Goal: Navigation & Orientation: Find specific page/section

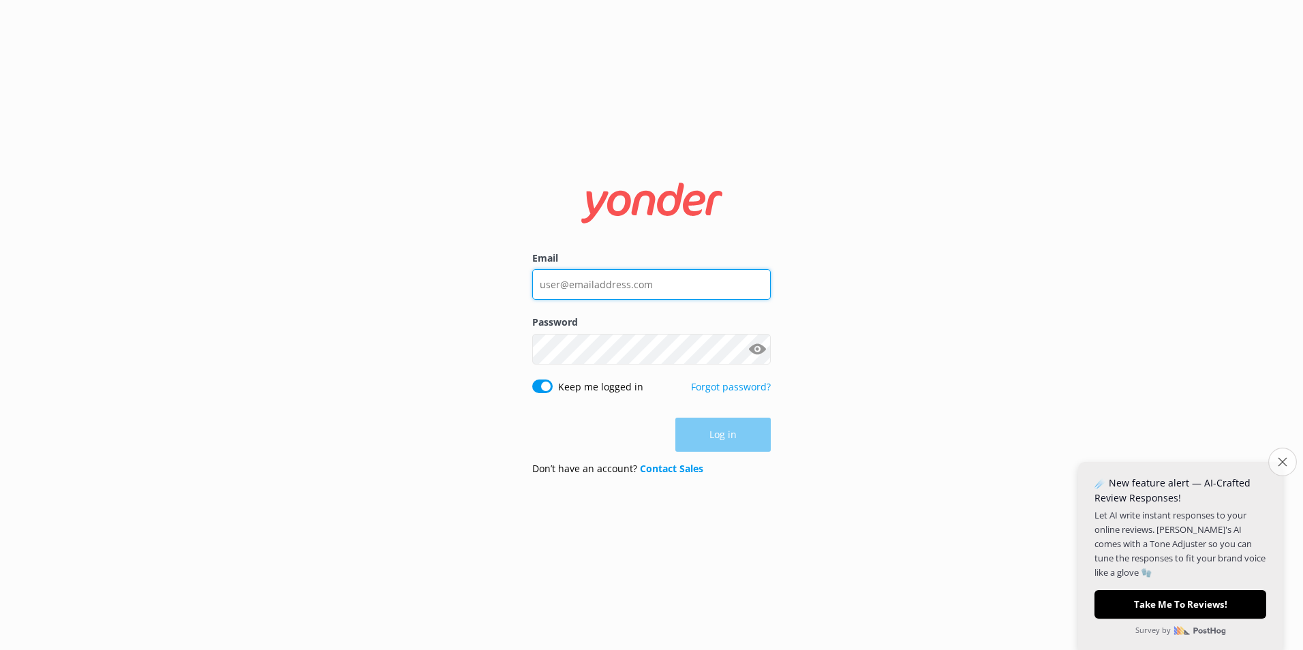
type input "[PERSON_NAME][EMAIL_ADDRESS][PERSON_NAME][DOMAIN_NAME]"
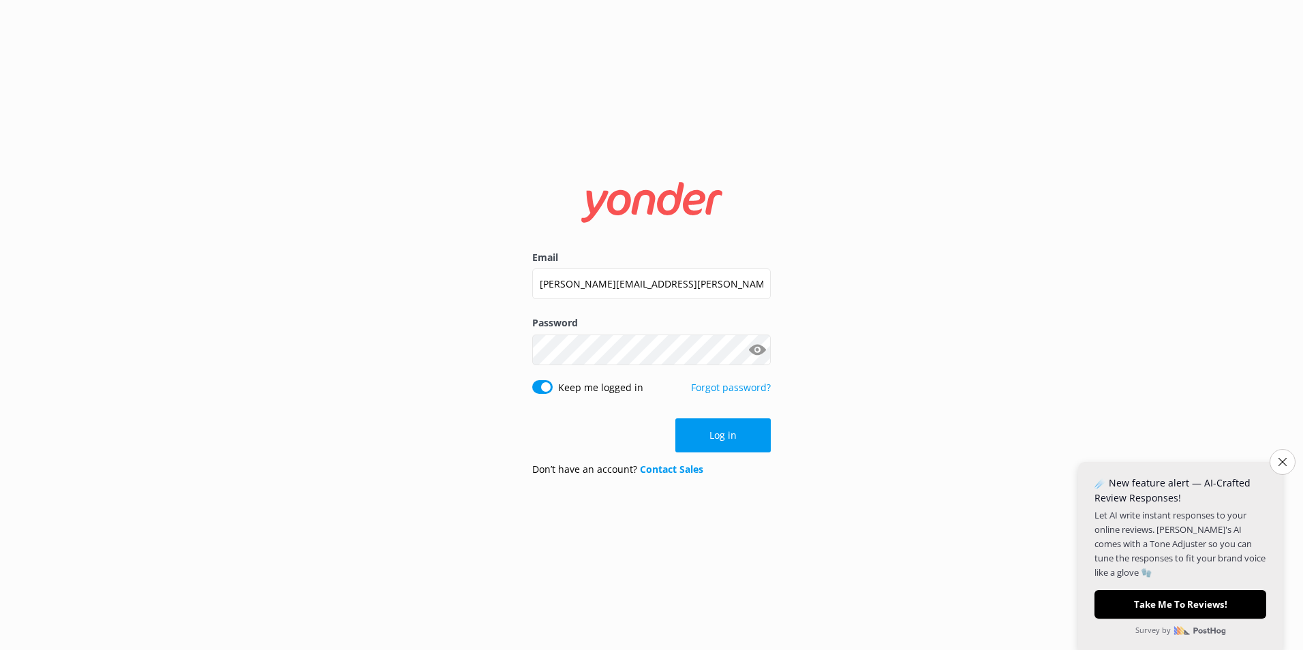
drag, startPoint x: 1285, startPoint y: 460, endPoint x: 1185, endPoint y: 448, distance: 100.8
click at [1284, 461] on icon "Close survey" at bounding box center [1282, 462] width 8 height 8
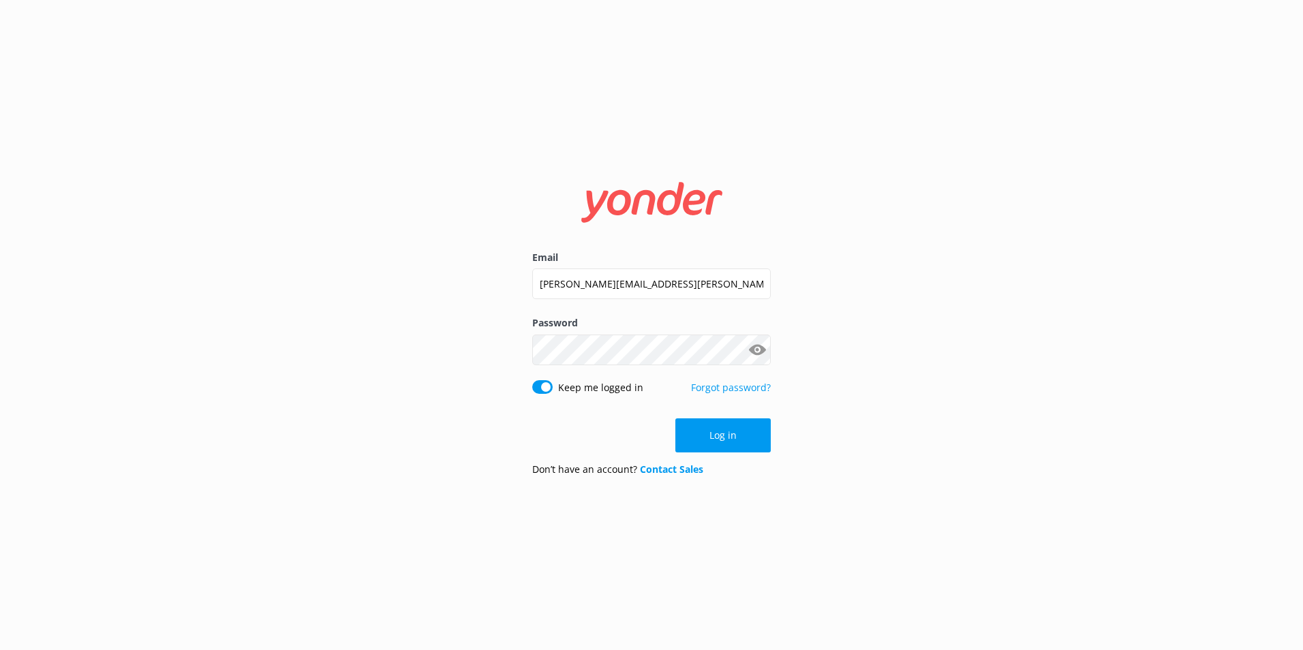
click at [711, 437] on button "Log in" at bounding box center [722, 435] width 95 height 34
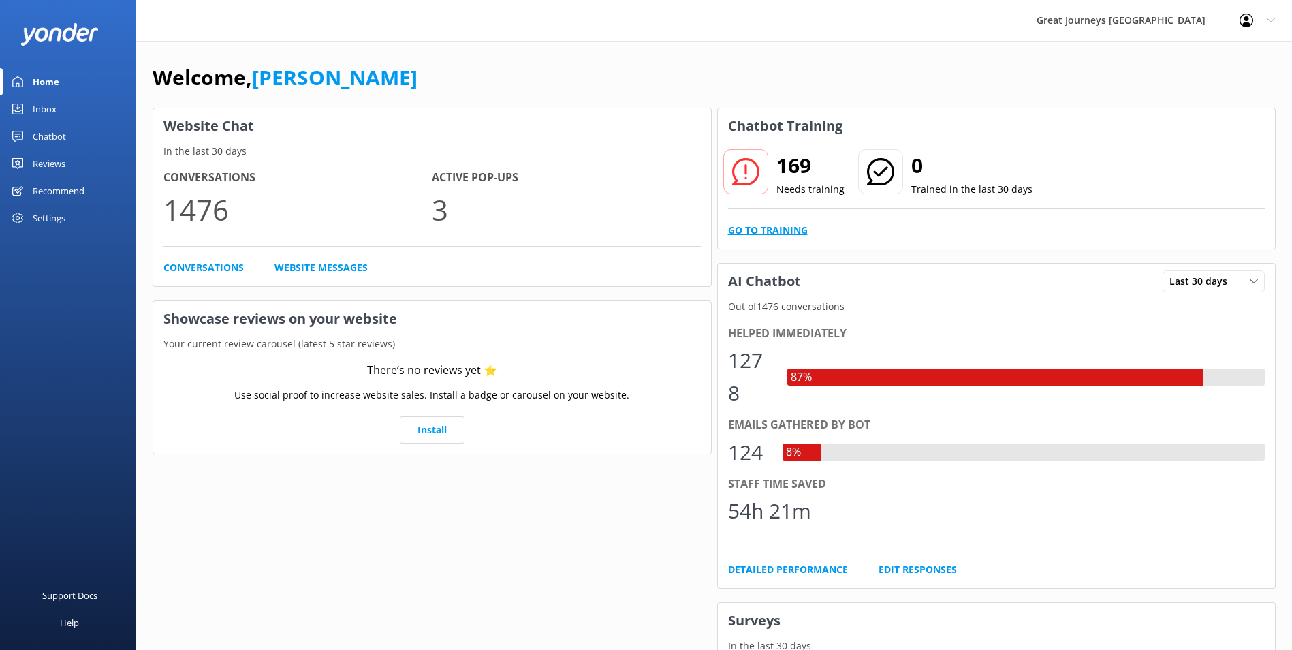
click at [785, 227] on link "Go to Training" at bounding box center [768, 230] width 80 height 15
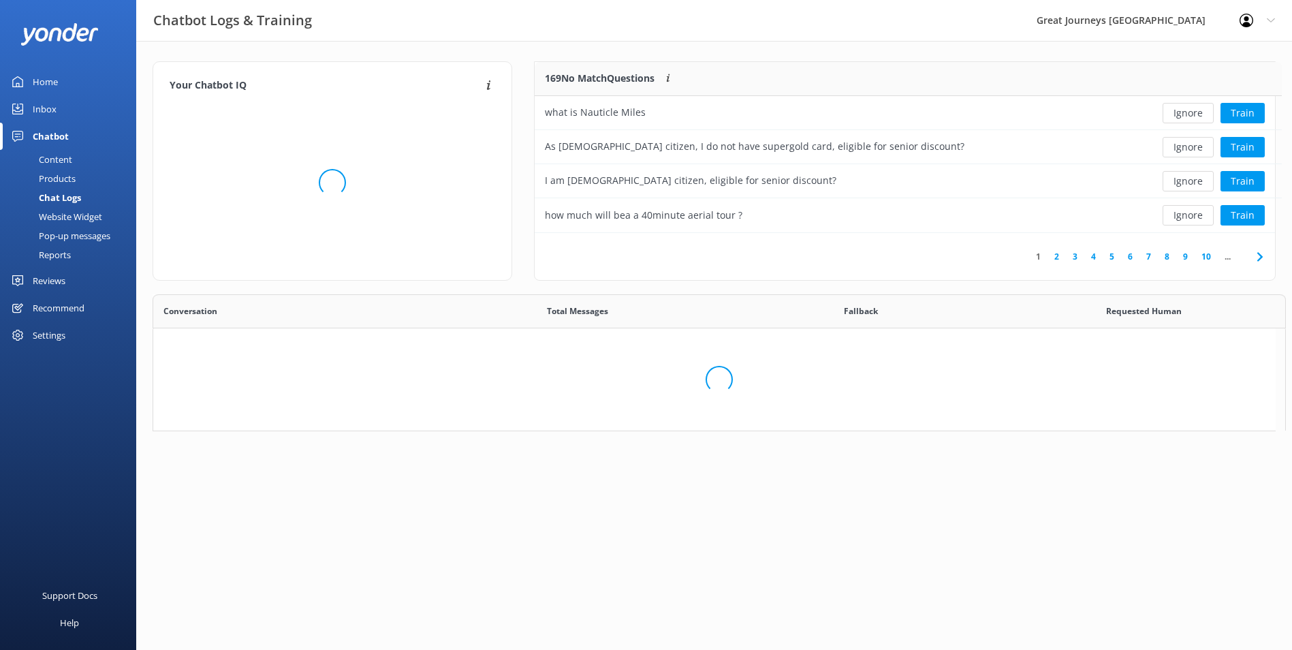
scroll to position [161, 730]
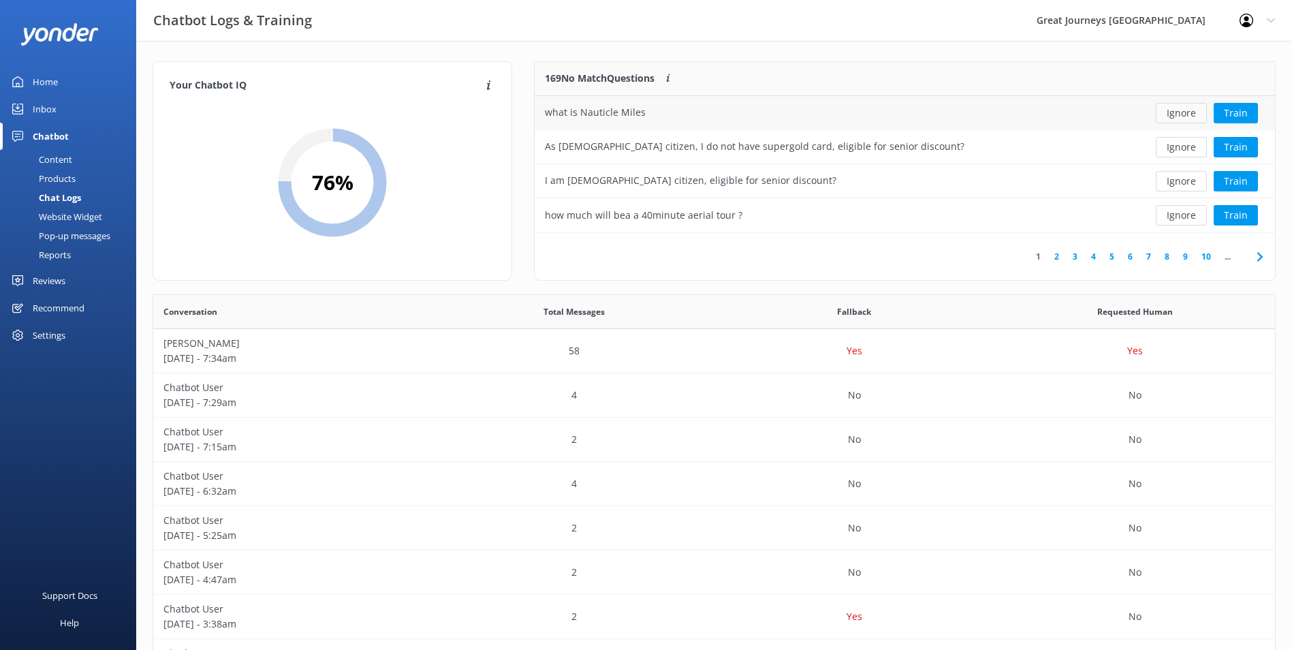
click at [1187, 110] on button "Ignore" at bounding box center [1181, 113] width 51 height 20
click at [1185, 112] on button "Ignore" at bounding box center [1181, 113] width 51 height 20
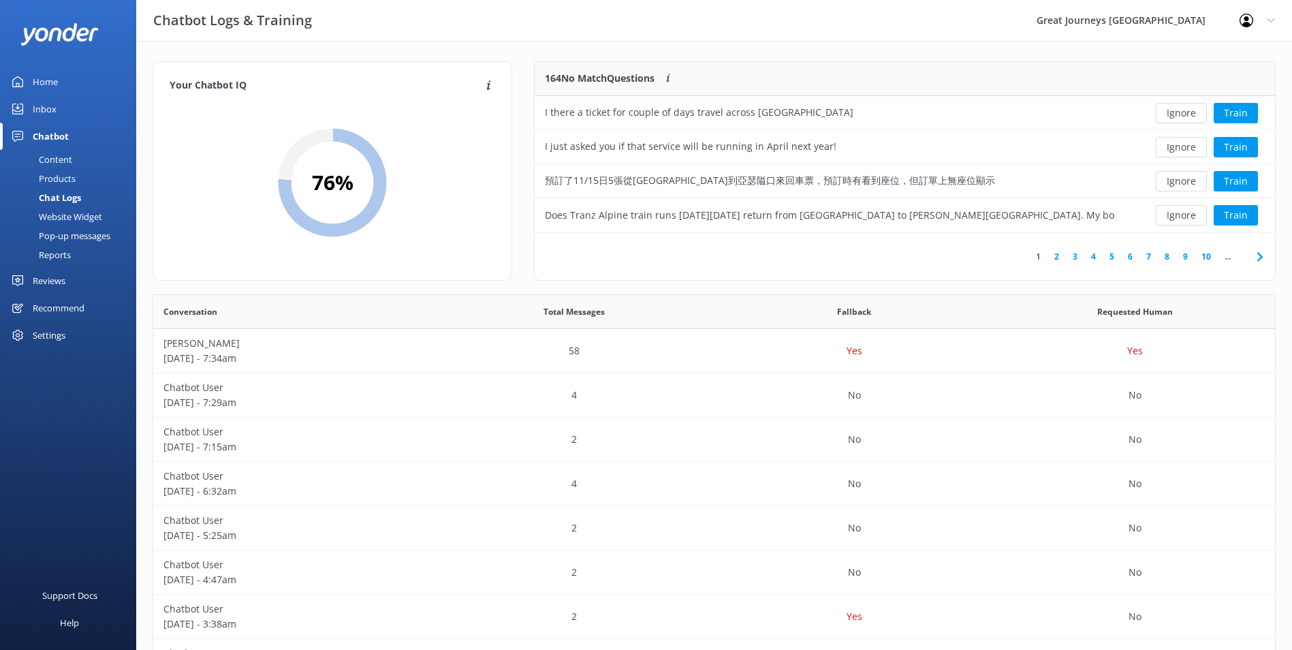
click at [1185, 112] on button "Ignore" at bounding box center [1181, 113] width 51 height 20
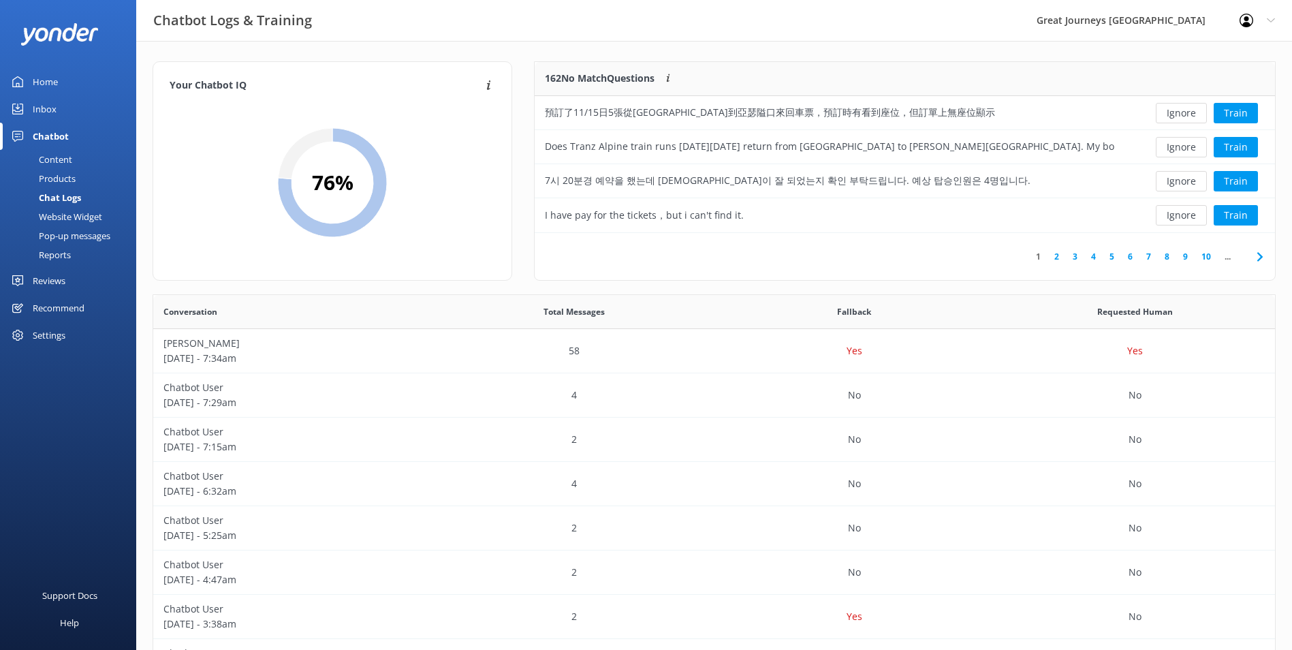
click at [1185, 112] on button "Ignore" at bounding box center [1181, 113] width 51 height 20
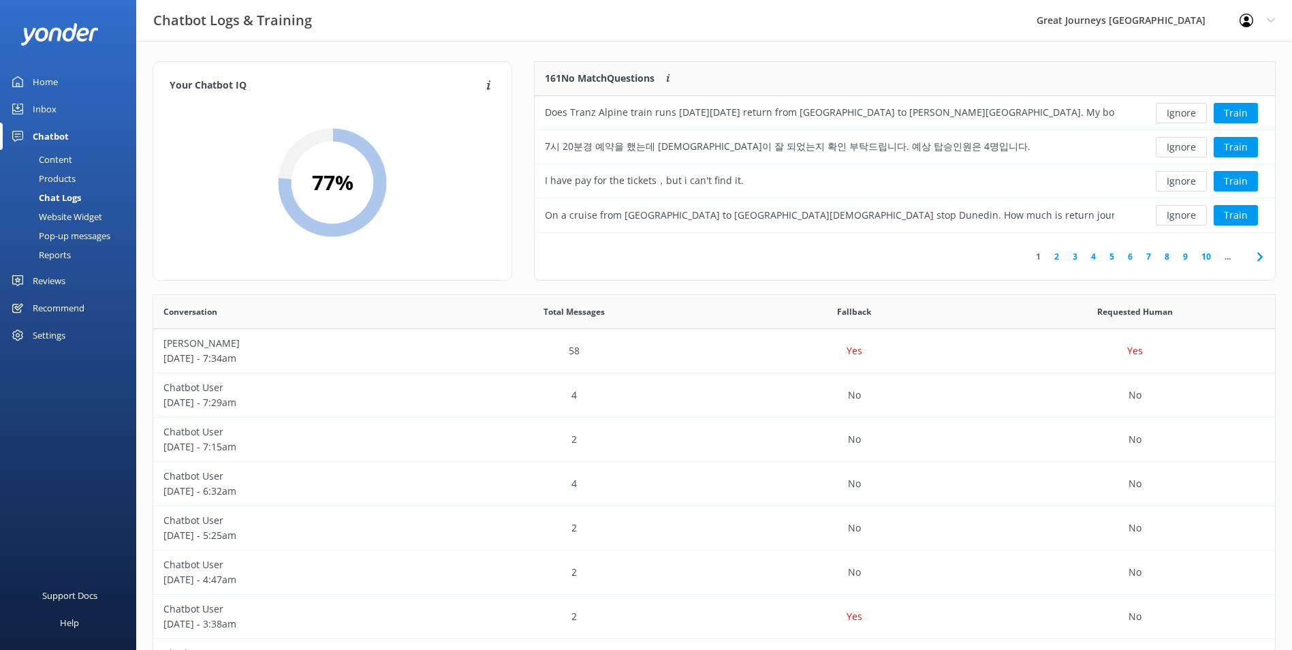
click at [1185, 112] on button "Ignore" at bounding box center [1181, 113] width 51 height 20
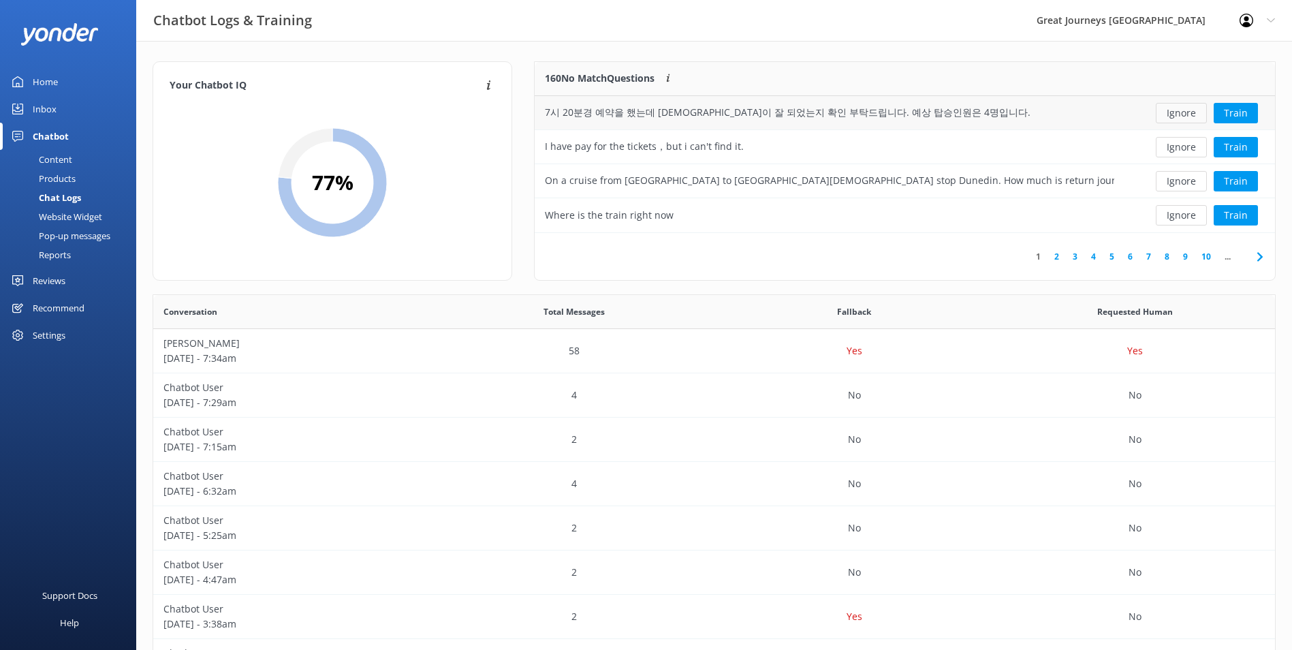
click at [1185, 113] on button "Ignore" at bounding box center [1181, 113] width 51 height 20
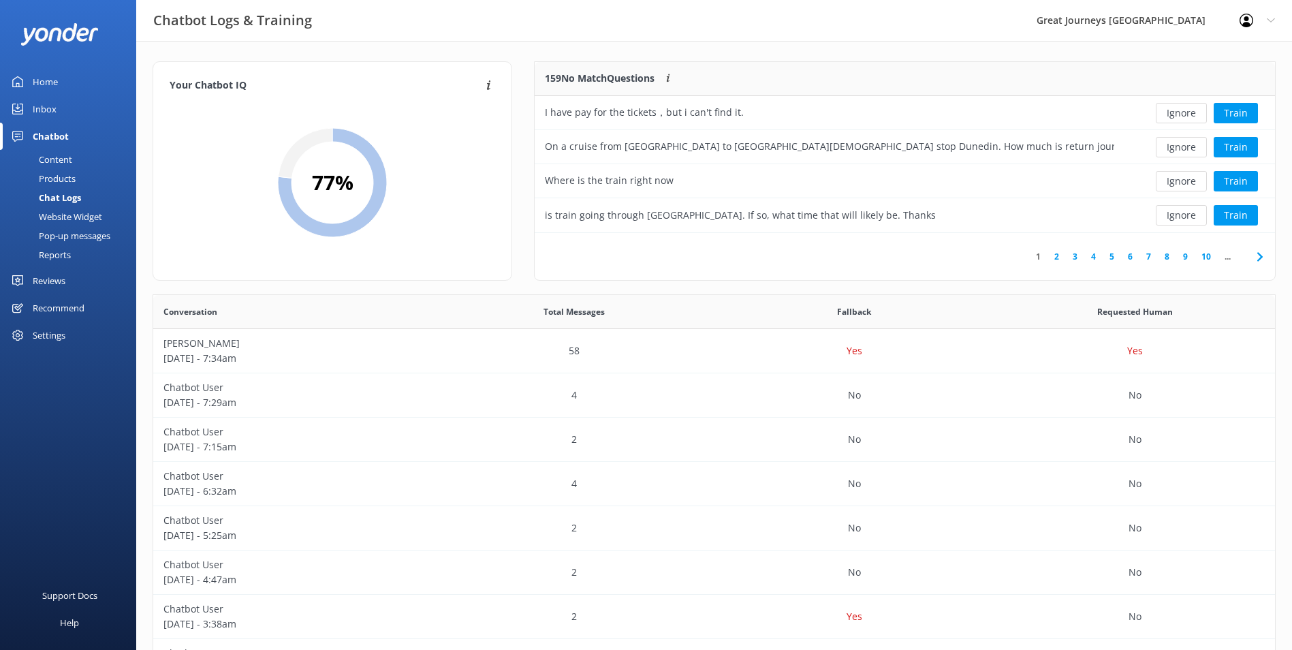
click at [1185, 113] on button "Ignore" at bounding box center [1181, 113] width 51 height 20
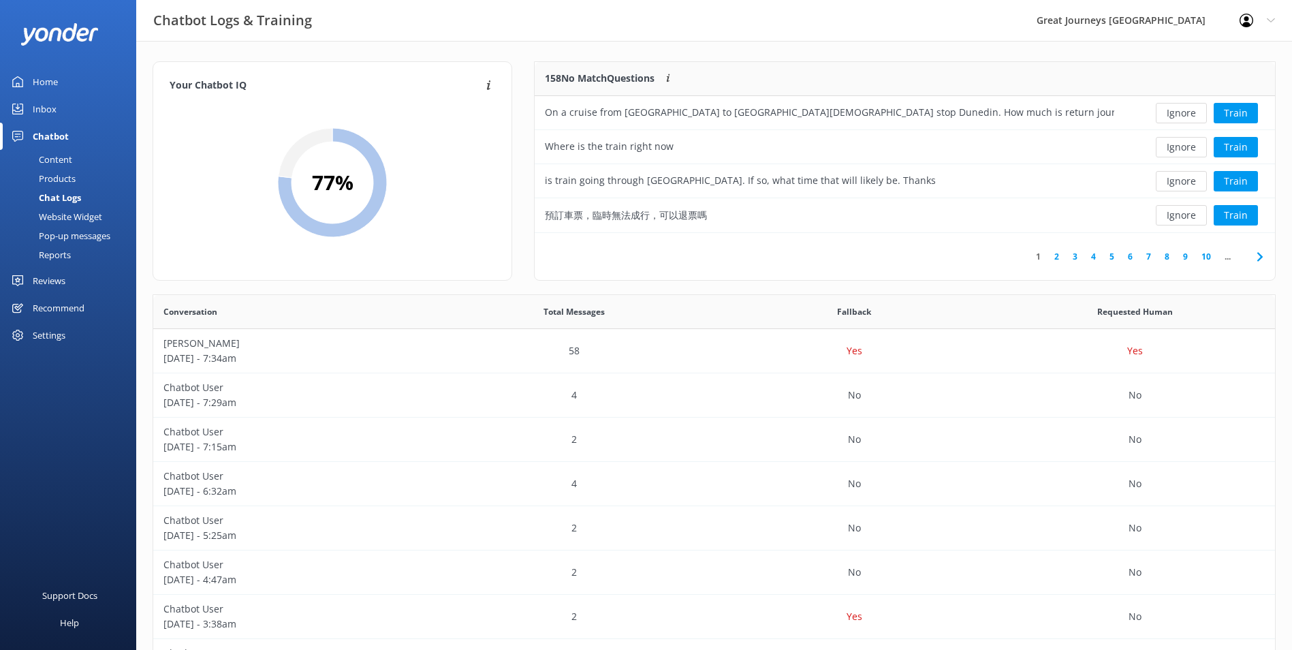
click at [1185, 113] on button "Ignore" at bounding box center [1181, 113] width 51 height 20
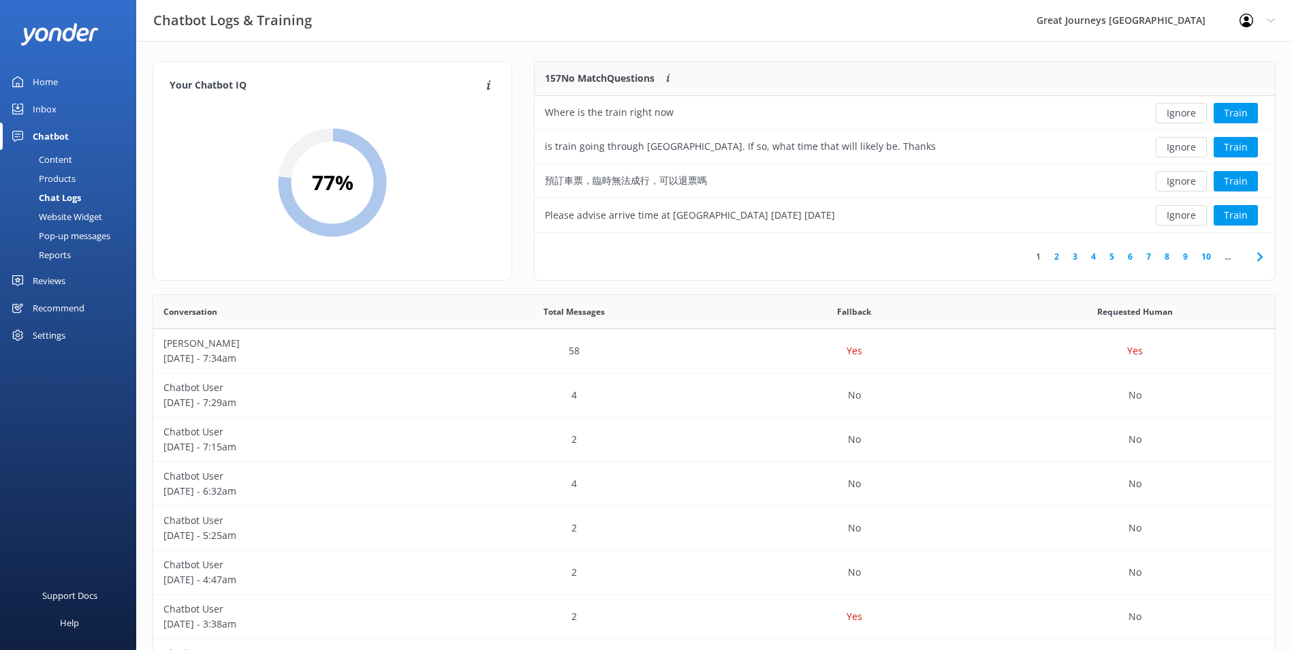
click at [1185, 113] on button "Ignore" at bounding box center [1181, 113] width 51 height 20
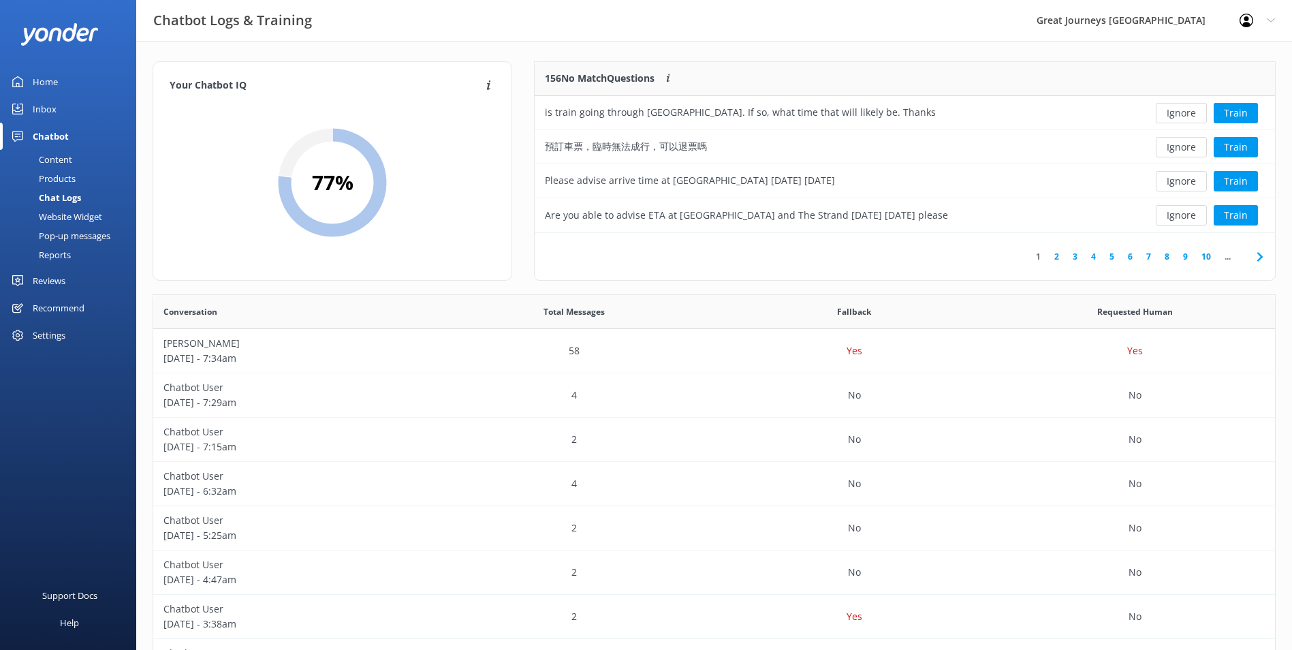
click at [1185, 113] on button "Ignore" at bounding box center [1181, 113] width 51 height 20
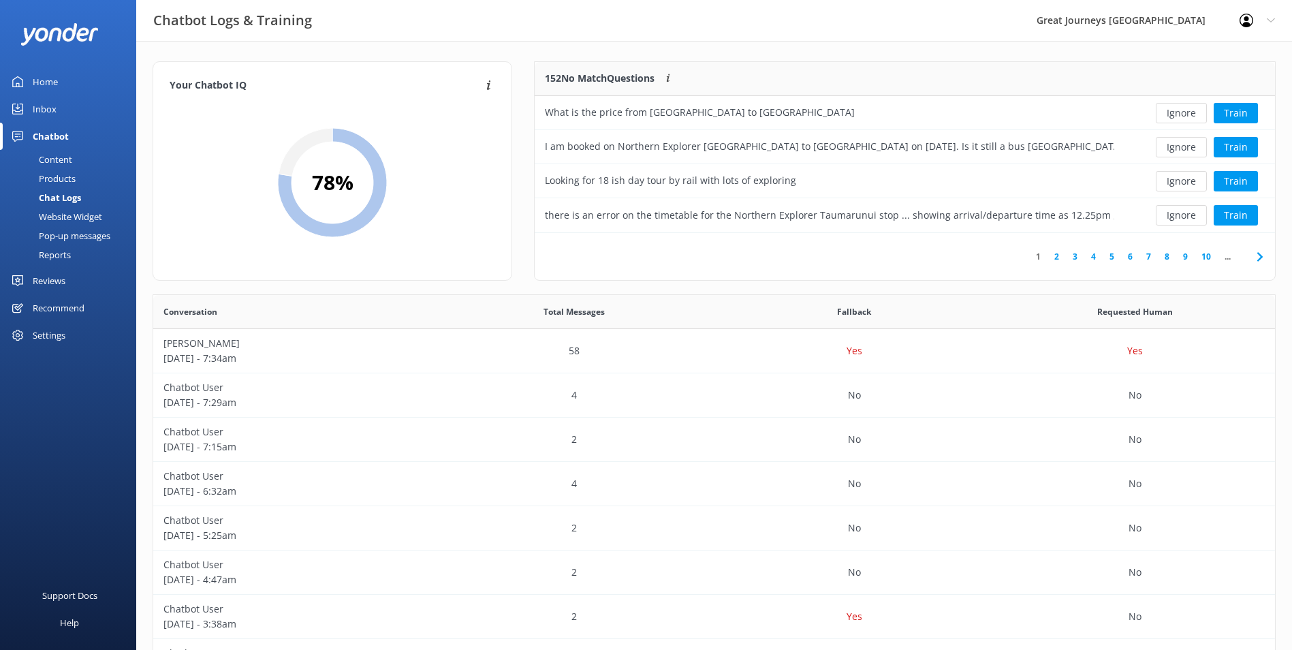
click at [1185, 113] on button "Ignore" at bounding box center [1181, 113] width 51 height 20
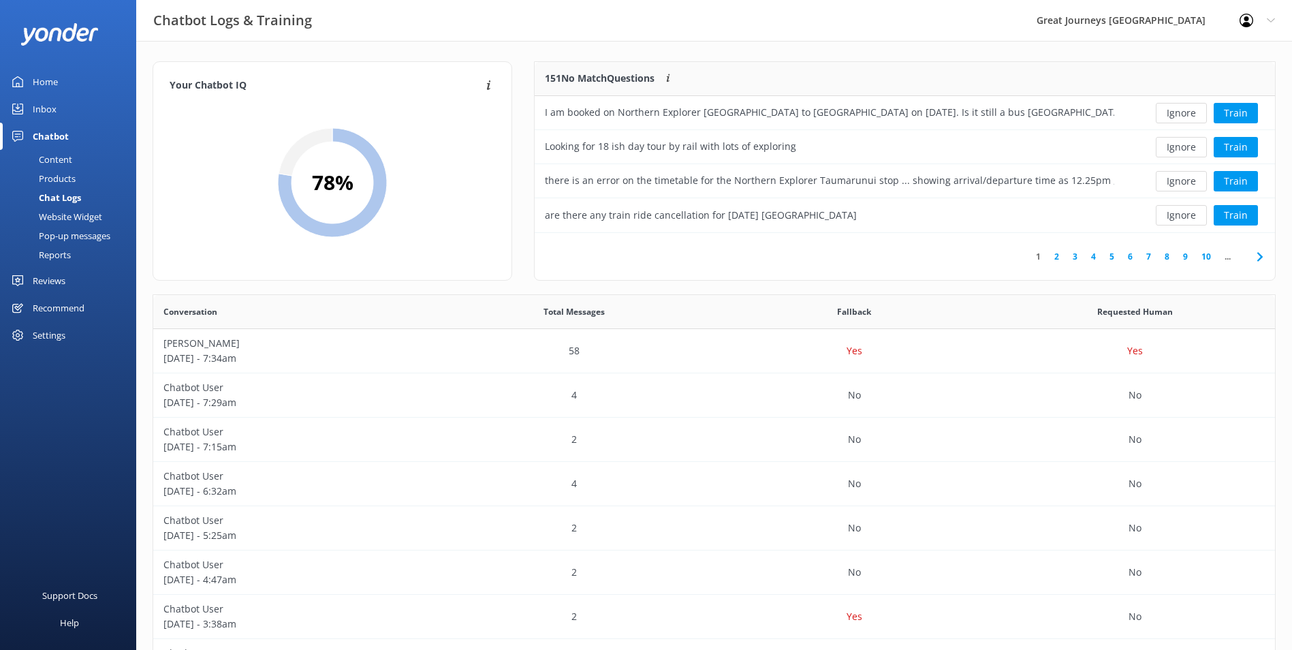
click at [1185, 113] on button "Ignore" at bounding box center [1181, 113] width 51 height 20
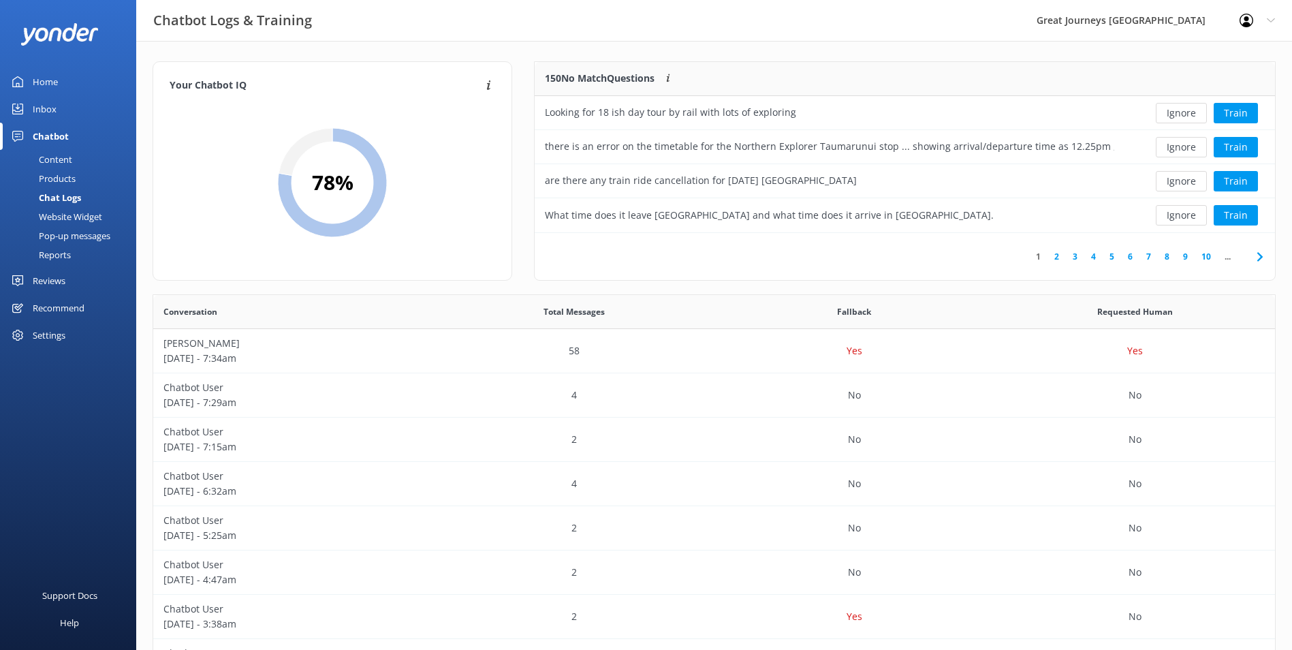
click at [1184, 118] on button "Ignore" at bounding box center [1181, 113] width 51 height 20
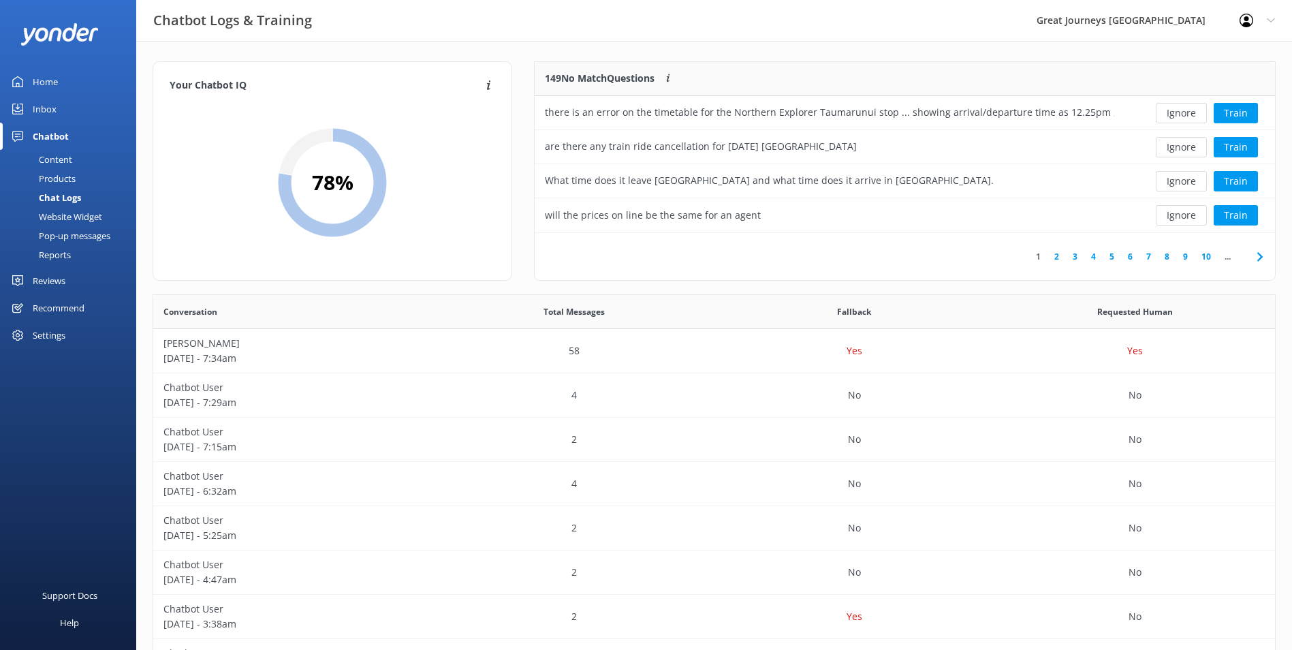
click at [1184, 118] on button "Ignore" at bounding box center [1181, 113] width 51 height 20
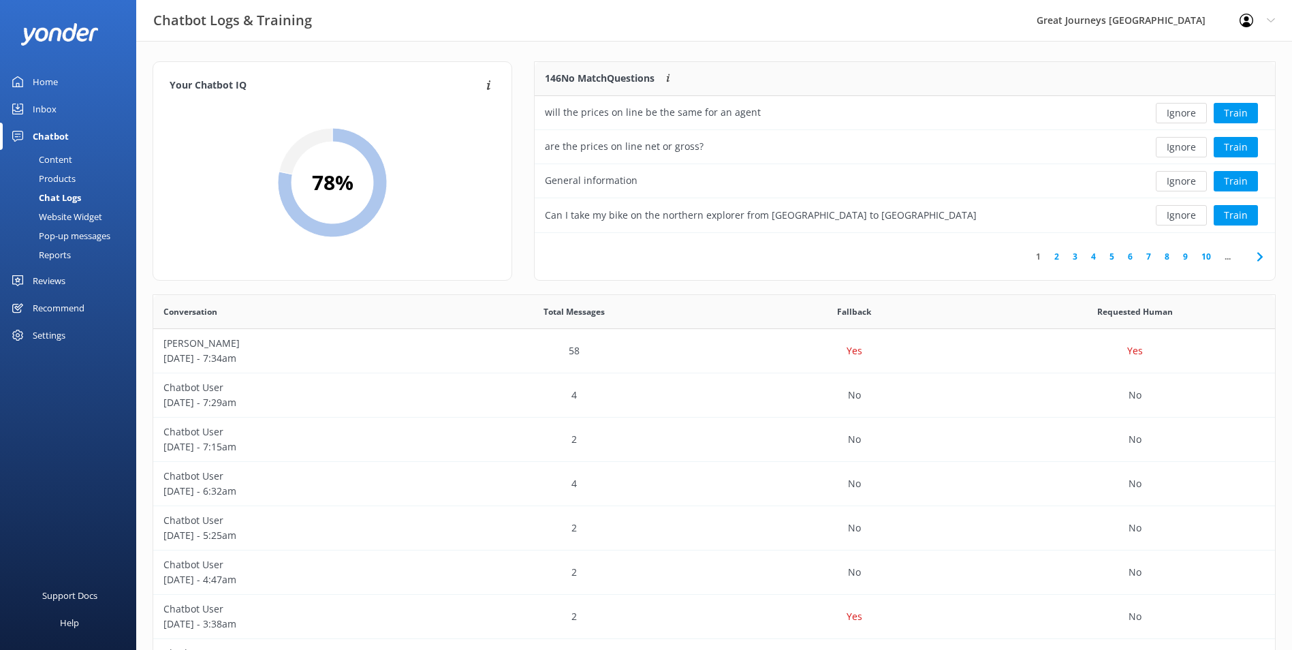
click at [1184, 118] on button "Ignore" at bounding box center [1181, 113] width 51 height 20
click at [1185, 120] on button "Ignore" at bounding box center [1181, 113] width 51 height 20
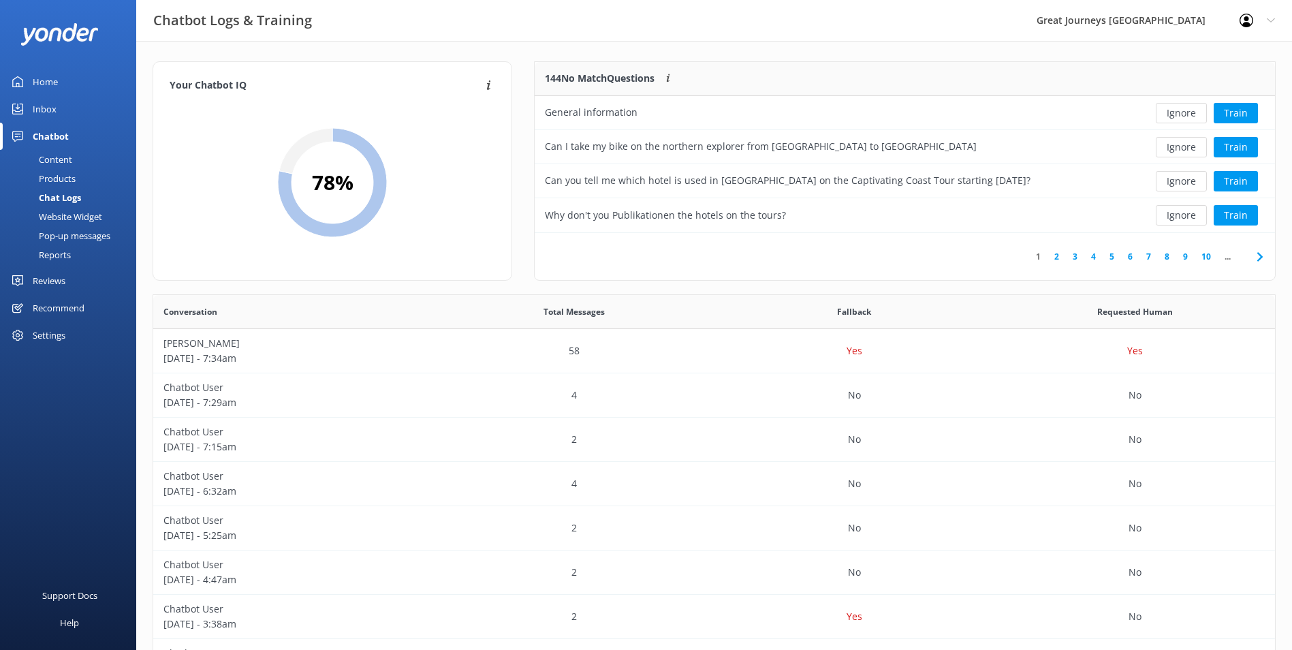
click at [1185, 120] on button "Ignore" at bounding box center [1181, 113] width 51 height 20
click at [1185, 121] on button "Ignore" at bounding box center [1181, 113] width 51 height 20
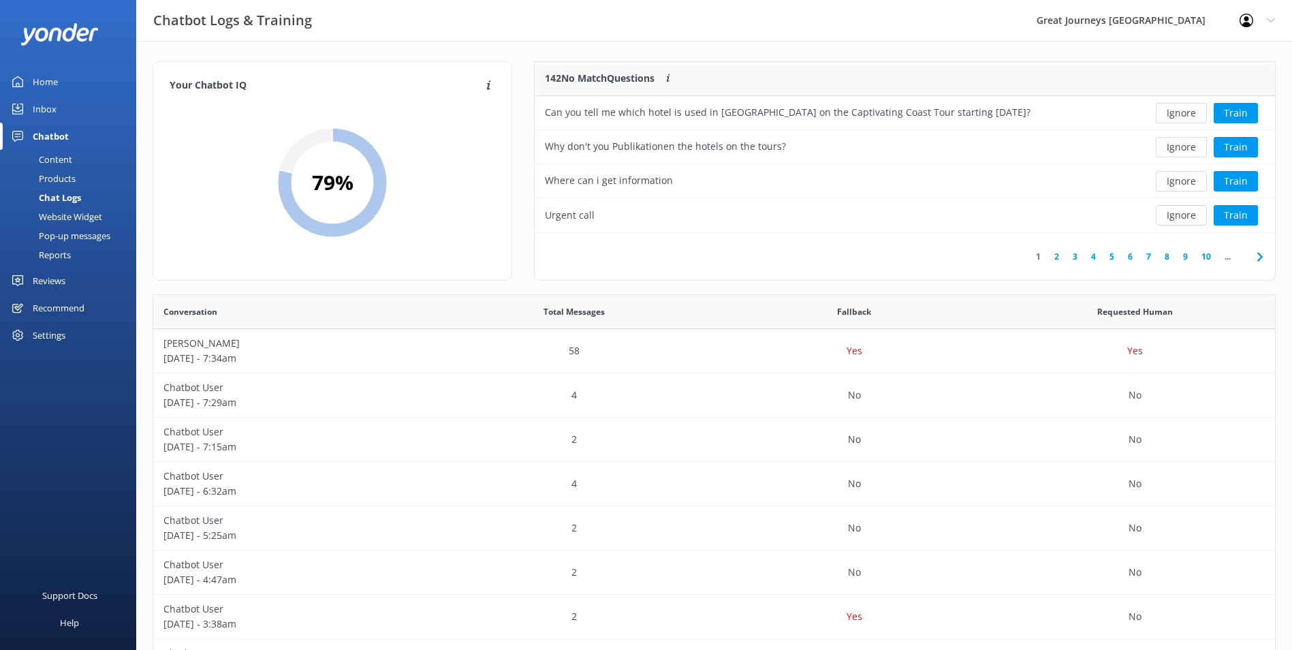
click at [1185, 121] on button "Ignore" at bounding box center [1181, 113] width 51 height 20
click at [1185, 112] on button "Ignore" at bounding box center [1181, 113] width 51 height 20
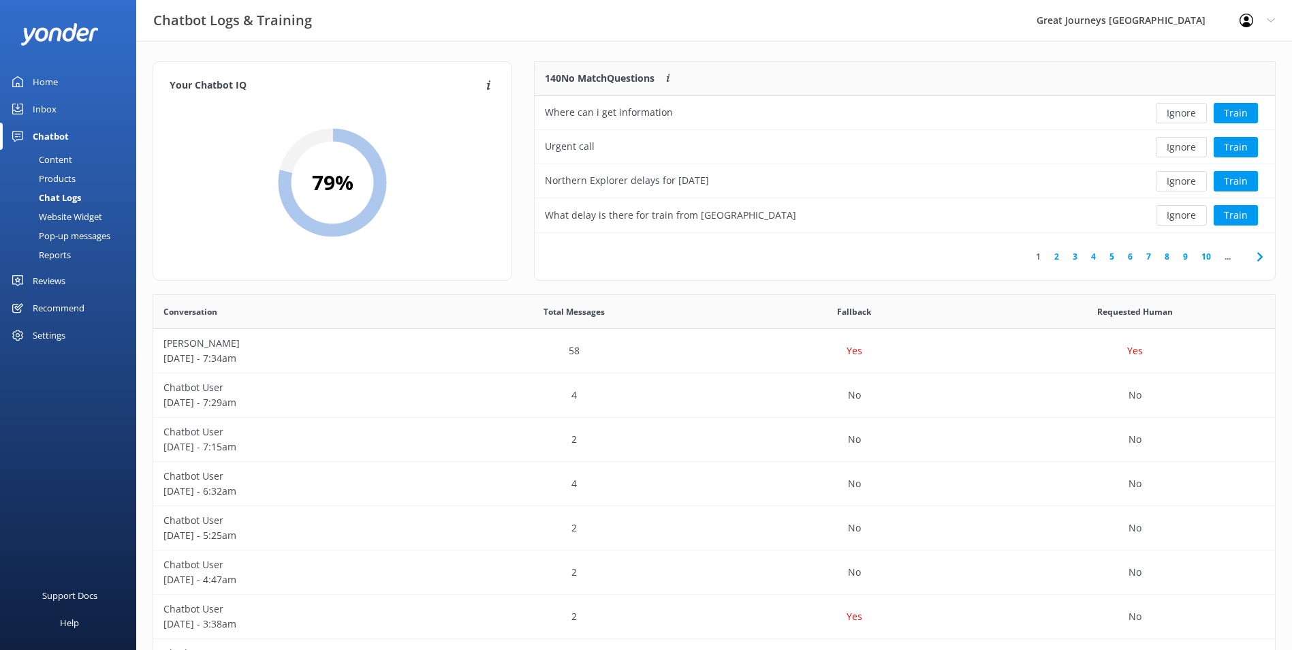
click at [1185, 112] on button "Ignore" at bounding box center [1181, 113] width 51 height 20
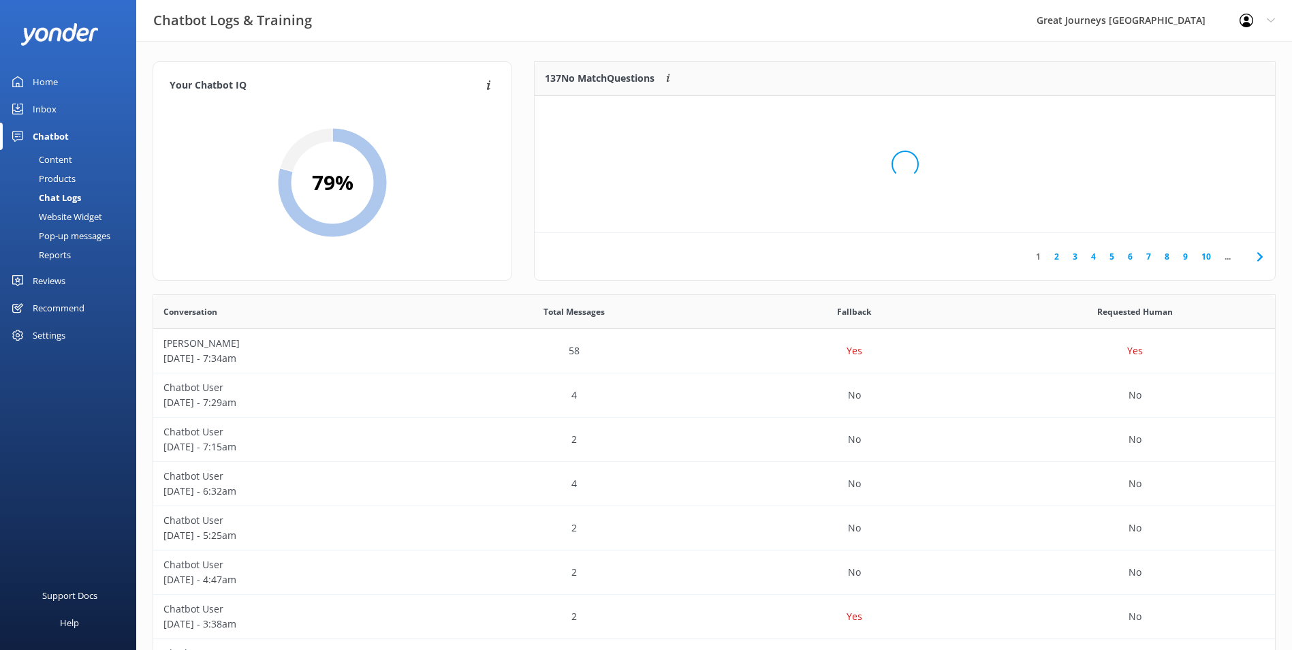
click at [1185, 112] on div "Loading.." at bounding box center [904, 164] width 713 height 650
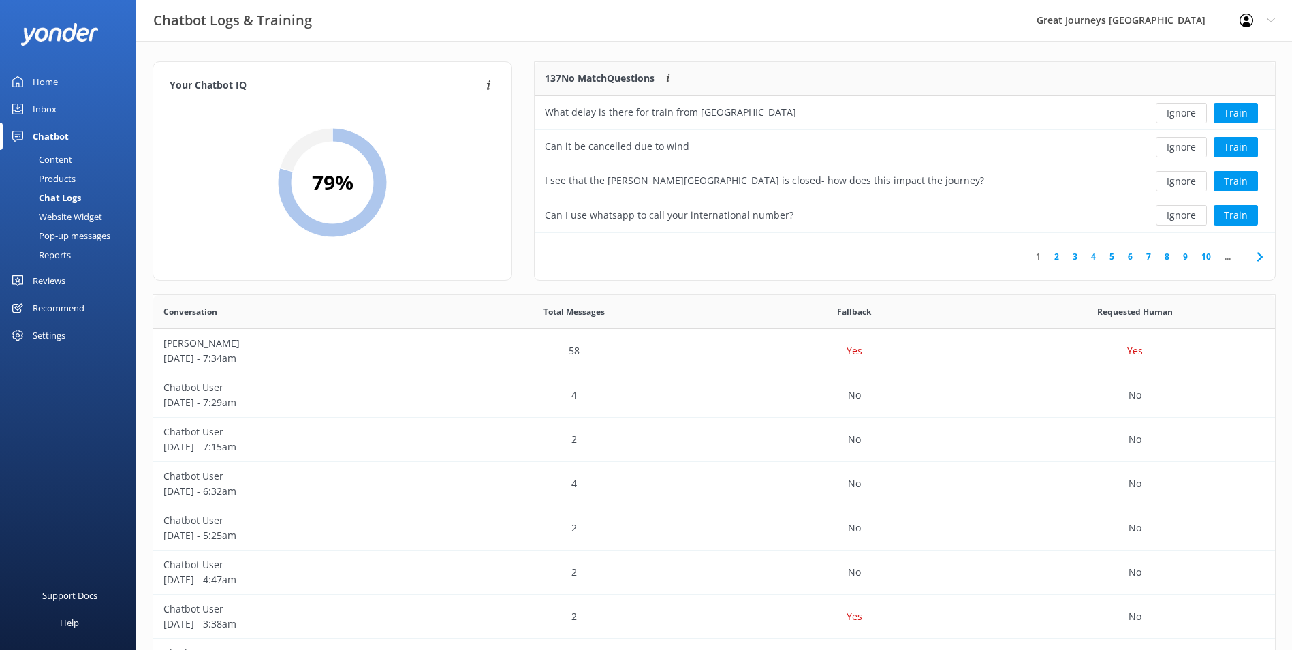
click at [1185, 112] on button "Ignore" at bounding box center [1181, 113] width 51 height 20
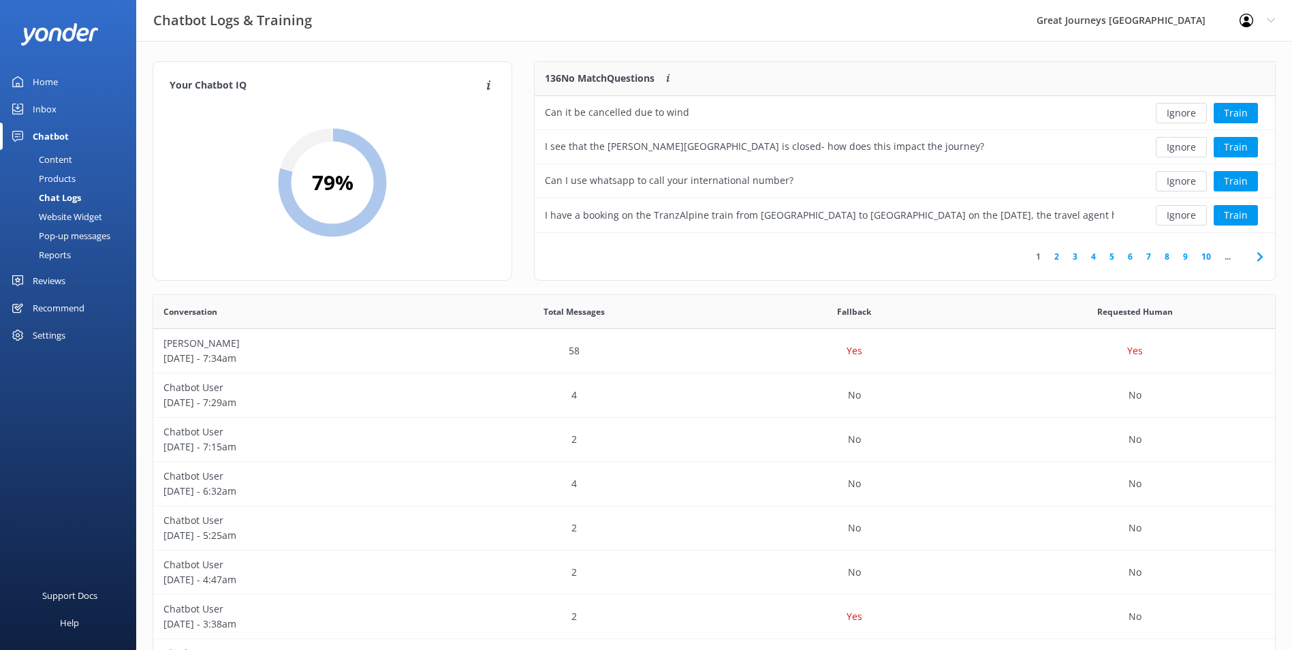
click at [1185, 112] on button "Ignore" at bounding box center [1181, 113] width 51 height 20
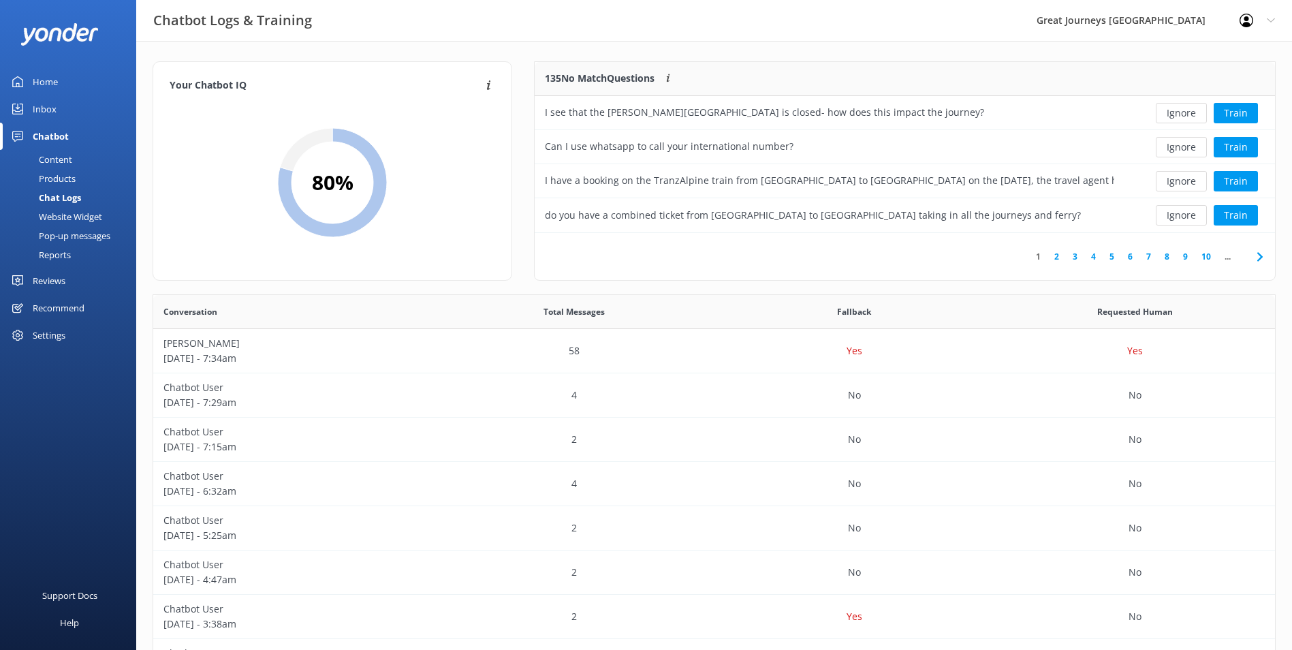
click at [1185, 112] on button "Ignore" at bounding box center [1181, 113] width 51 height 20
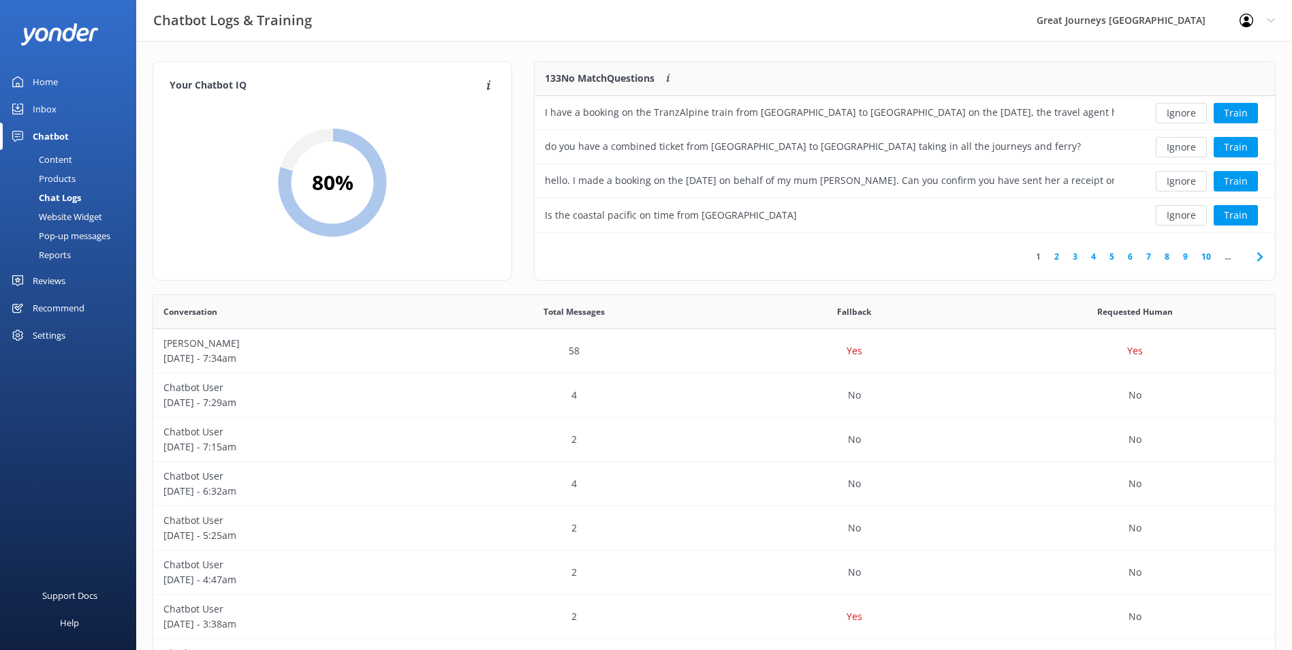
click at [1185, 112] on button "Ignore" at bounding box center [1181, 113] width 51 height 20
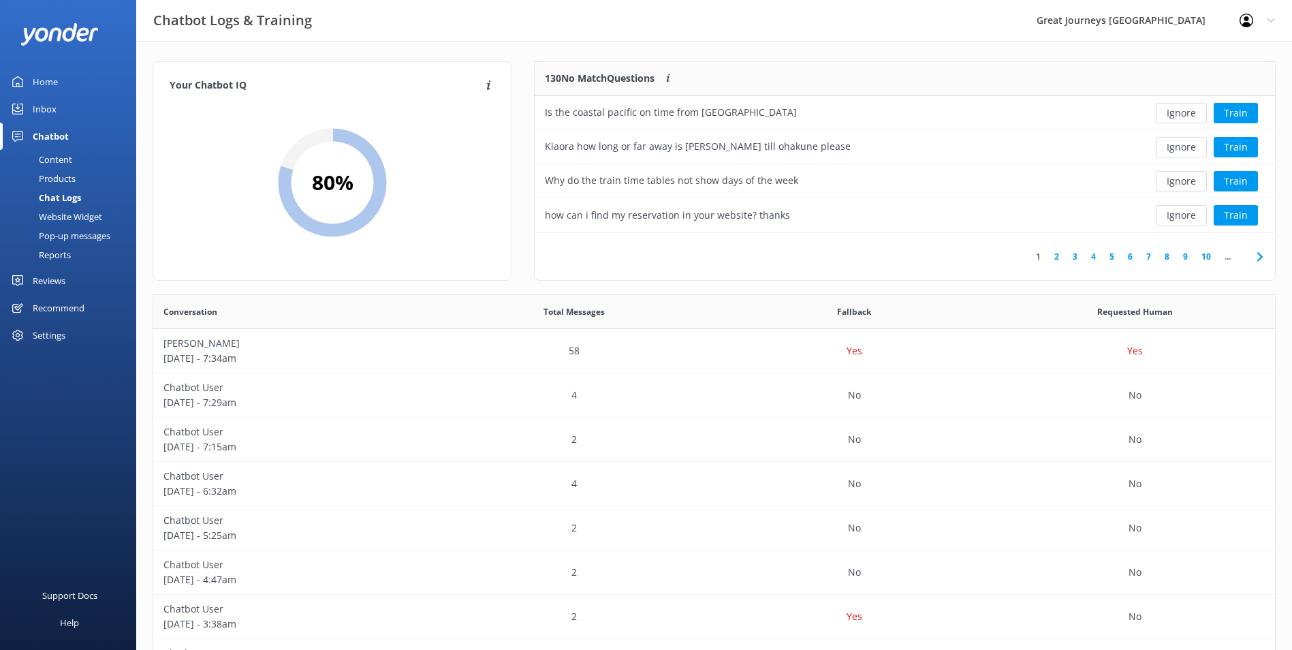
click at [1185, 112] on button "Ignore" at bounding box center [1181, 113] width 51 height 20
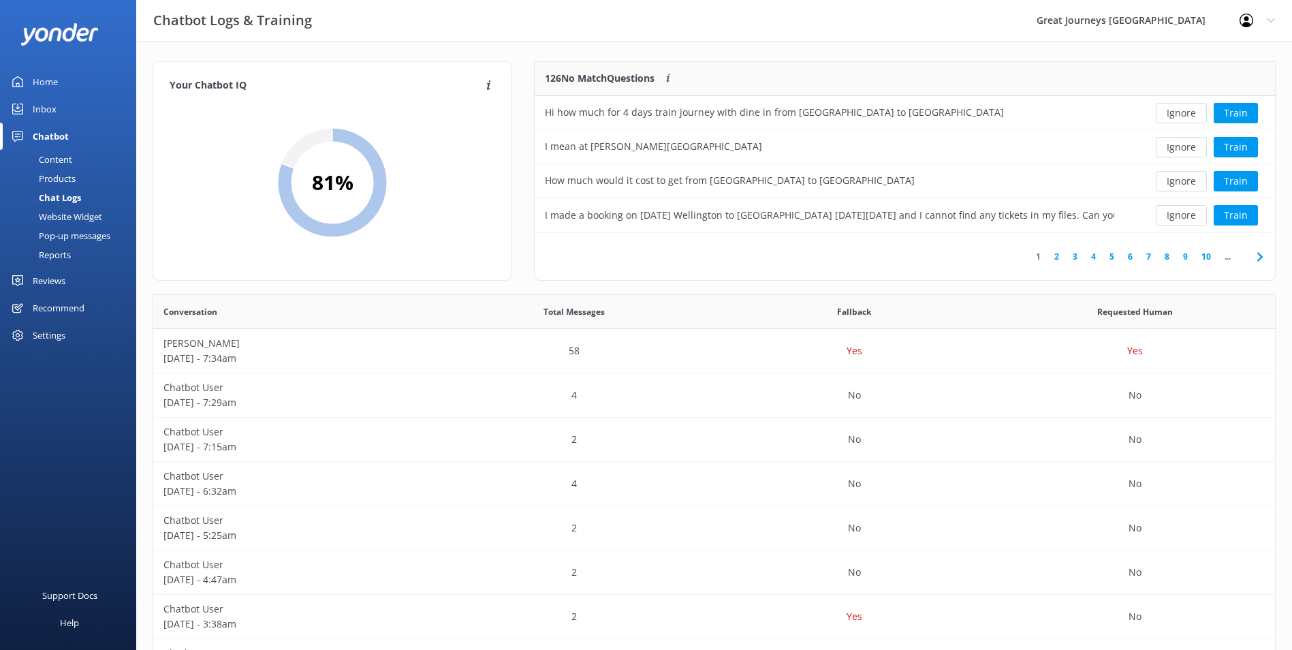
click at [1185, 112] on button "Ignore" at bounding box center [1181, 113] width 51 height 20
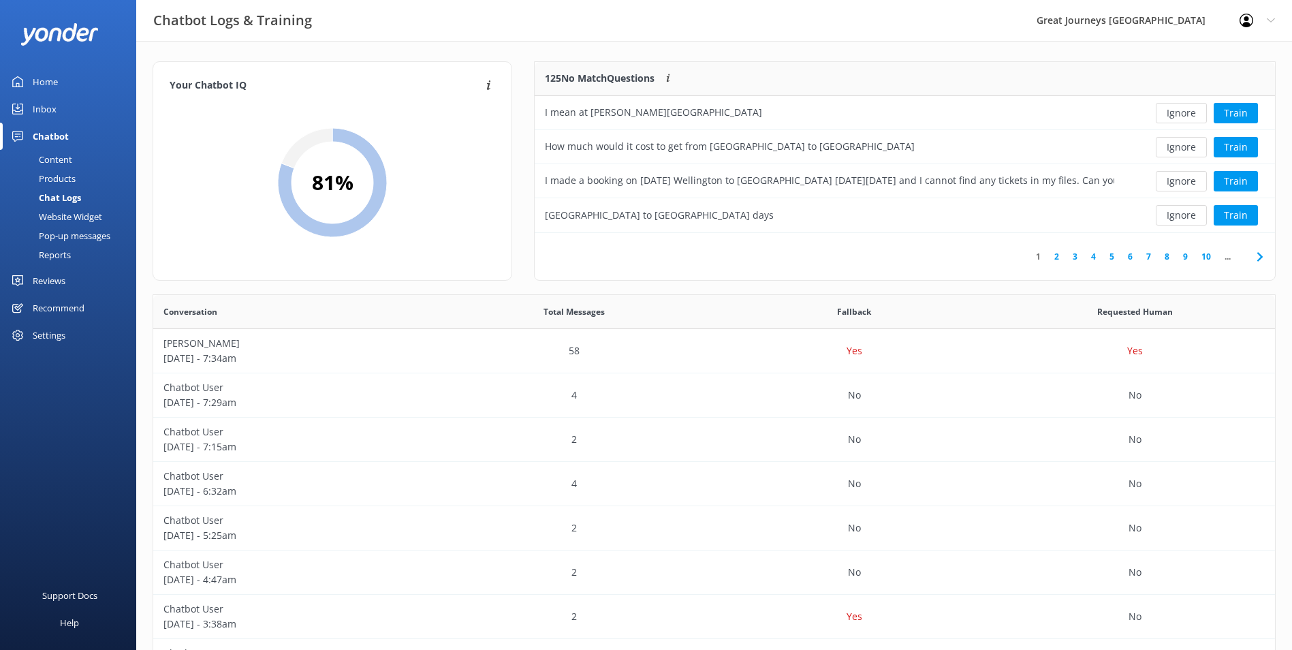
click at [1185, 112] on button "Ignore" at bounding box center [1181, 113] width 51 height 20
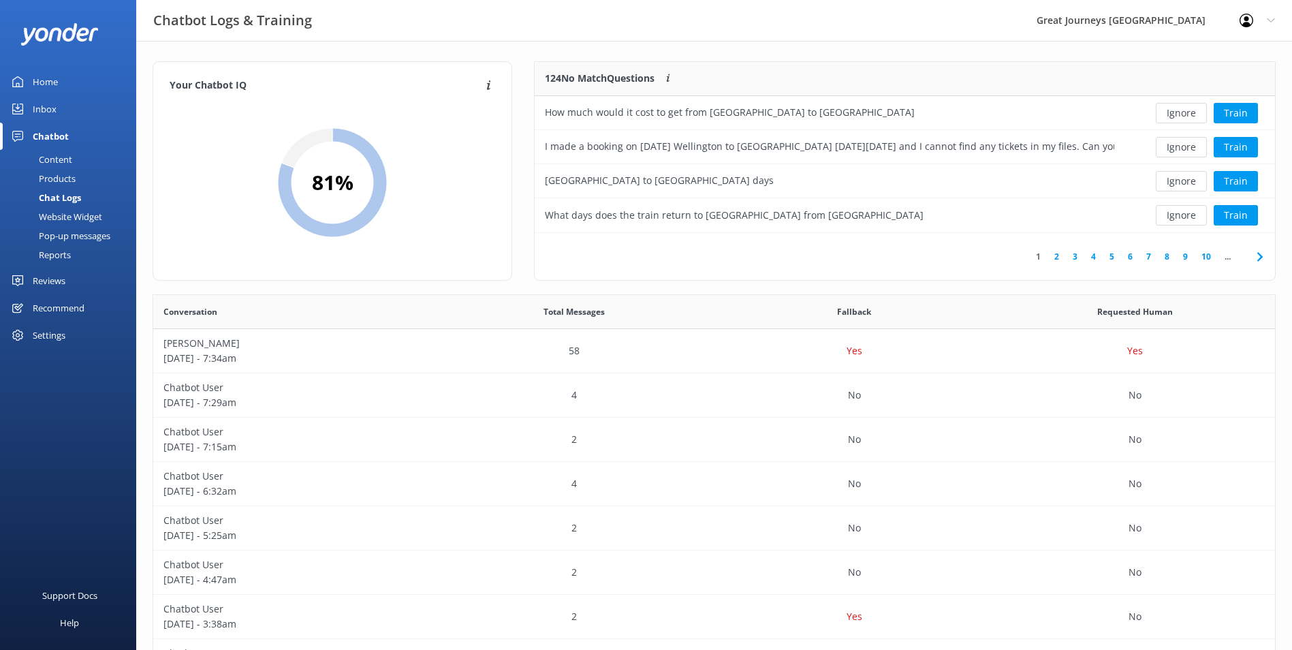
click at [1185, 112] on button "Ignore" at bounding box center [1181, 113] width 51 height 20
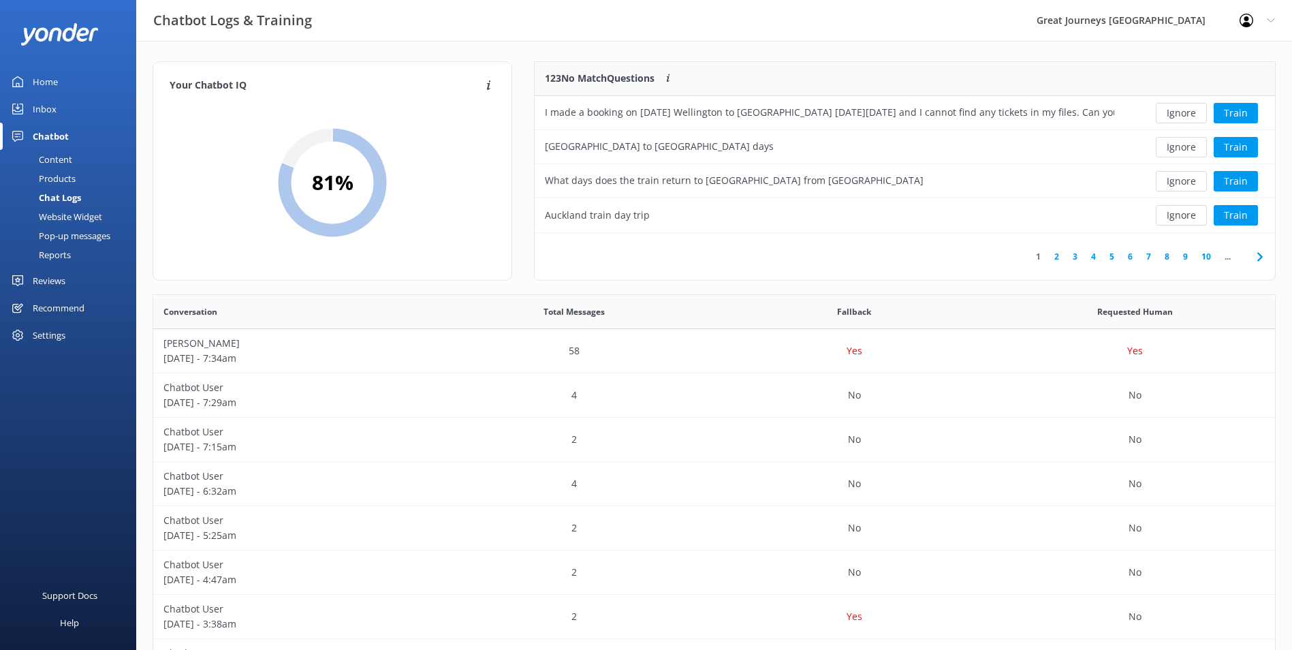
click at [1185, 112] on button "Ignore" at bounding box center [1181, 113] width 51 height 20
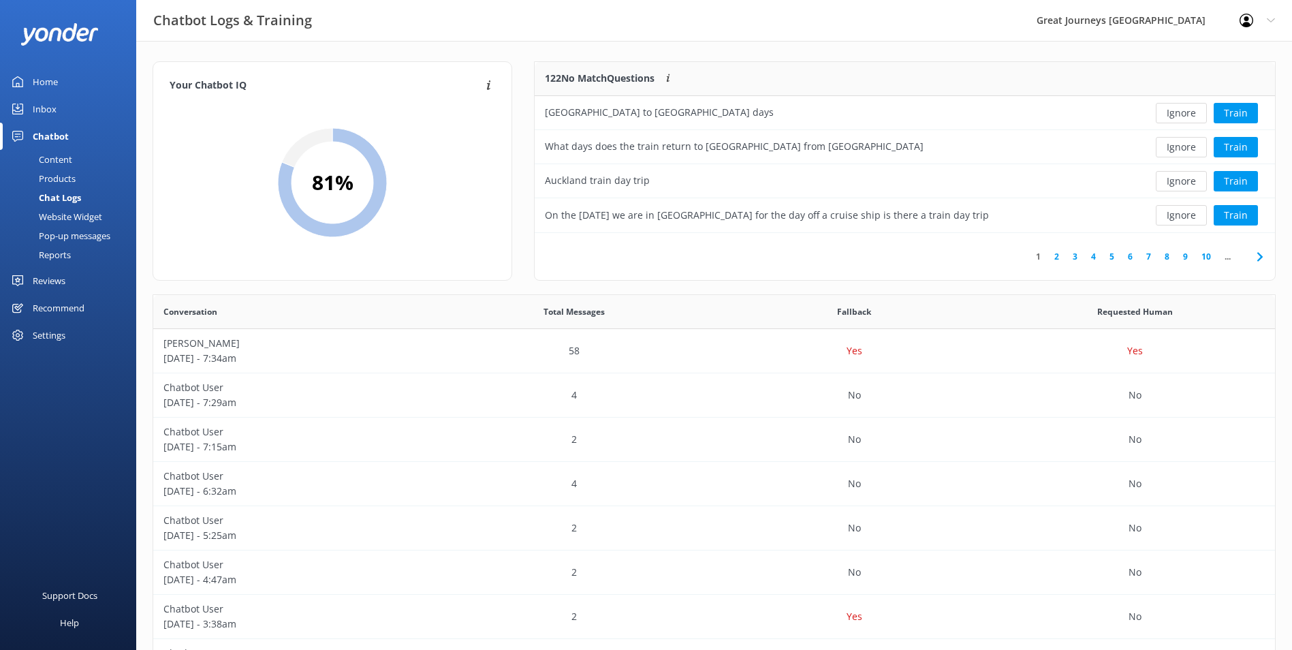
click at [1185, 112] on button "Ignore" at bounding box center [1181, 113] width 51 height 20
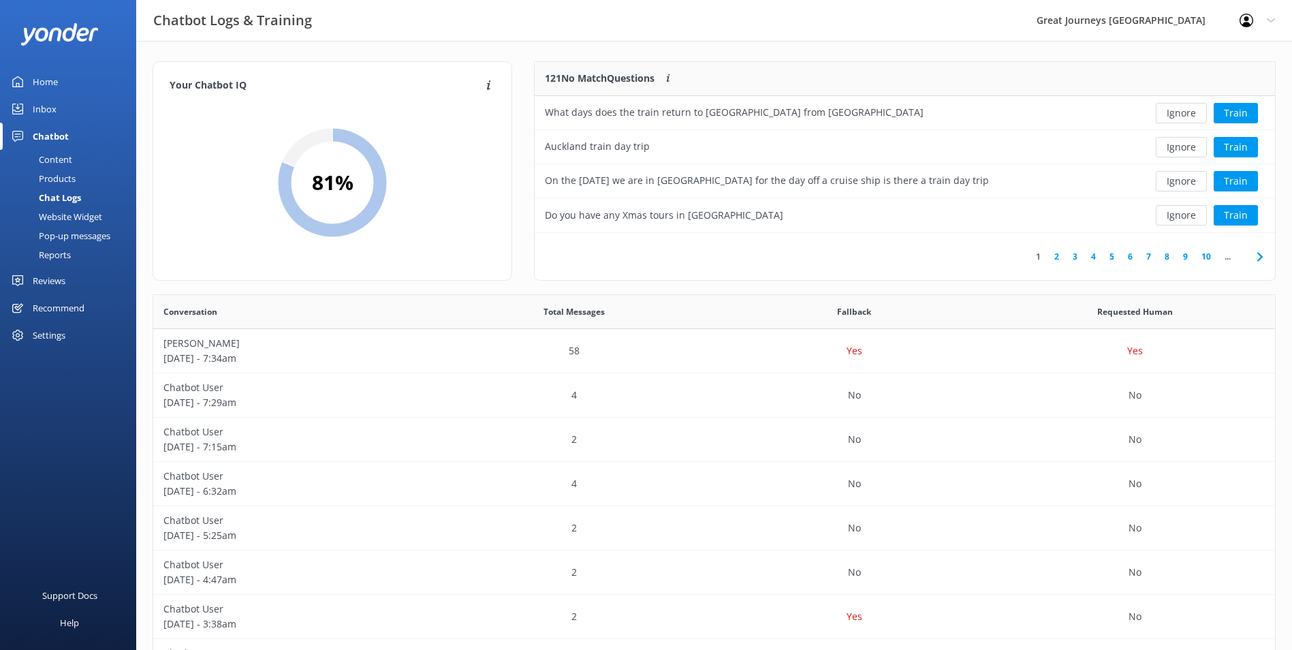
click at [1185, 112] on button "Ignore" at bounding box center [1181, 113] width 51 height 20
click at [1185, 113] on button "Ignore" at bounding box center [1181, 113] width 51 height 20
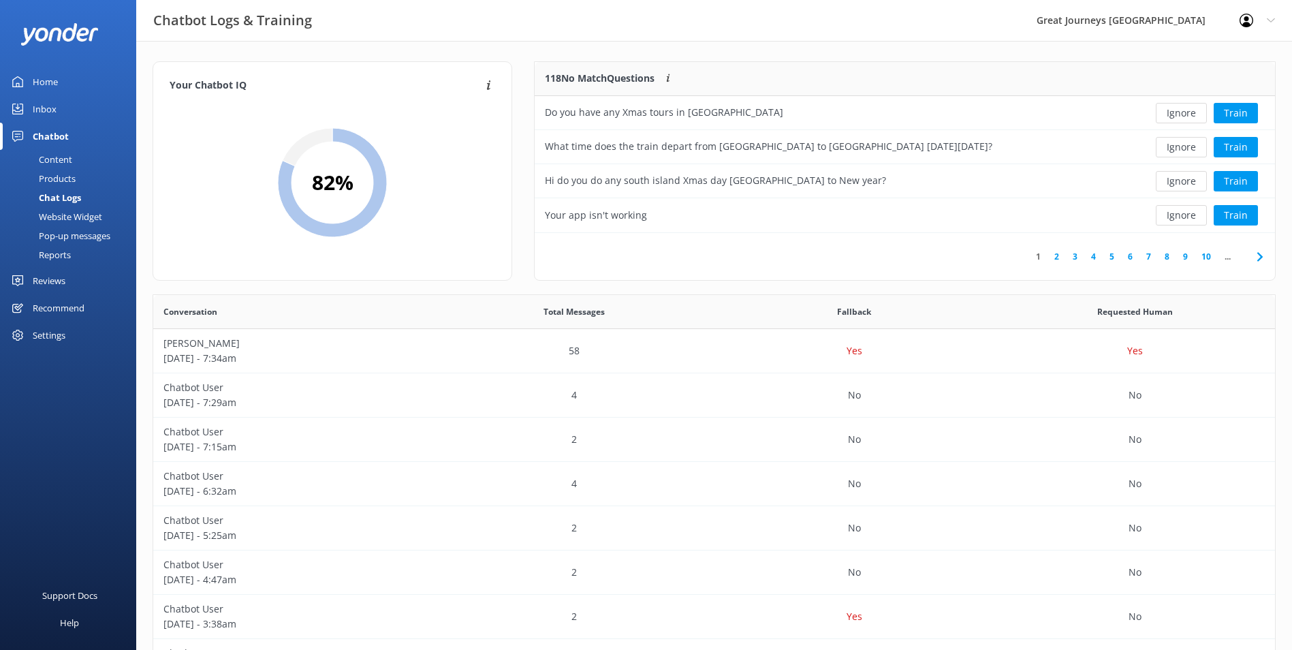
click at [1185, 113] on button "Ignore" at bounding box center [1181, 113] width 51 height 20
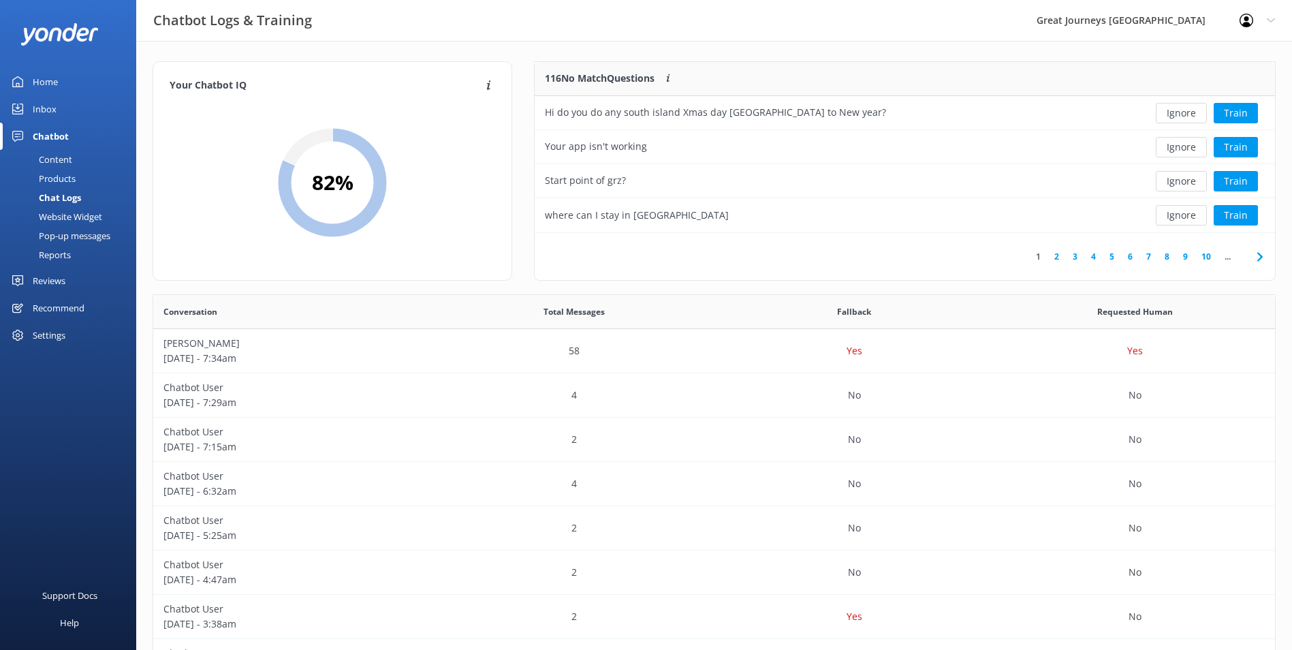
click at [1185, 113] on button "Ignore" at bounding box center [1181, 113] width 51 height 20
click at [1185, 114] on button "Ignore" at bounding box center [1181, 113] width 51 height 20
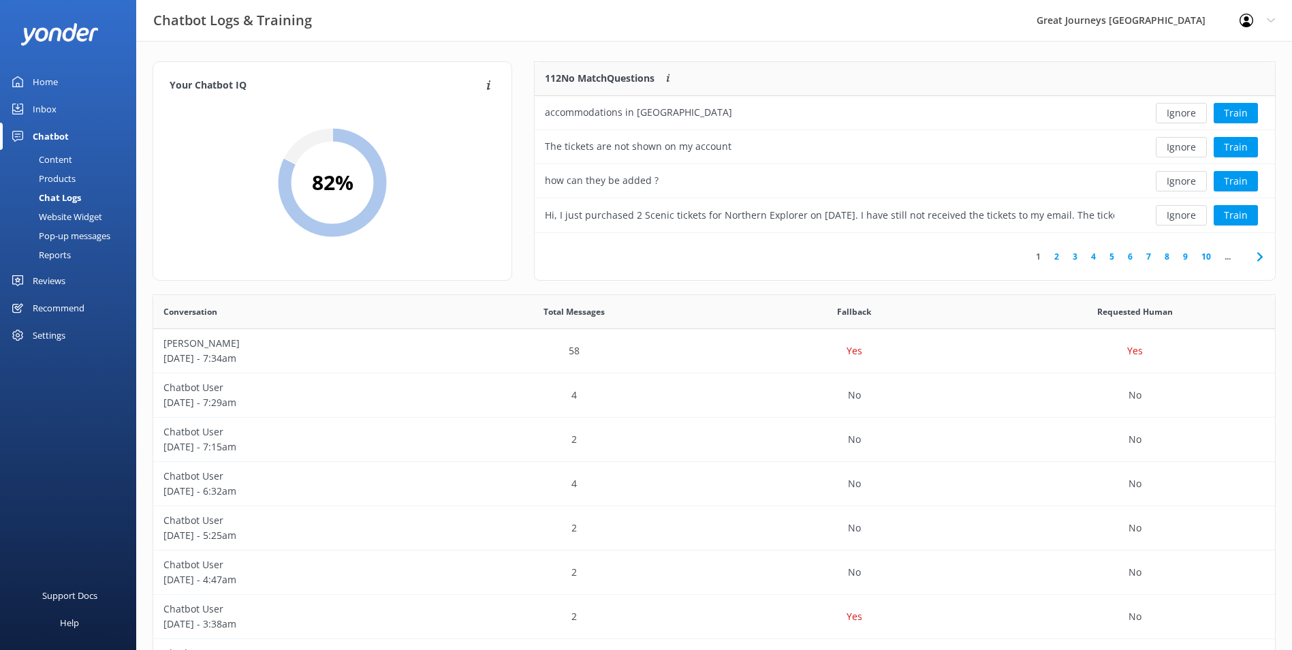
click at [1185, 114] on button "Ignore" at bounding box center [1181, 113] width 51 height 20
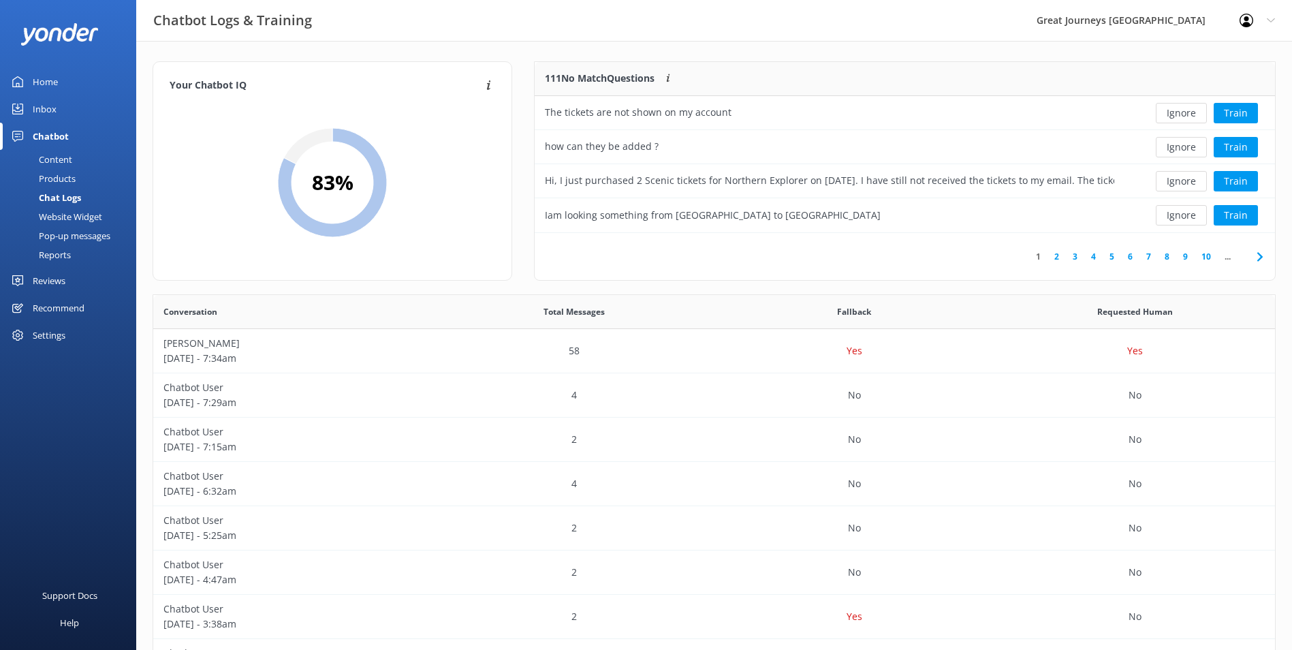
click at [1185, 114] on button "Ignore" at bounding box center [1181, 113] width 51 height 20
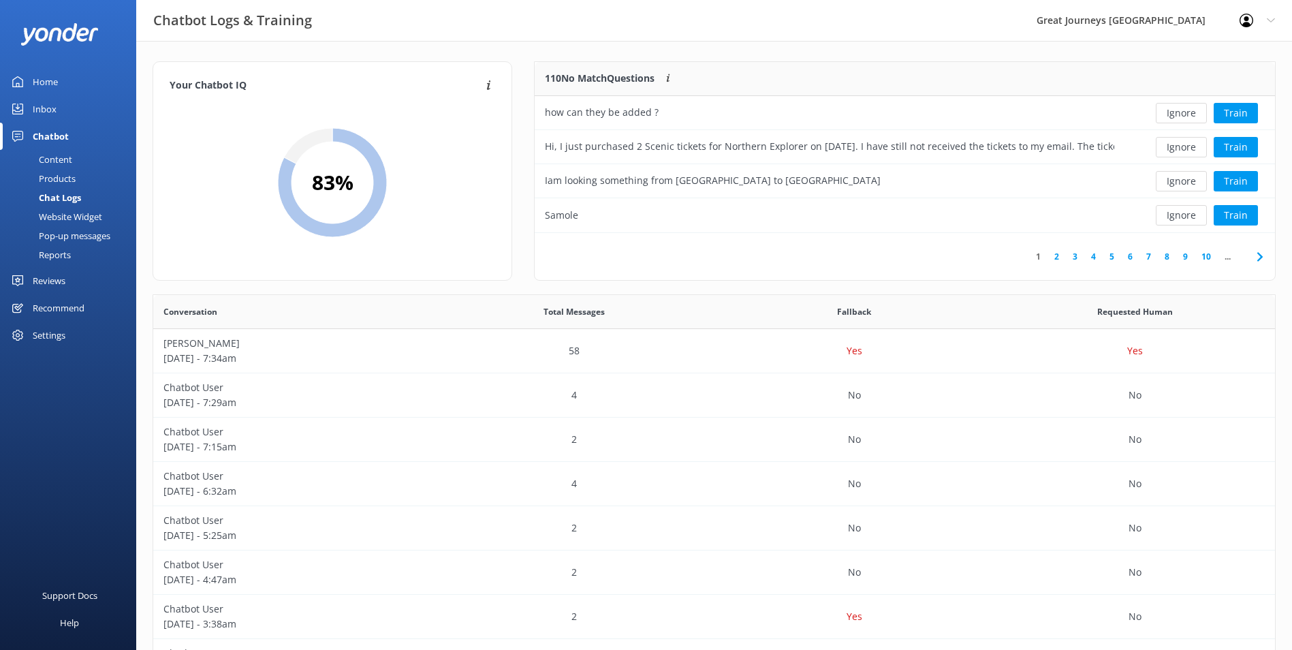
click at [1185, 114] on button "Ignore" at bounding box center [1181, 113] width 51 height 20
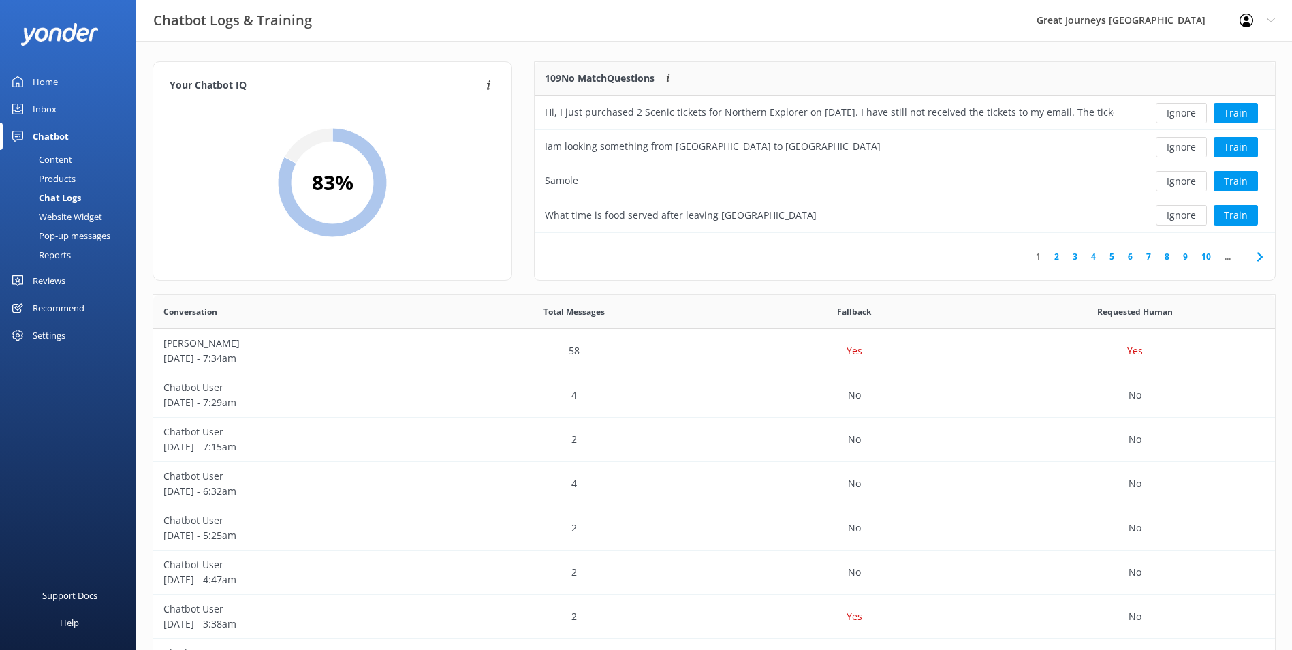
click at [1185, 114] on button "Ignore" at bounding box center [1181, 113] width 51 height 20
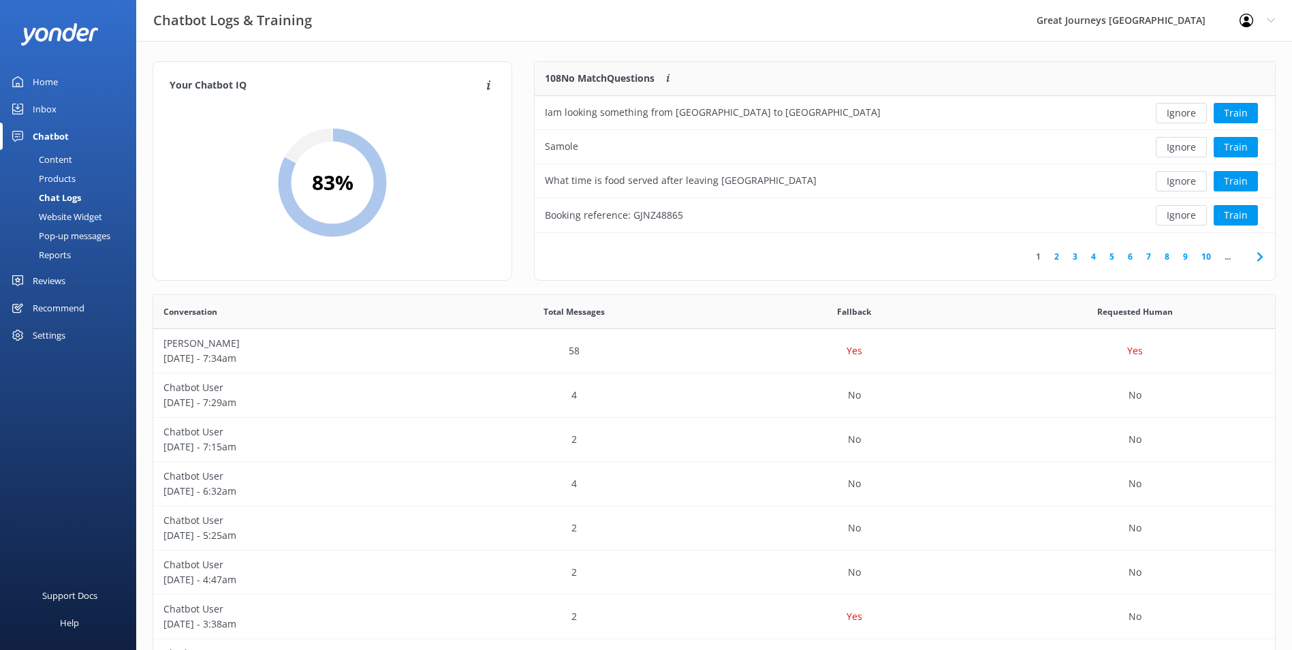
click at [1185, 114] on button "Ignore" at bounding box center [1181, 113] width 51 height 20
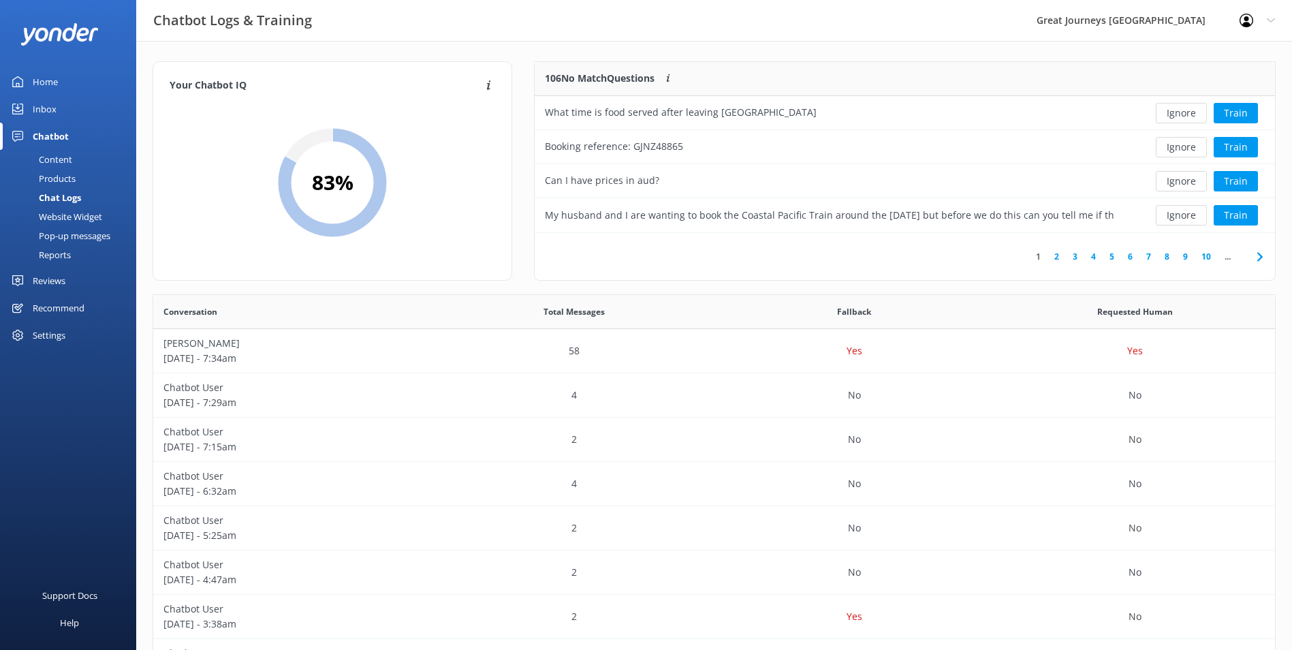
click at [1185, 114] on button "Ignore" at bounding box center [1181, 113] width 51 height 20
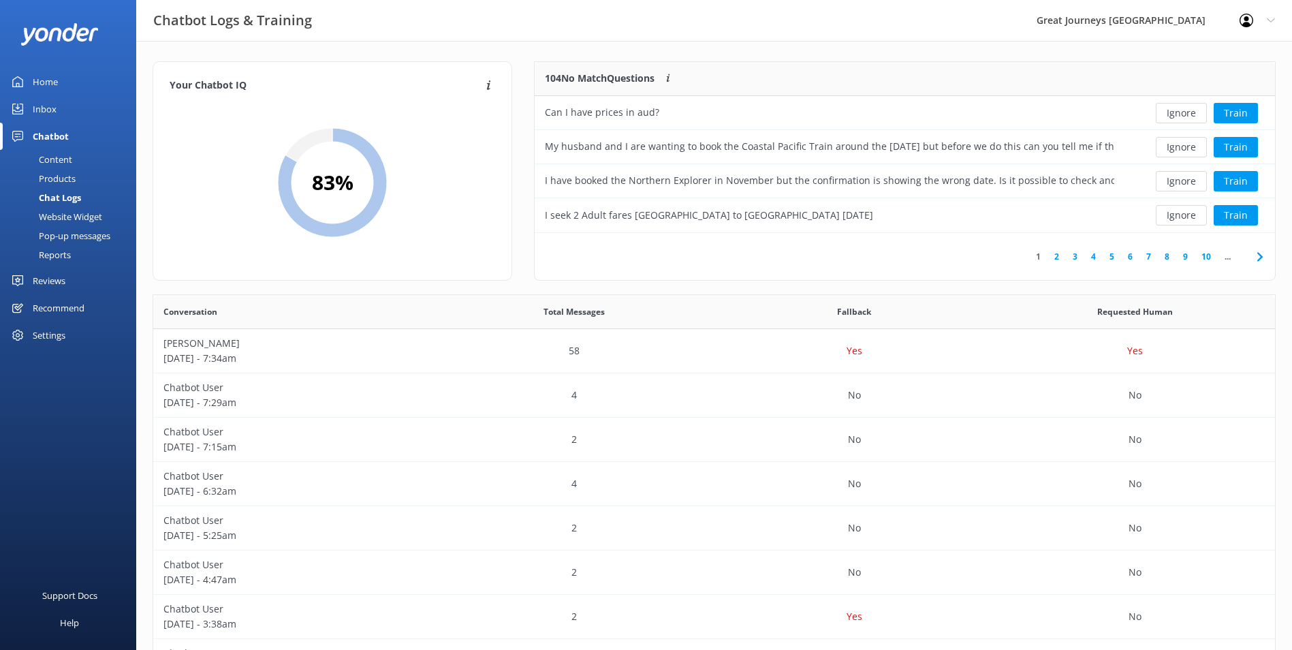
click at [1185, 114] on button "Ignore" at bounding box center [1181, 113] width 51 height 20
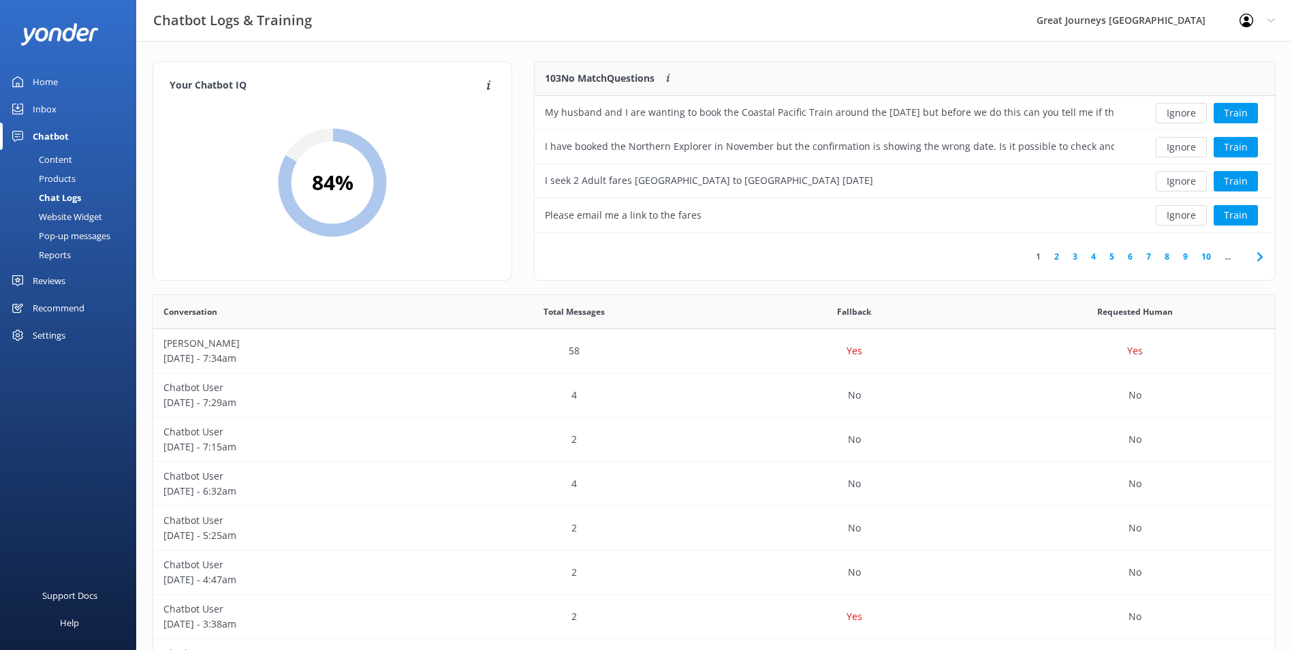
click at [1185, 114] on button "Ignore" at bounding box center [1181, 113] width 51 height 20
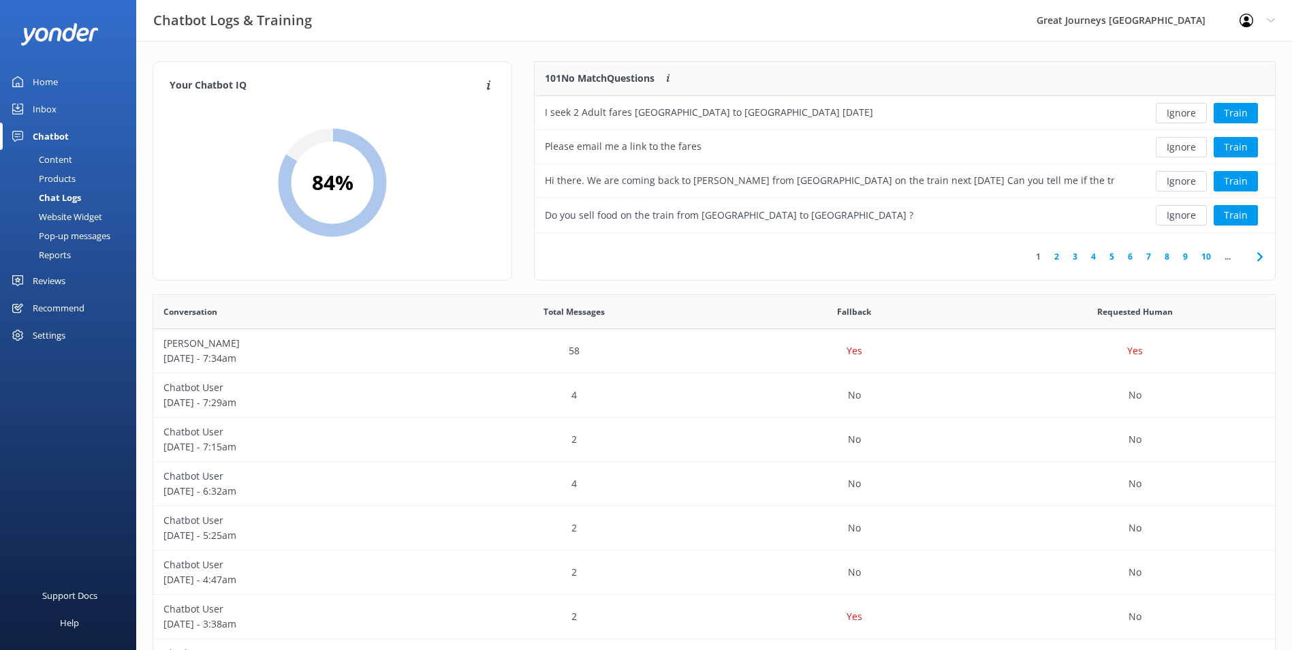
click at [1185, 114] on button "Ignore" at bounding box center [1181, 113] width 51 height 20
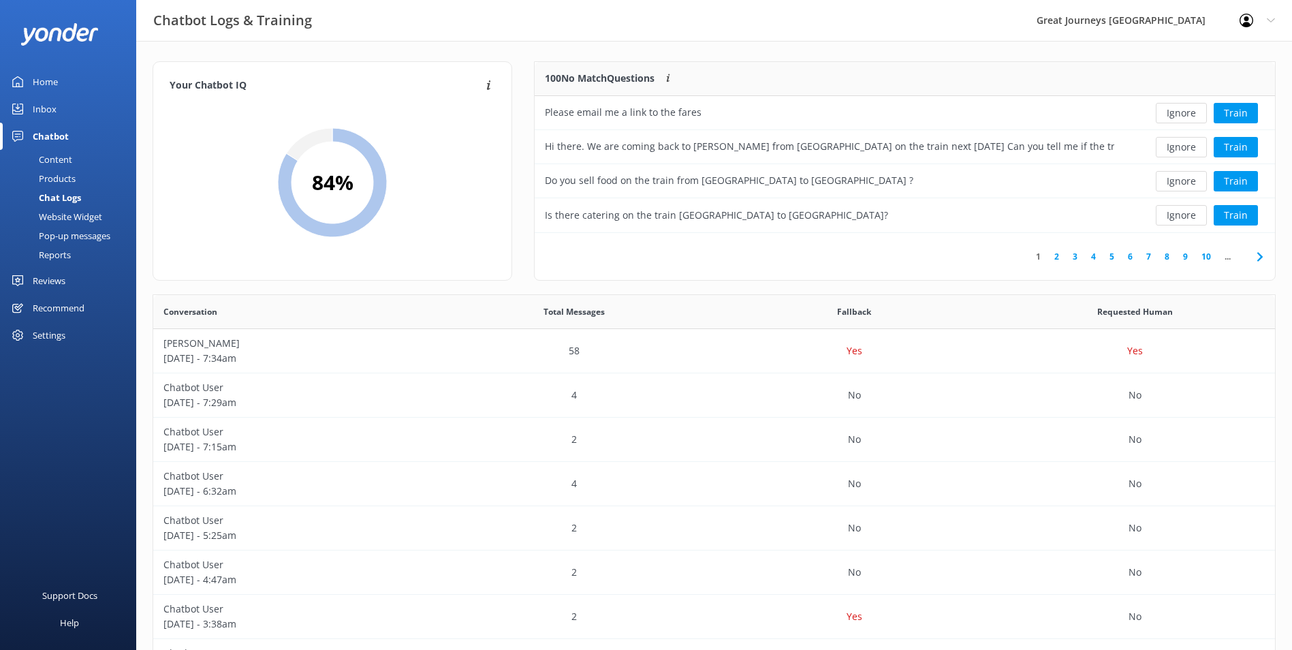
click at [1185, 114] on button "Ignore" at bounding box center [1181, 113] width 51 height 20
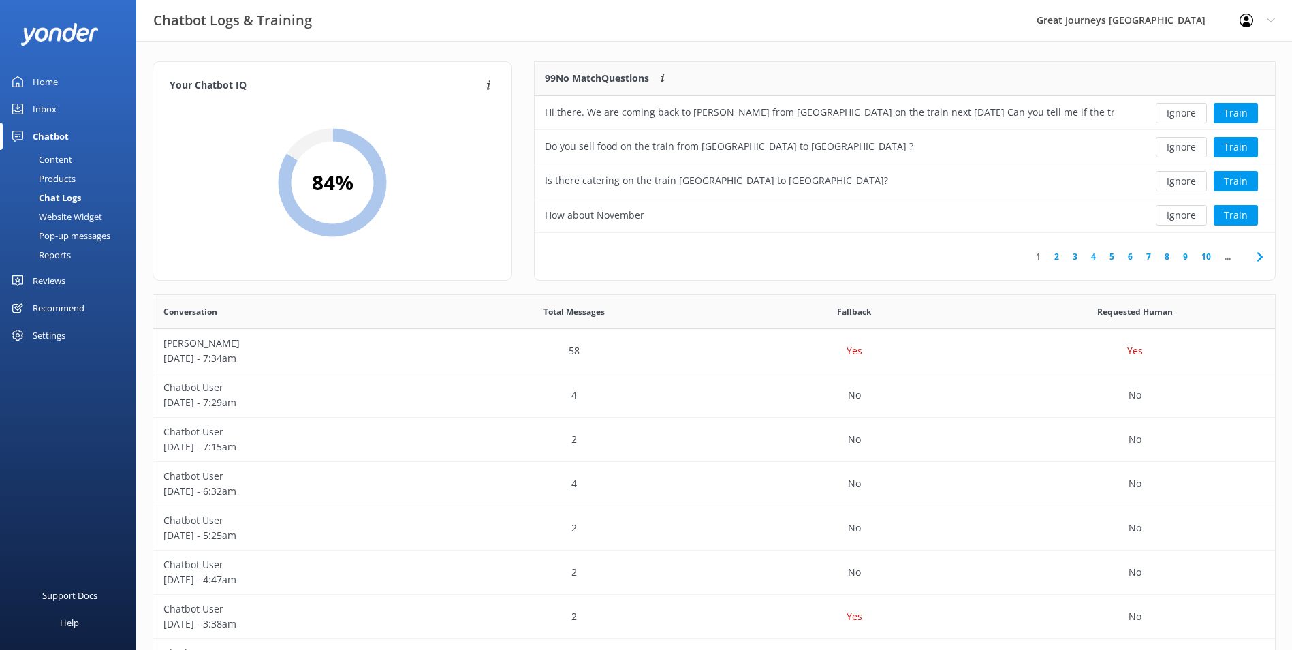
click at [1185, 114] on button "Ignore" at bounding box center [1181, 113] width 51 height 20
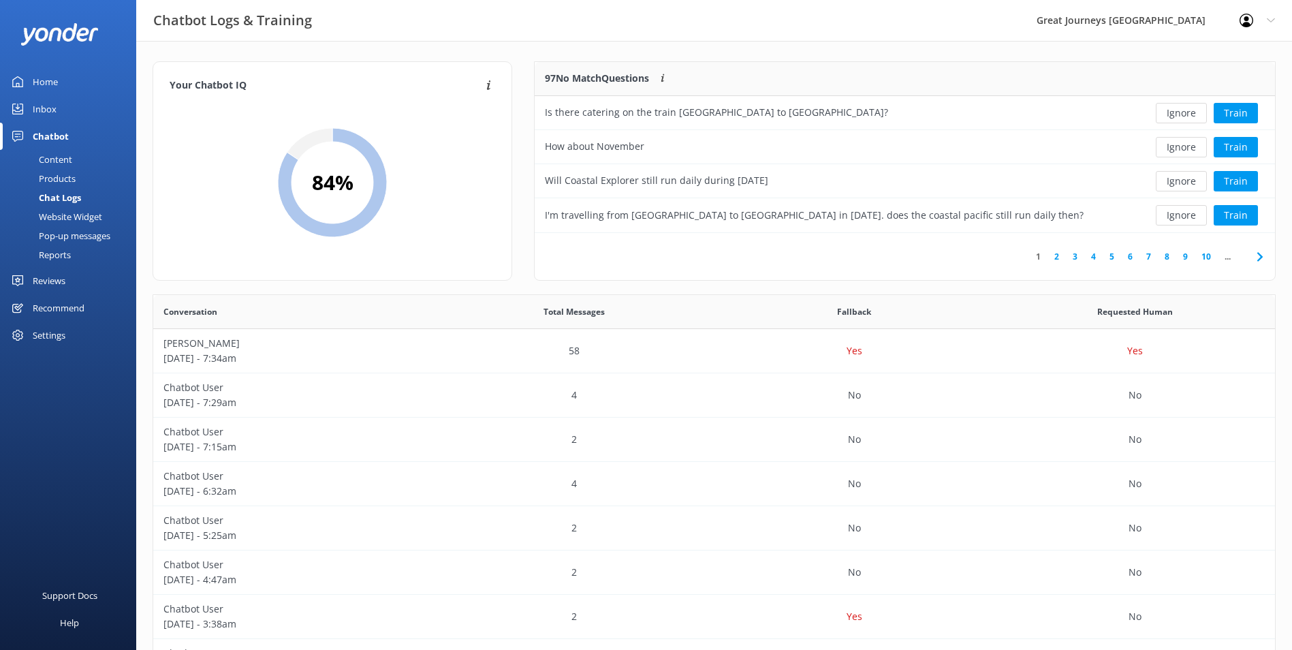
click at [1185, 114] on button "Ignore" at bounding box center [1181, 113] width 51 height 20
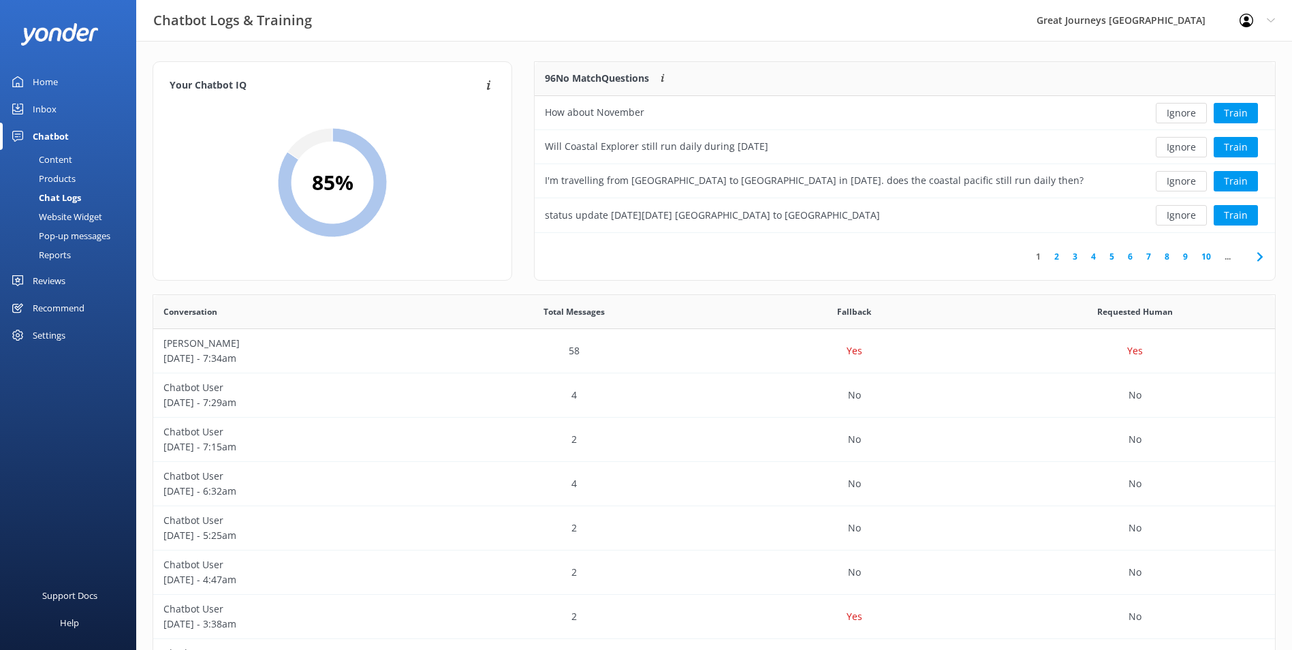
click at [1185, 114] on button "Ignore" at bounding box center [1181, 113] width 51 height 20
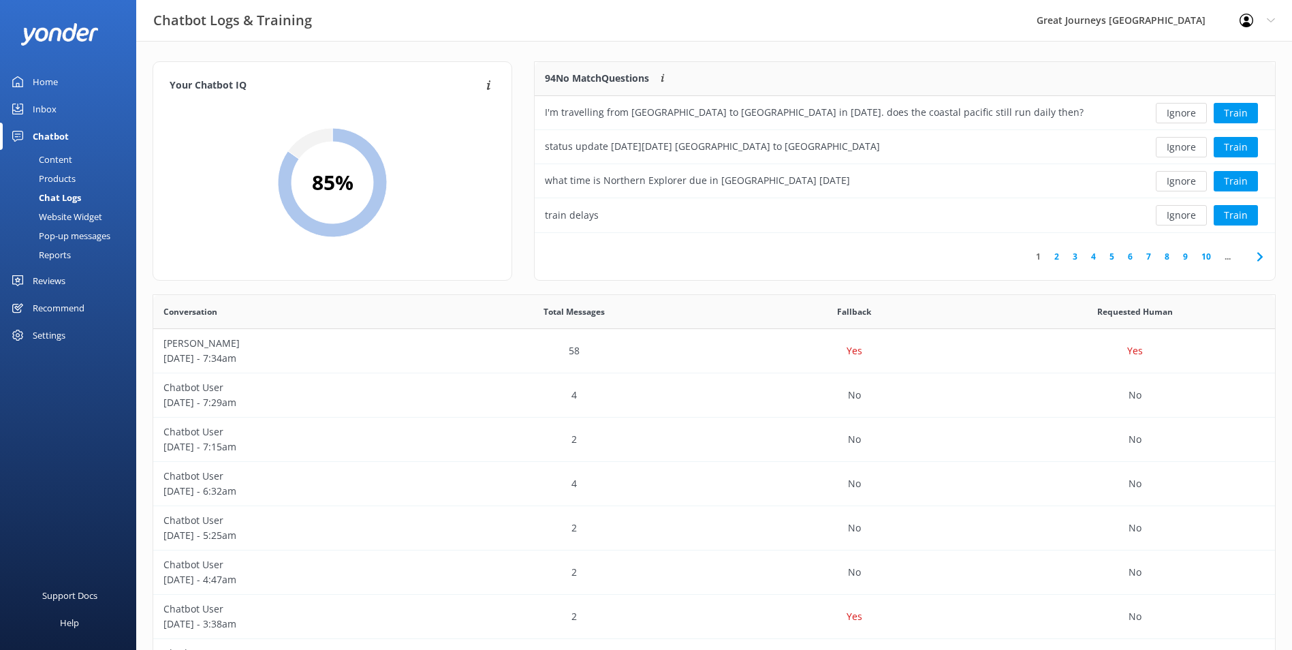
click at [1185, 114] on button "Ignore" at bounding box center [1181, 113] width 51 height 20
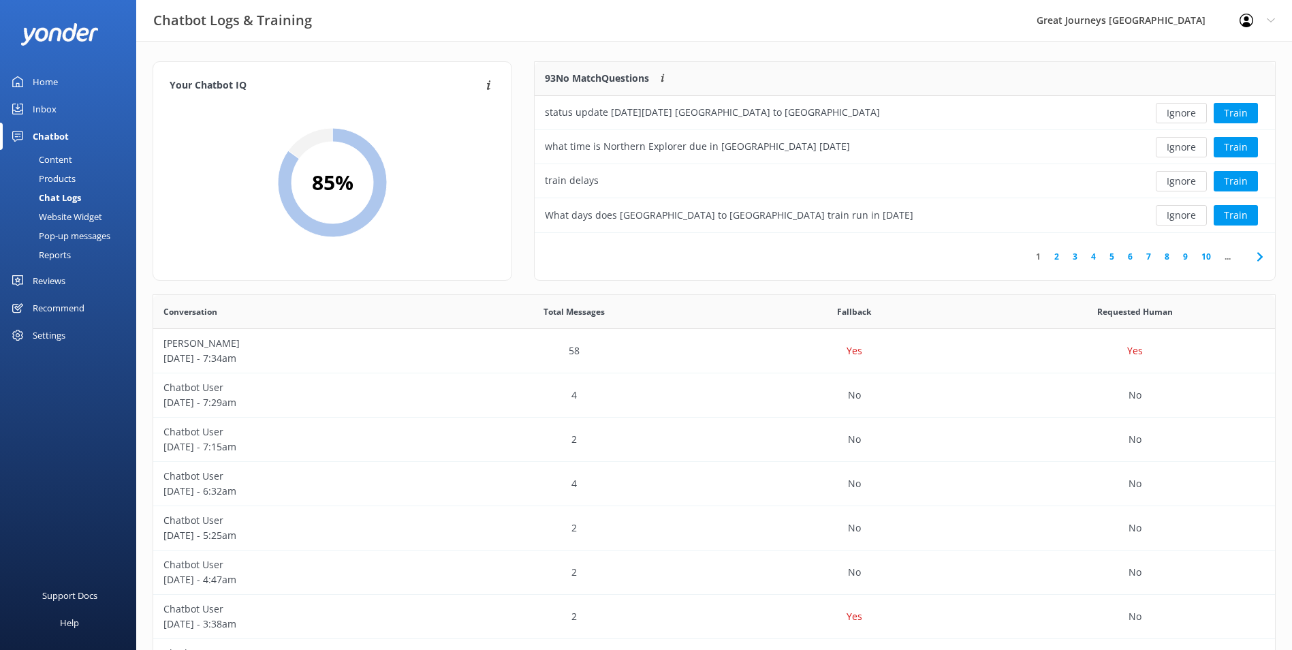
click at [1185, 114] on button "Ignore" at bounding box center [1181, 113] width 51 height 20
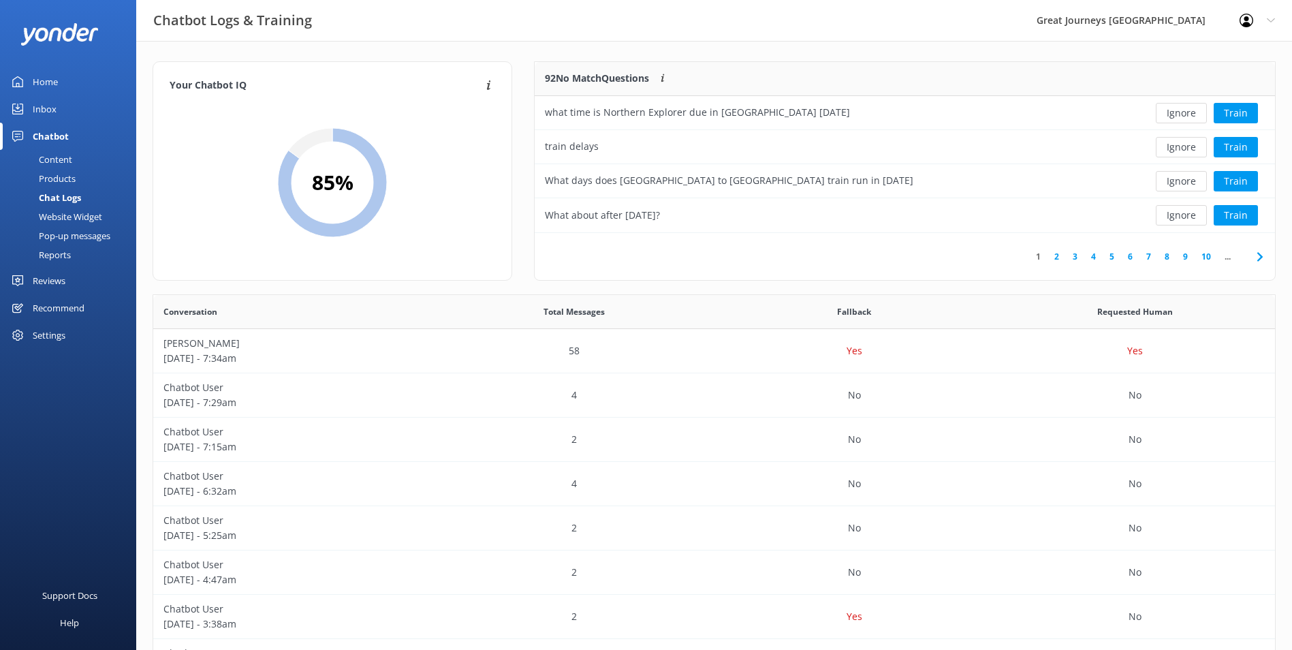
click at [1185, 114] on button "Ignore" at bounding box center [1181, 113] width 51 height 20
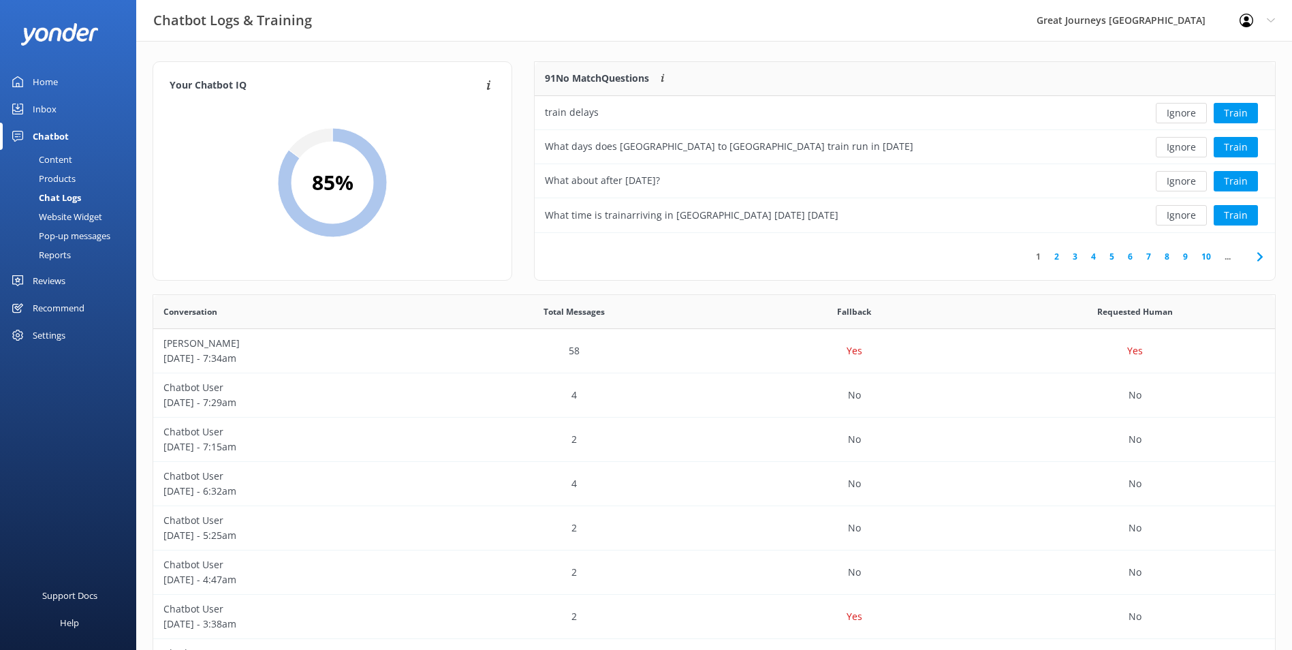
click at [1185, 114] on button "Ignore" at bounding box center [1181, 113] width 51 height 20
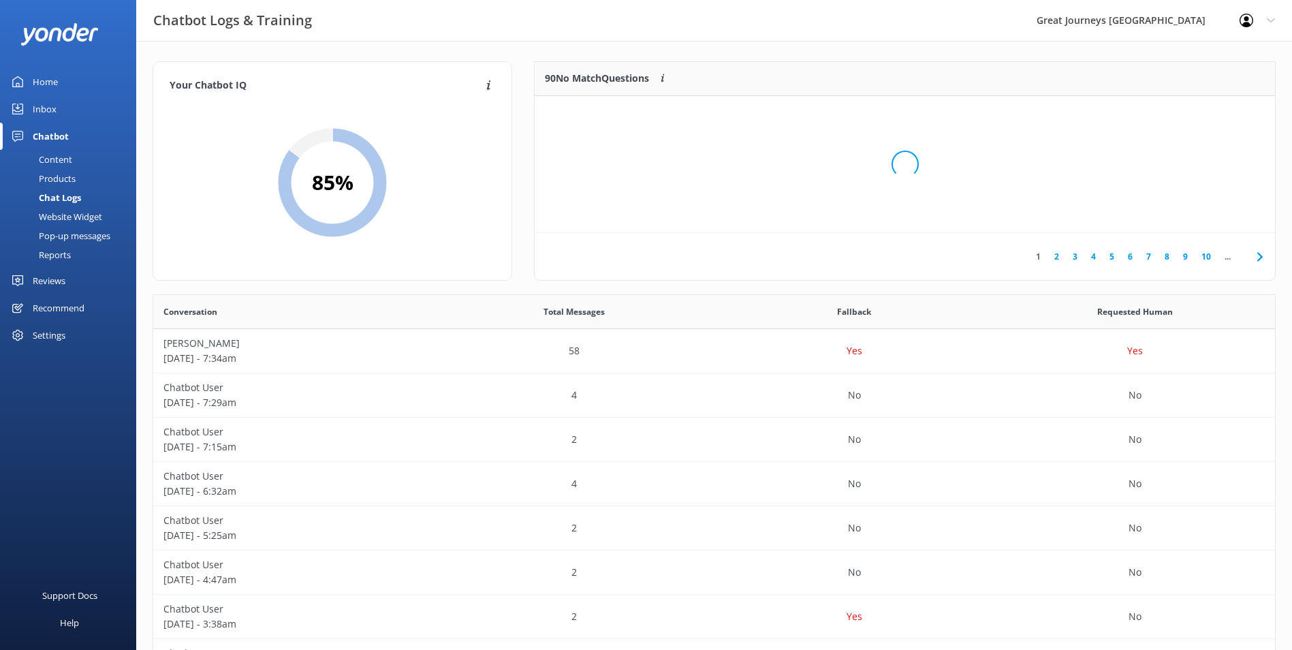
click at [1185, 114] on div "Loading.." at bounding box center [904, 164] width 713 height 650
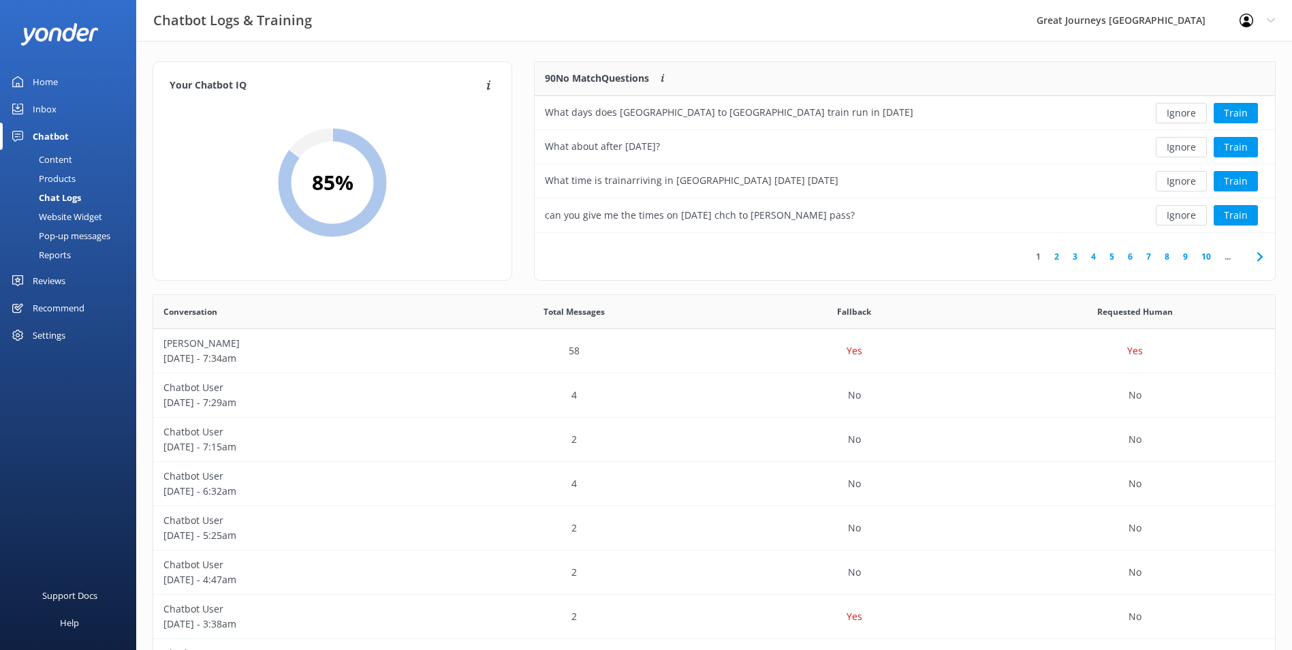
click at [1185, 114] on button "Ignore" at bounding box center [1181, 113] width 51 height 20
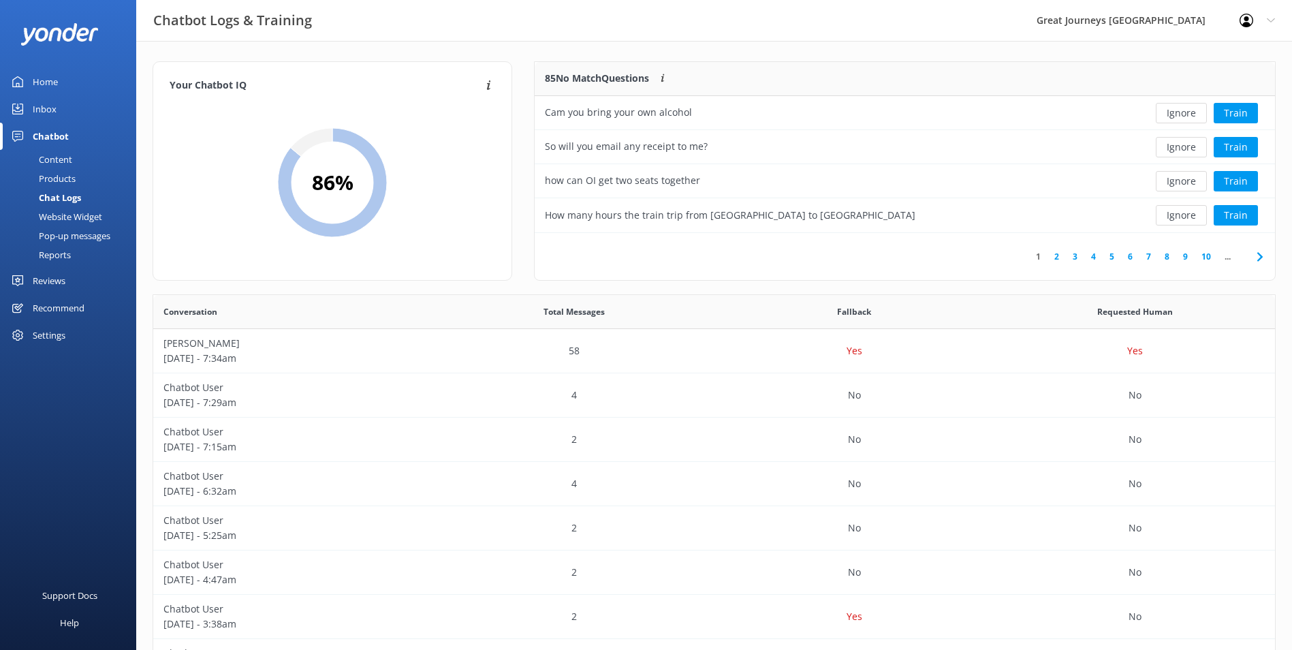
click at [1185, 114] on button "Ignore" at bounding box center [1181, 113] width 51 height 20
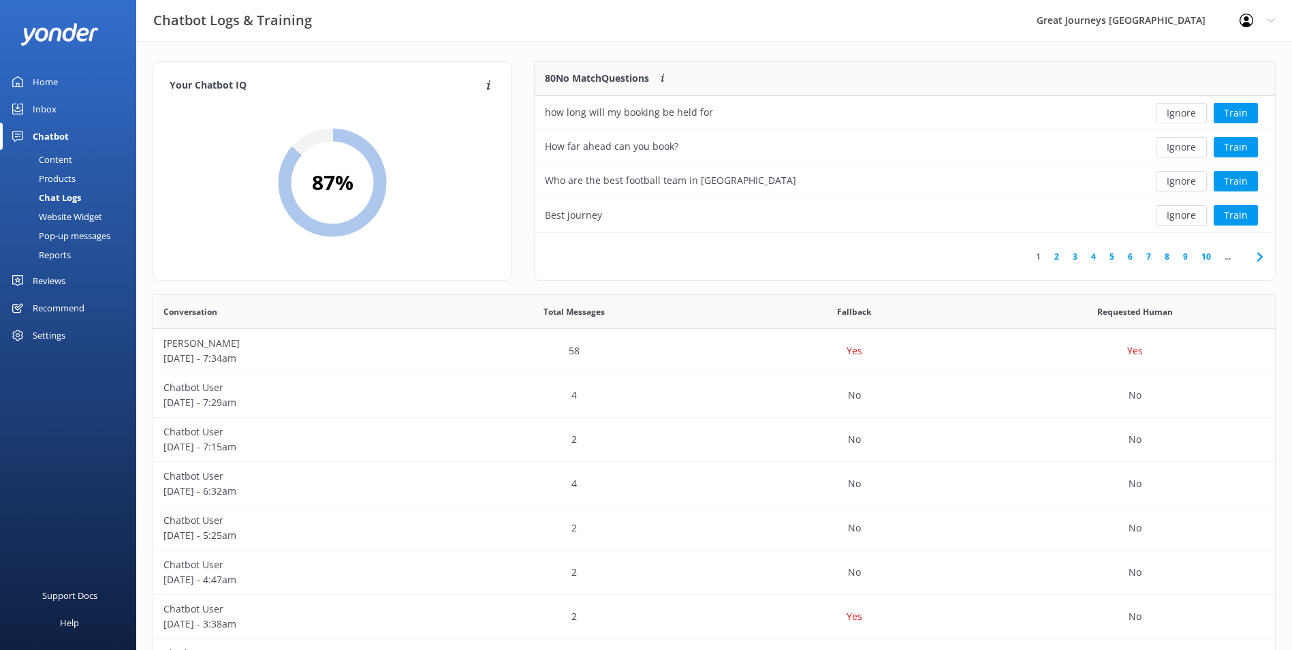
click at [1185, 114] on button "Ignore" at bounding box center [1181, 113] width 51 height 20
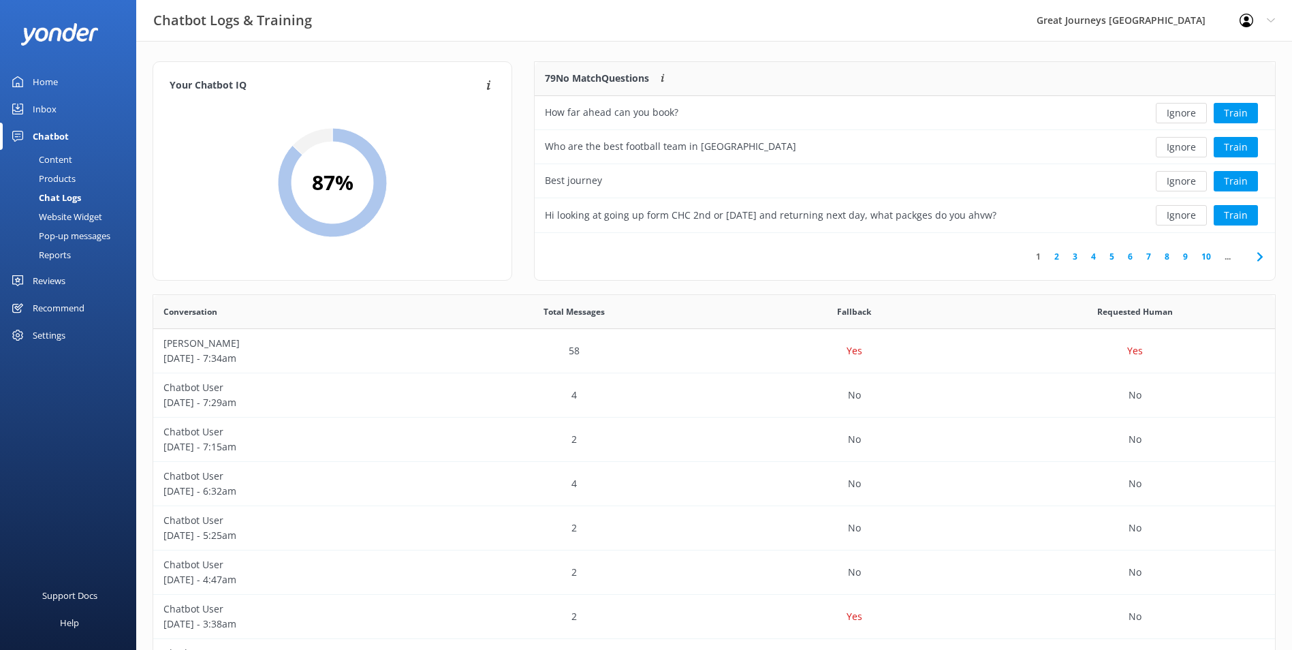
click at [1185, 114] on button "Ignore" at bounding box center [1181, 113] width 51 height 20
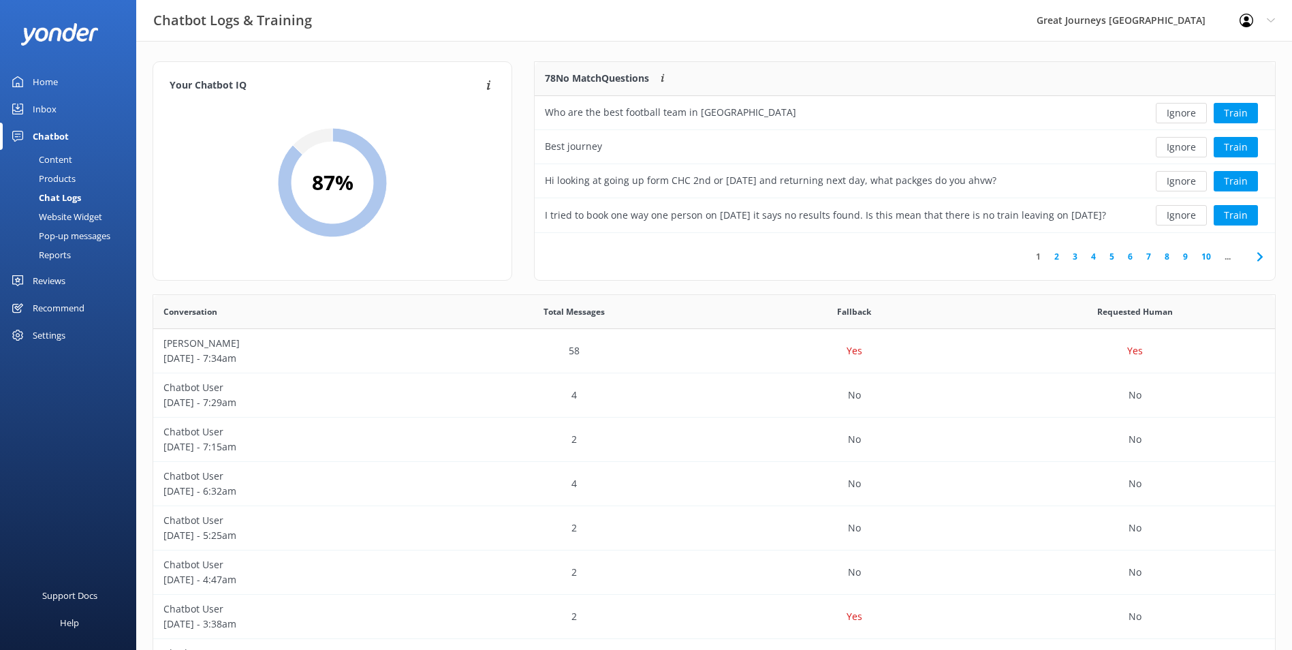
click at [1185, 114] on button "Ignore" at bounding box center [1181, 113] width 51 height 20
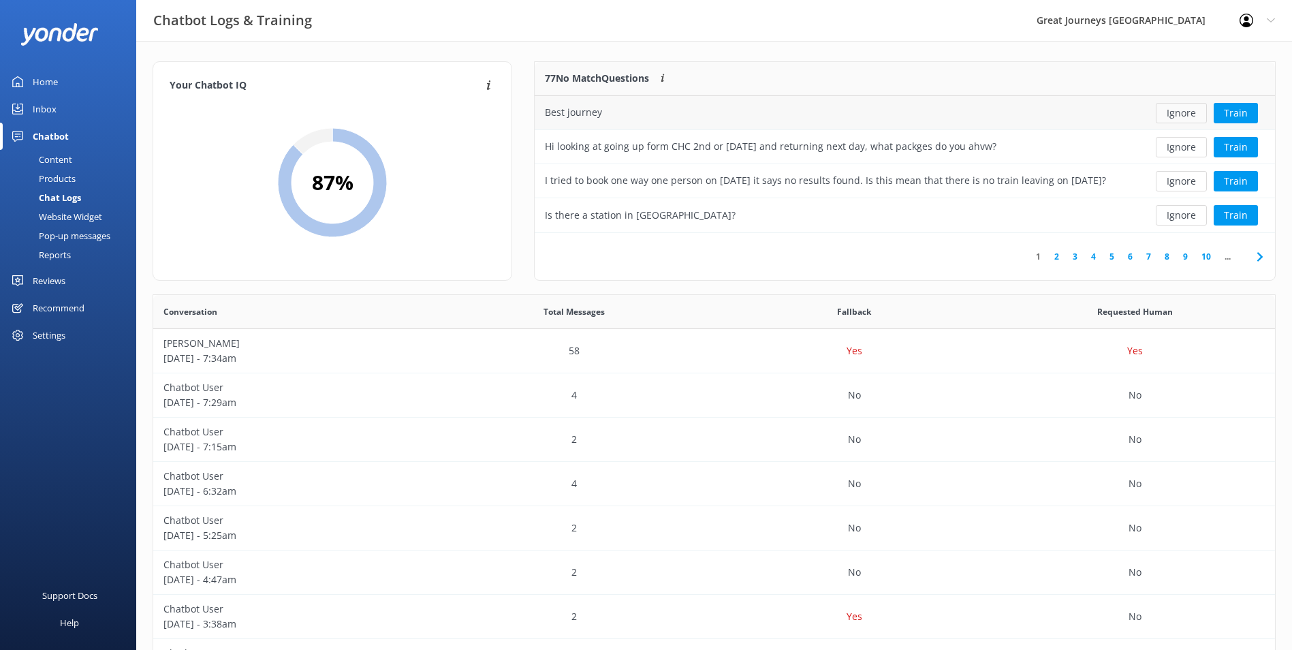
click at [1185, 117] on button "Ignore" at bounding box center [1181, 113] width 51 height 20
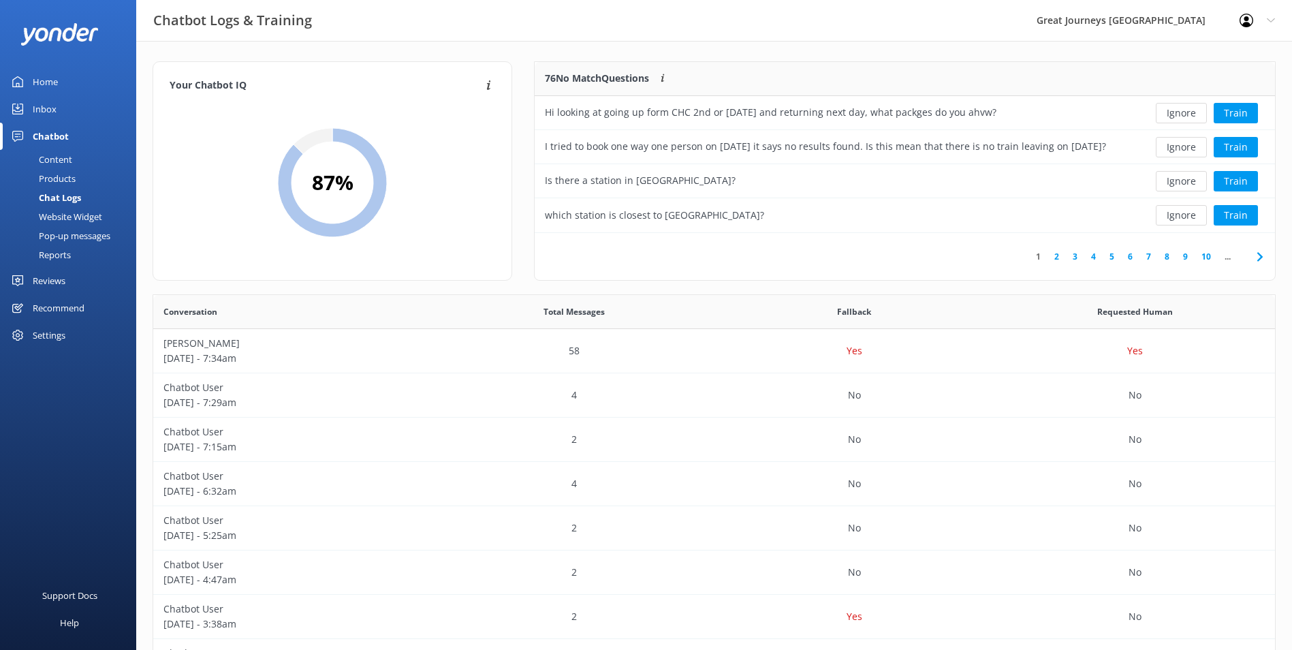
click at [1185, 117] on button "Ignore" at bounding box center [1181, 113] width 51 height 20
click at [1186, 117] on button "Ignore" at bounding box center [1181, 113] width 51 height 20
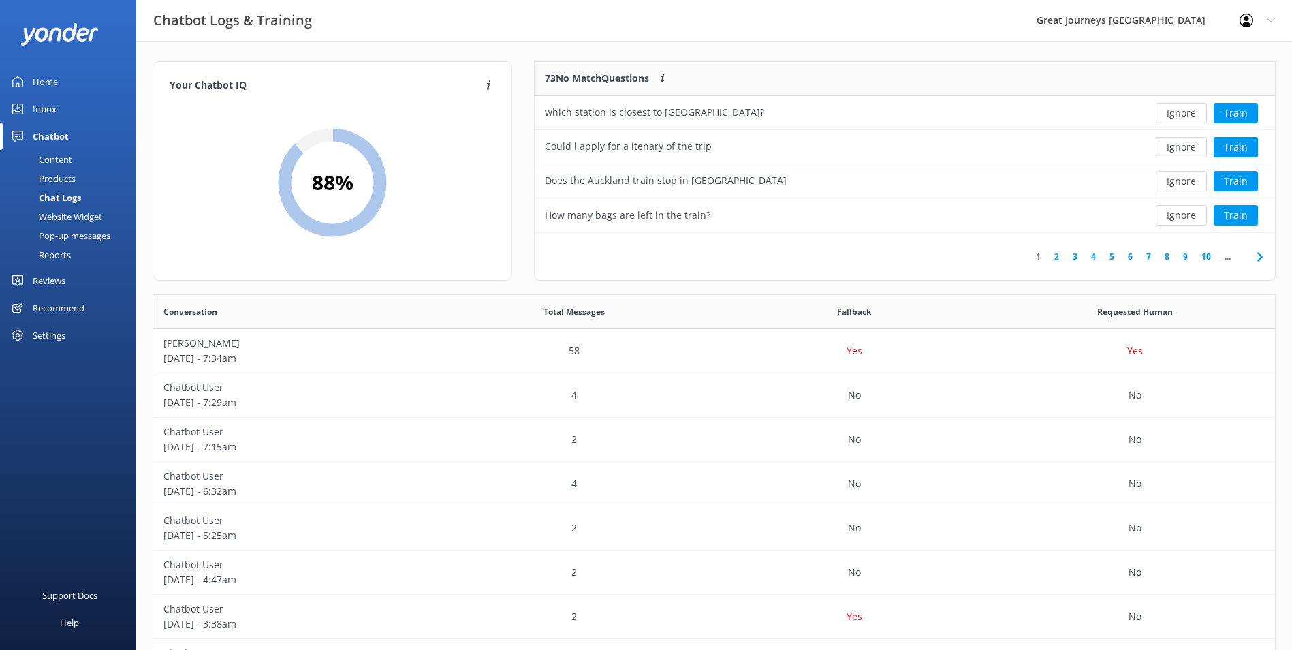
click at [1186, 117] on button "Ignore" at bounding box center [1181, 113] width 51 height 20
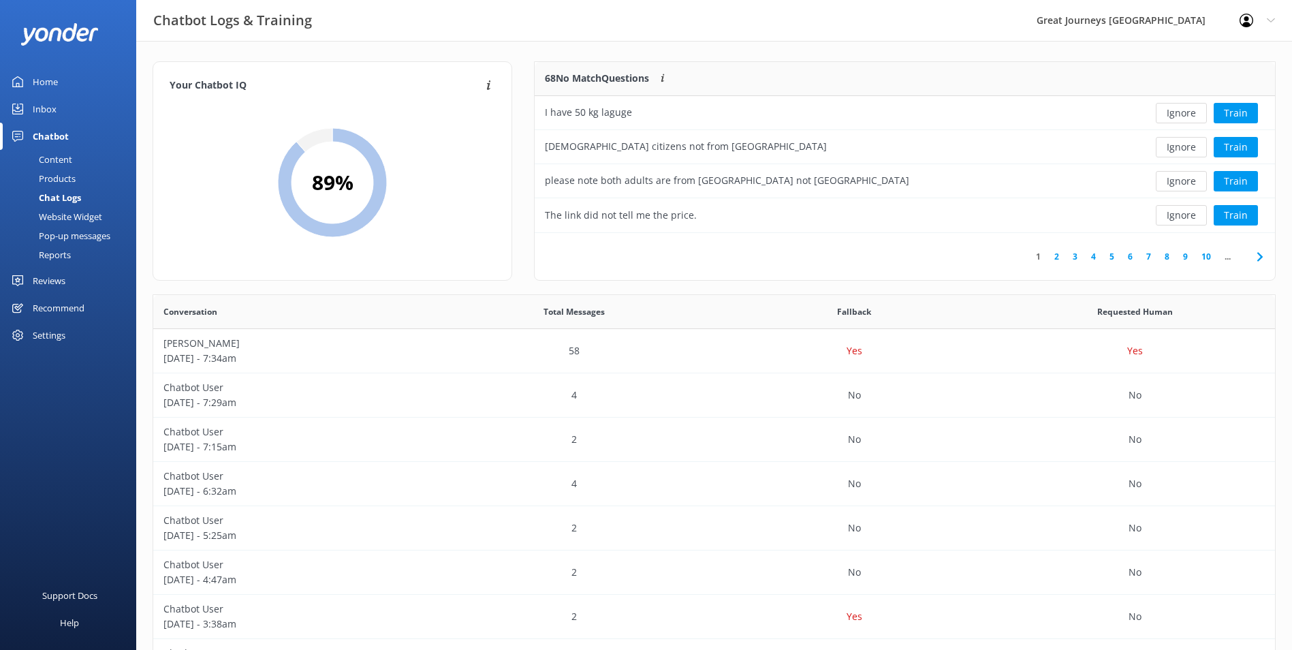
click at [1186, 117] on button "Ignore" at bounding box center [1181, 113] width 51 height 20
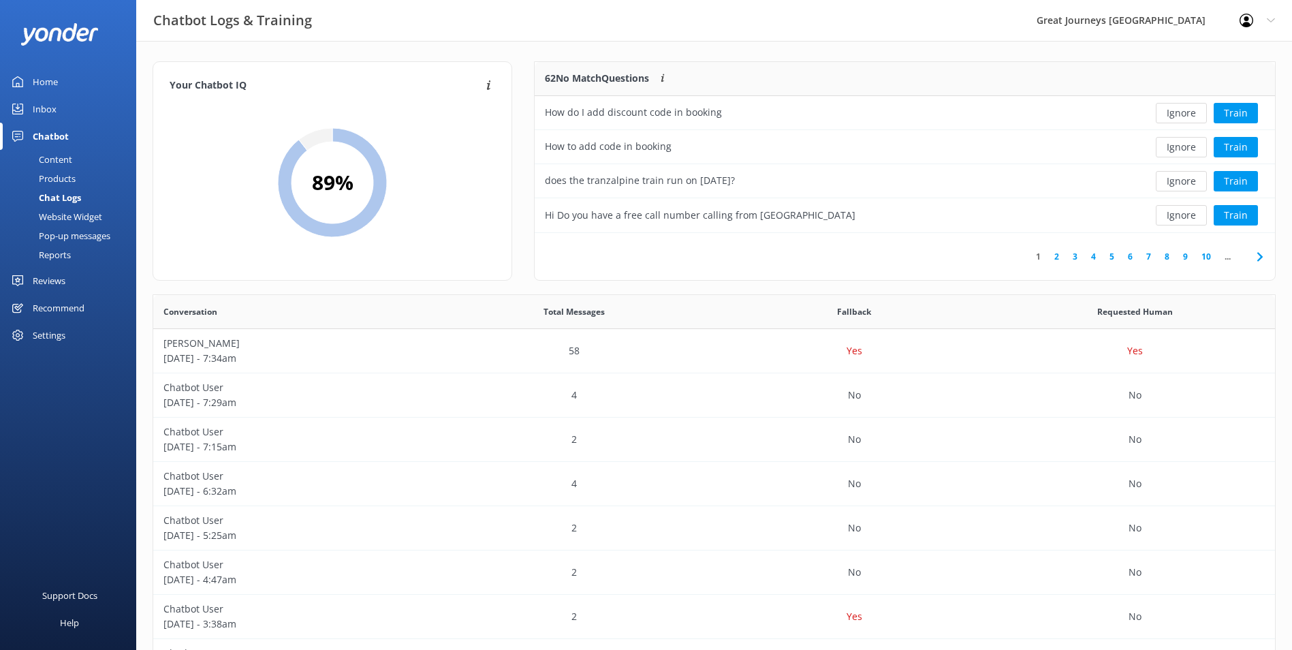
click at [1186, 117] on button "Ignore" at bounding box center [1181, 113] width 51 height 20
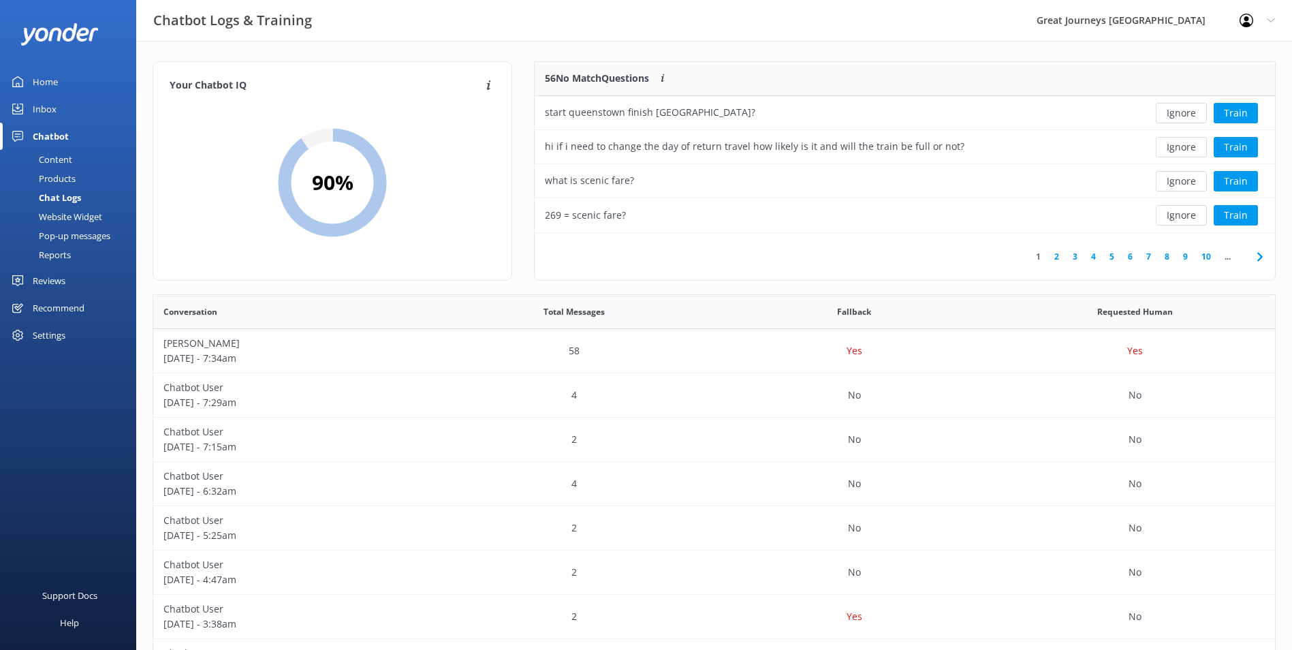
click at [1186, 117] on button "Ignore" at bounding box center [1181, 113] width 51 height 20
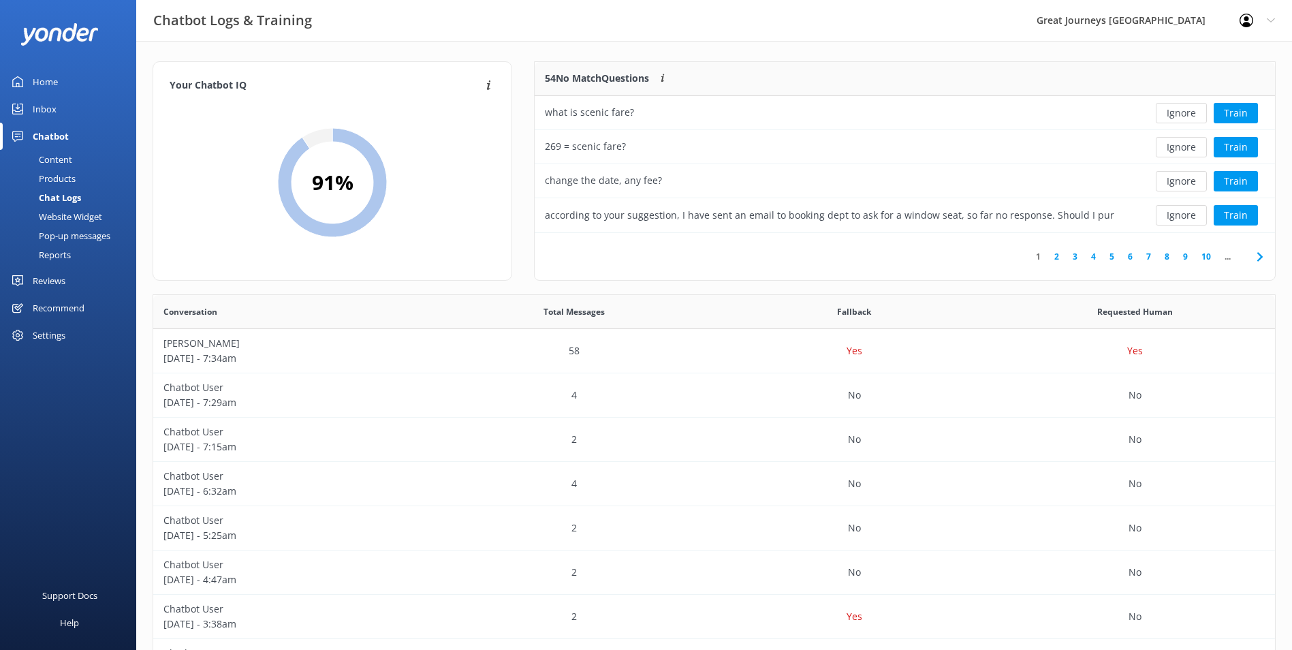
click at [1186, 117] on button "Ignore" at bounding box center [1181, 113] width 51 height 20
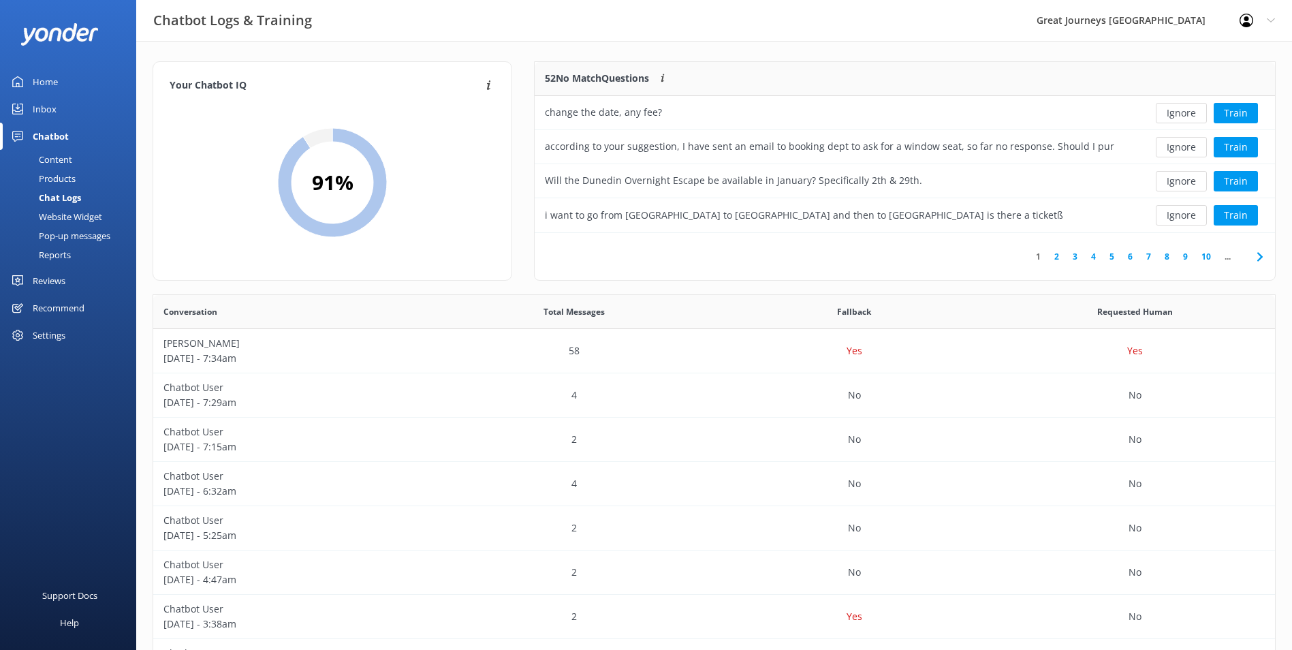
click at [1186, 117] on button "Ignore" at bounding box center [1181, 113] width 51 height 20
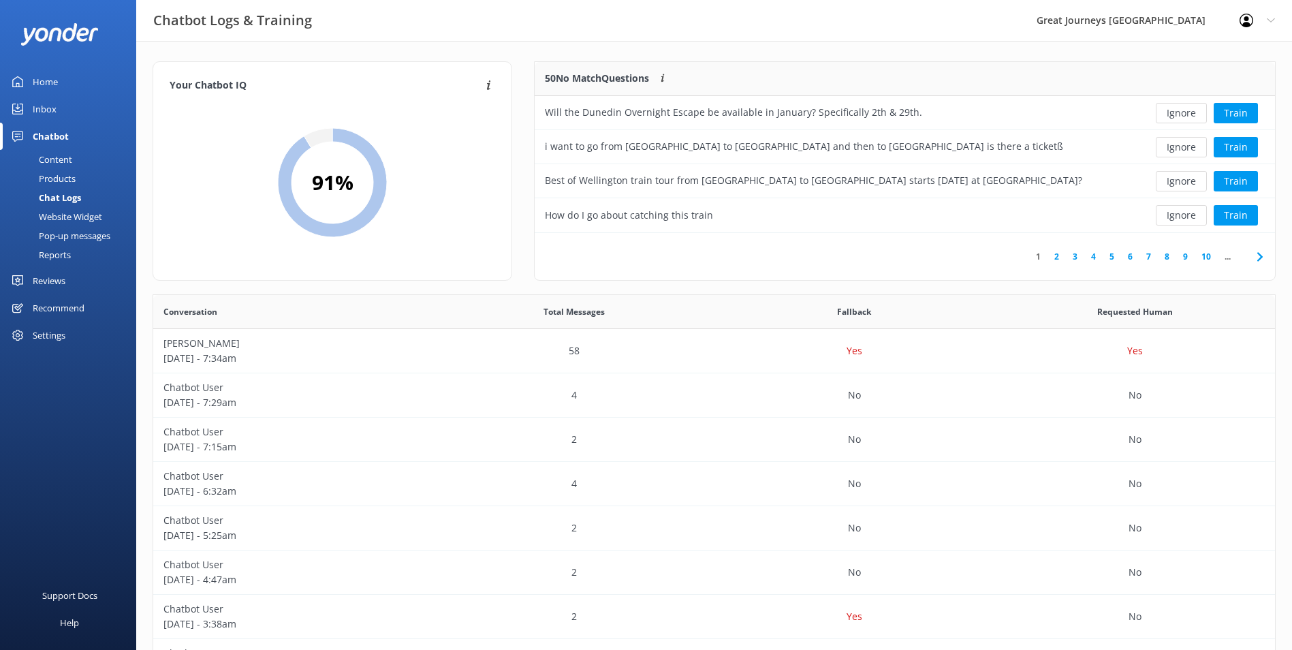
click at [1186, 117] on button "Ignore" at bounding box center [1181, 113] width 51 height 20
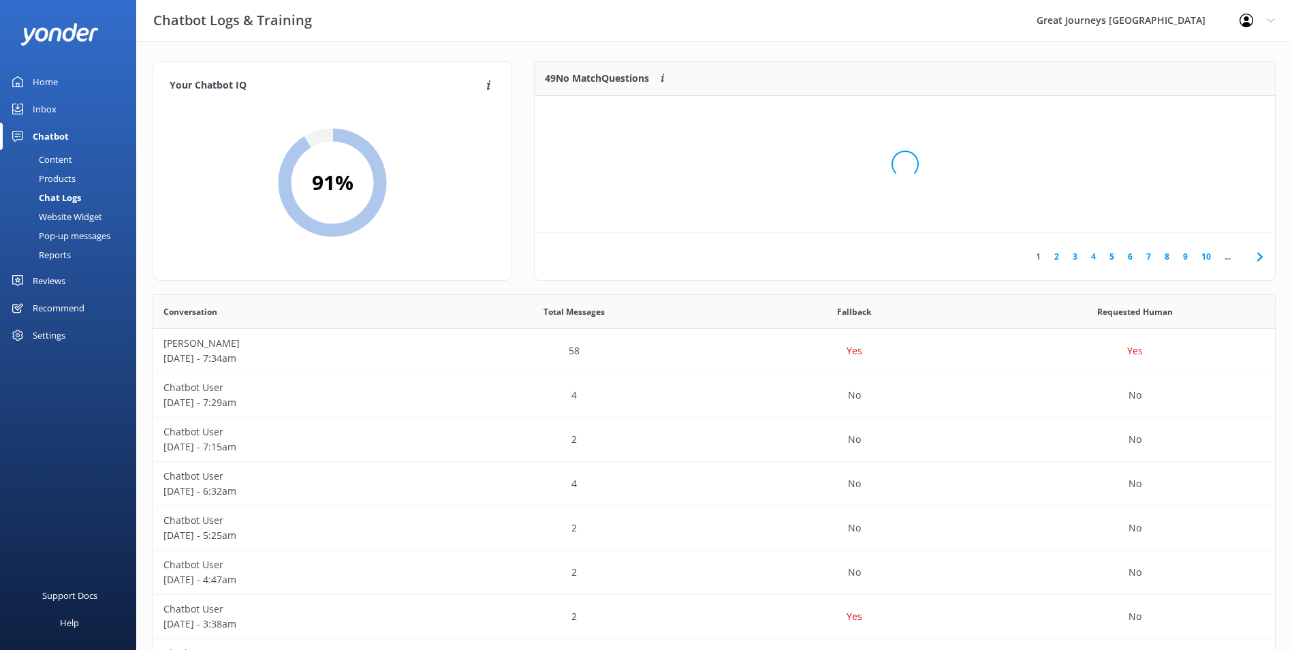
click at [1186, 117] on div "Loading.." at bounding box center [904, 164] width 713 height 650
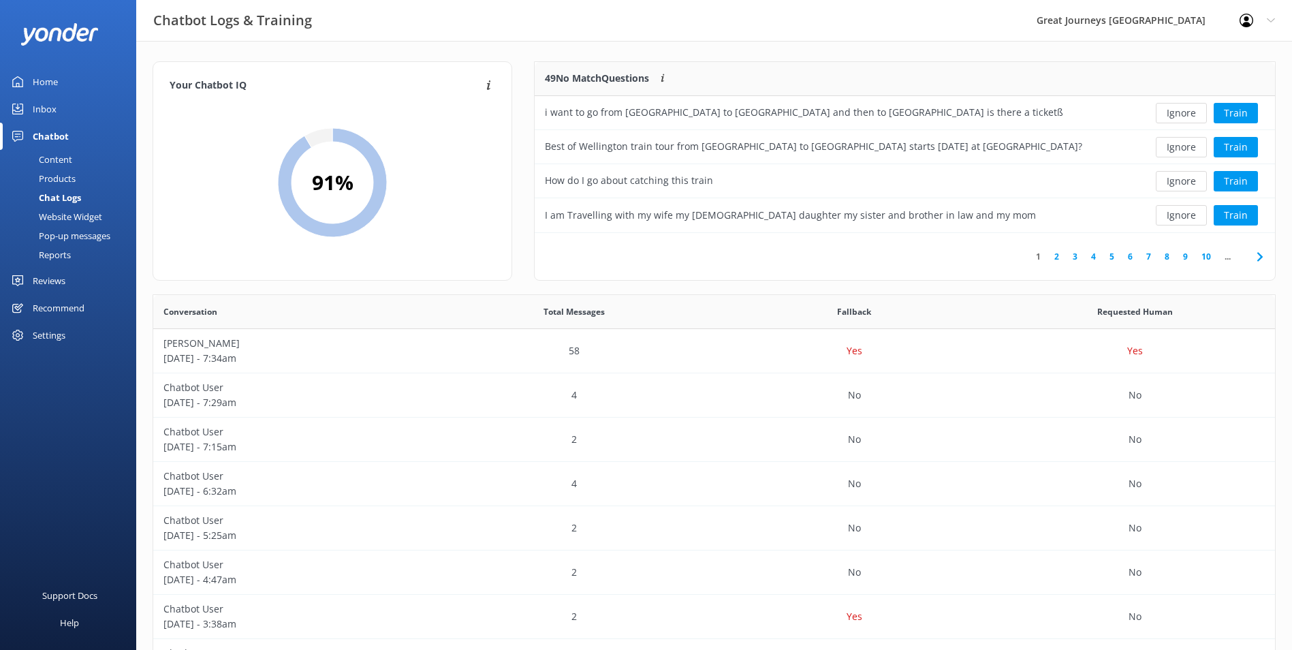
click at [1186, 117] on button "Ignore" at bounding box center [1181, 113] width 51 height 20
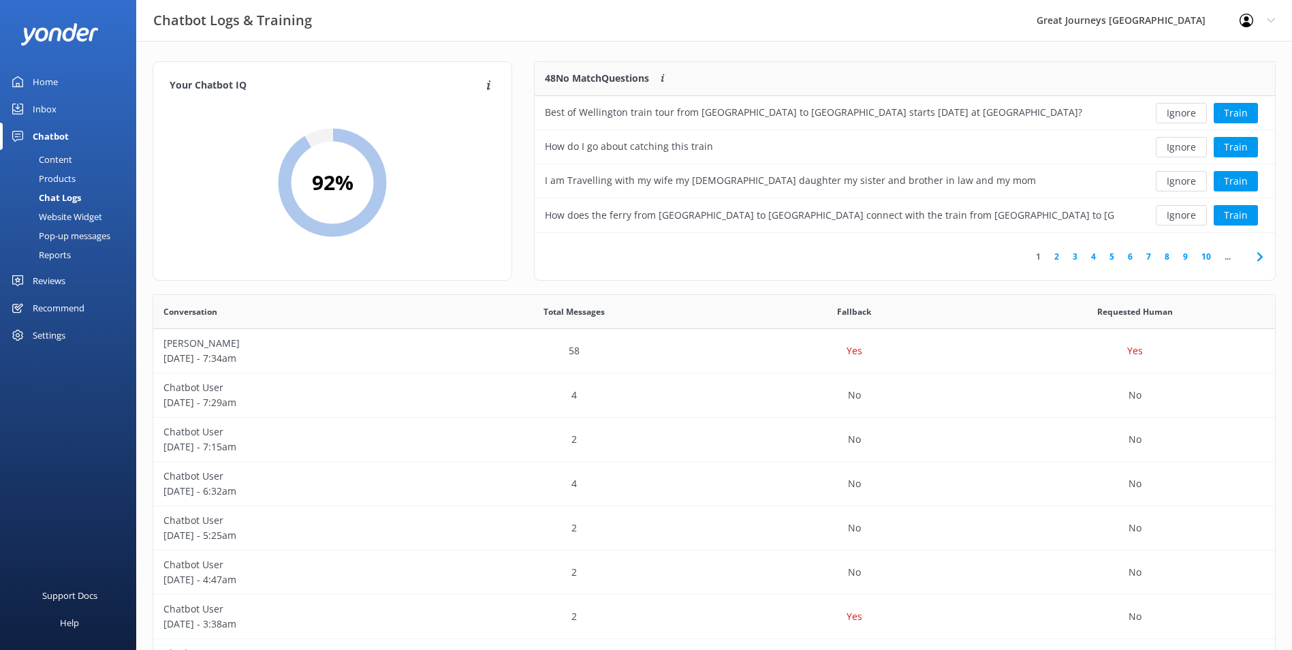
click at [1186, 117] on button "Ignore" at bounding box center [1181, 113] width 51 height 20
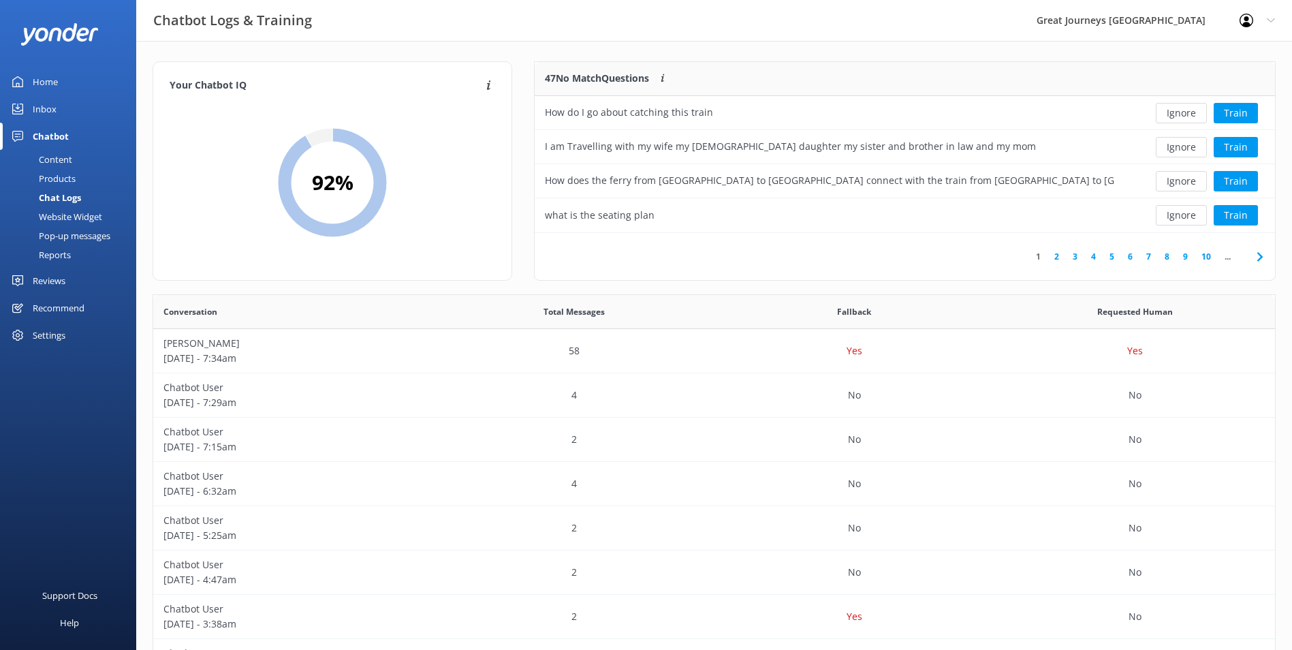
click at [1186, 117] on button "Ignore" at bounding box center [1181, 113] width 51 height 20
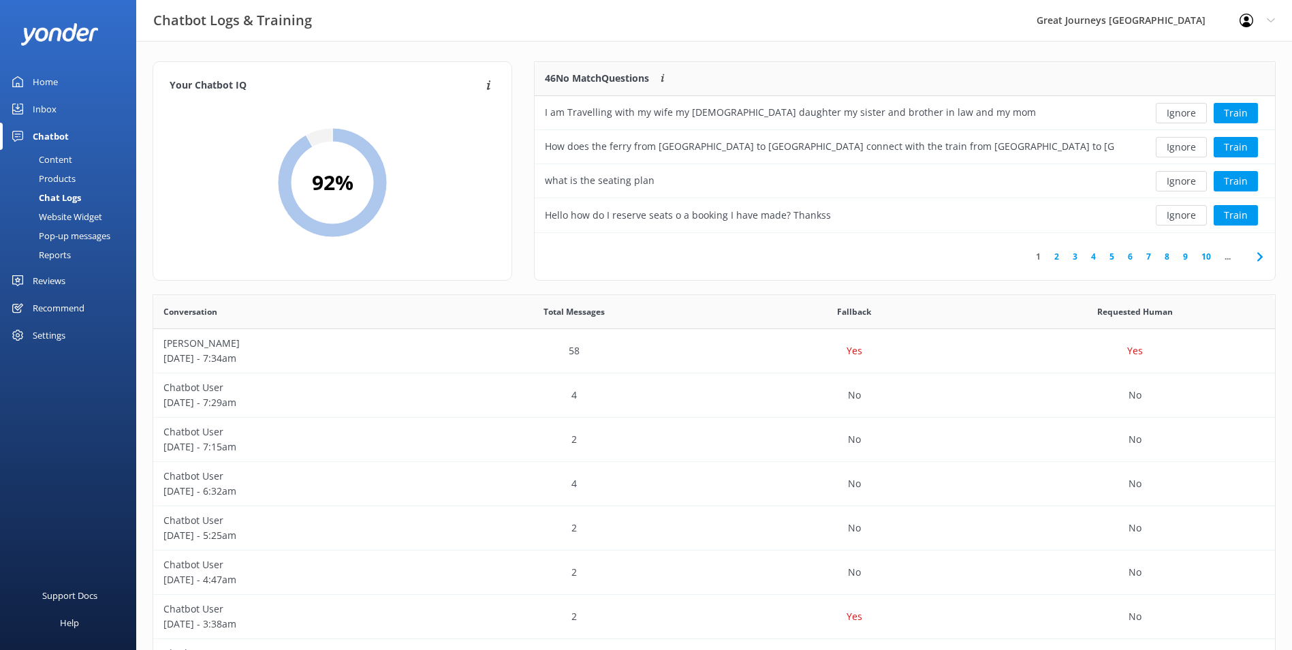
click at [1186, 117] on button "Ignore" at bounding box center [1181, 113] width 51 height 20
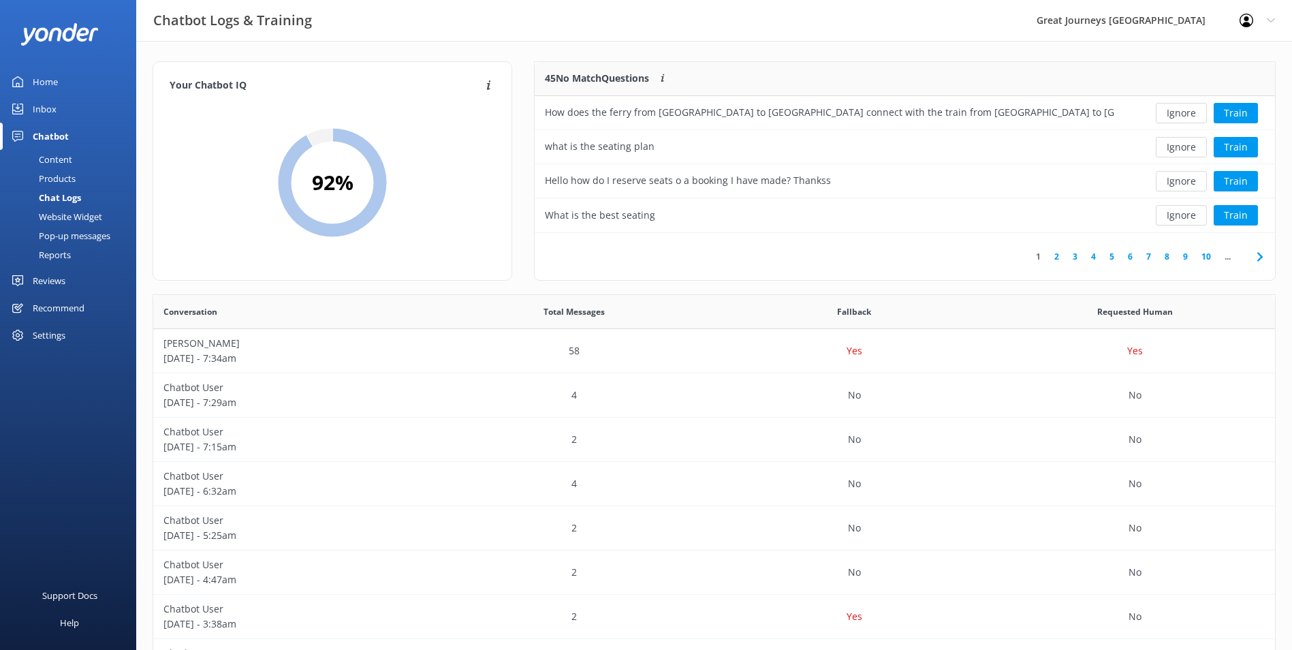
click at [1186, 117] on button "Ignore" at bounding box center [1181, 113] width 51 height 20
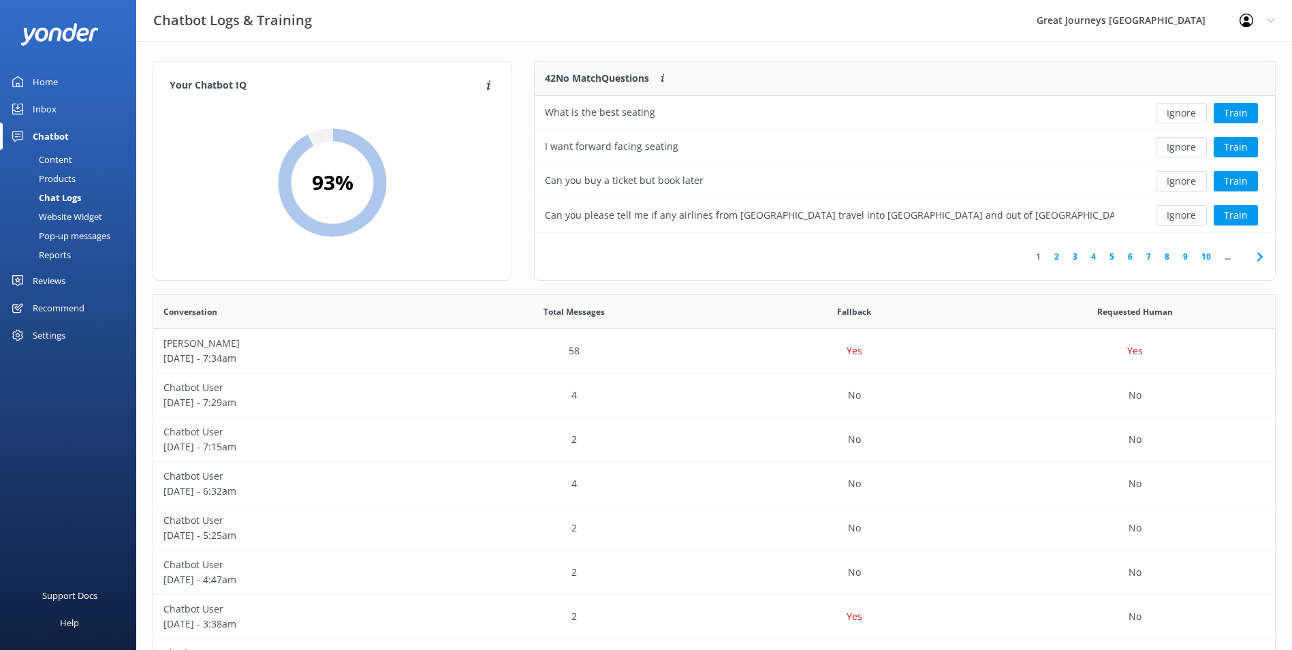
click at [1186, 117] on button "Ignore" at bounding box center [1181, 113] width 51 height 20
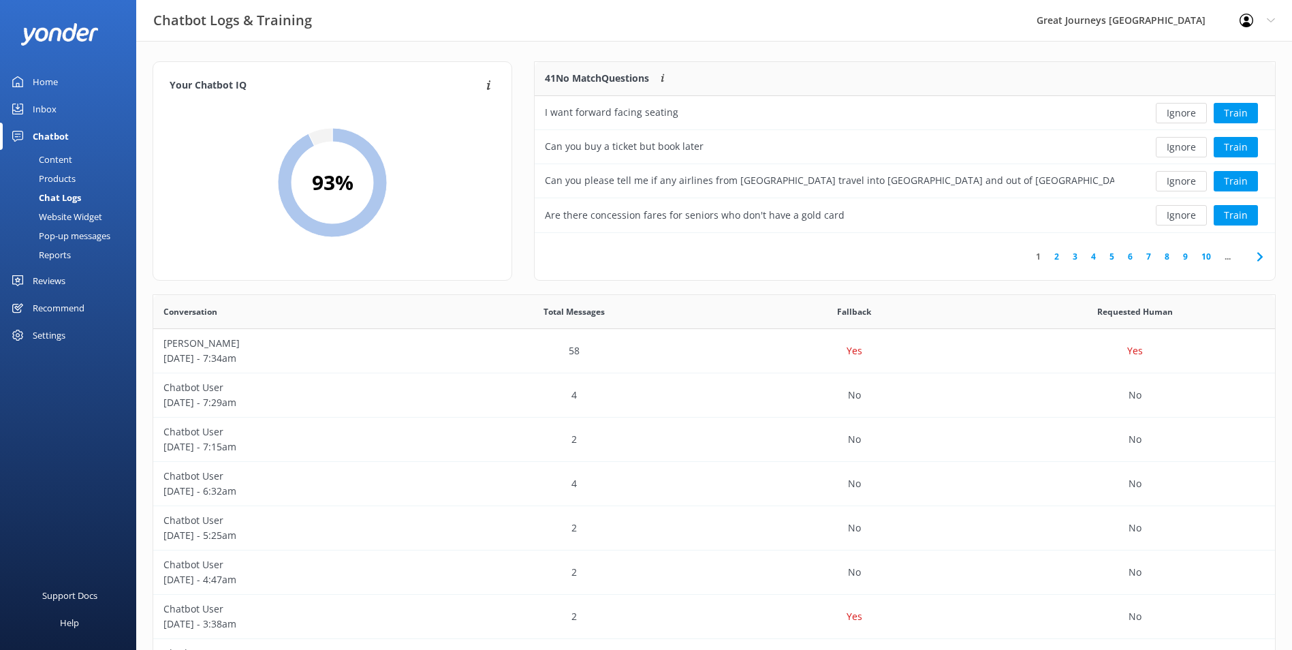
click at [1186, 117] on button "Ignore" at bounding box center [1181, 113] width 51 height 20
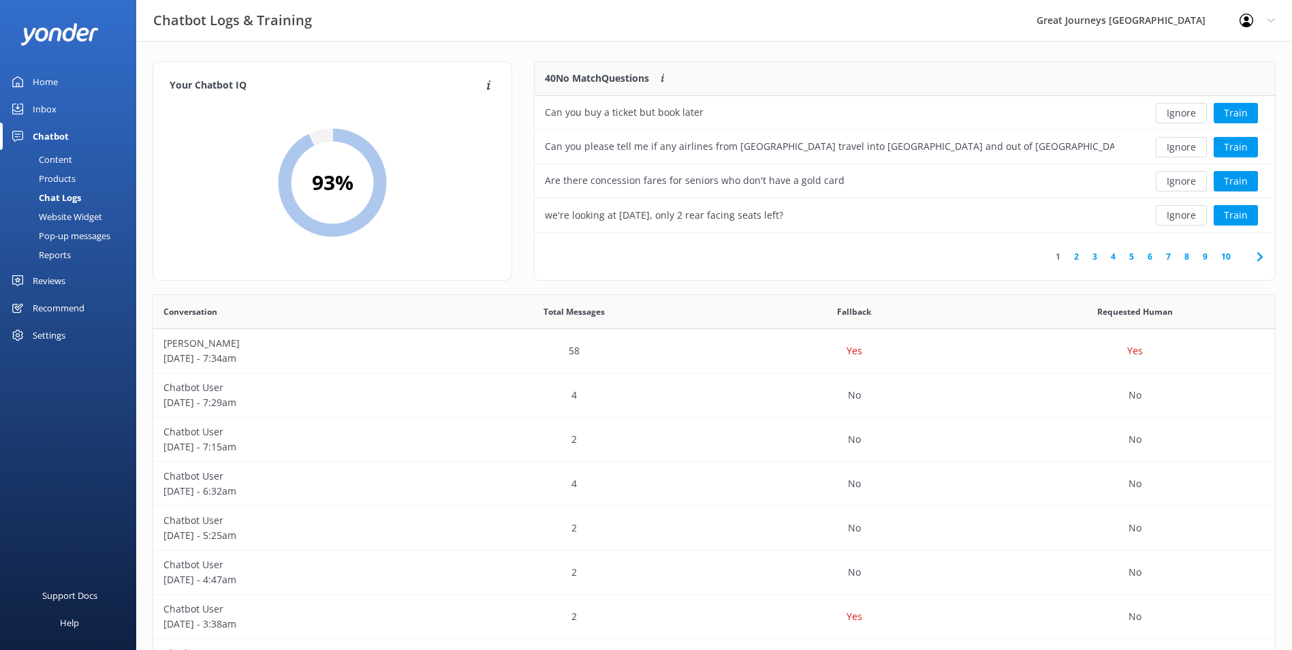
click at [1185, 118] on button "Ignore" at bounding box center [1181, 113] width 51 height 20
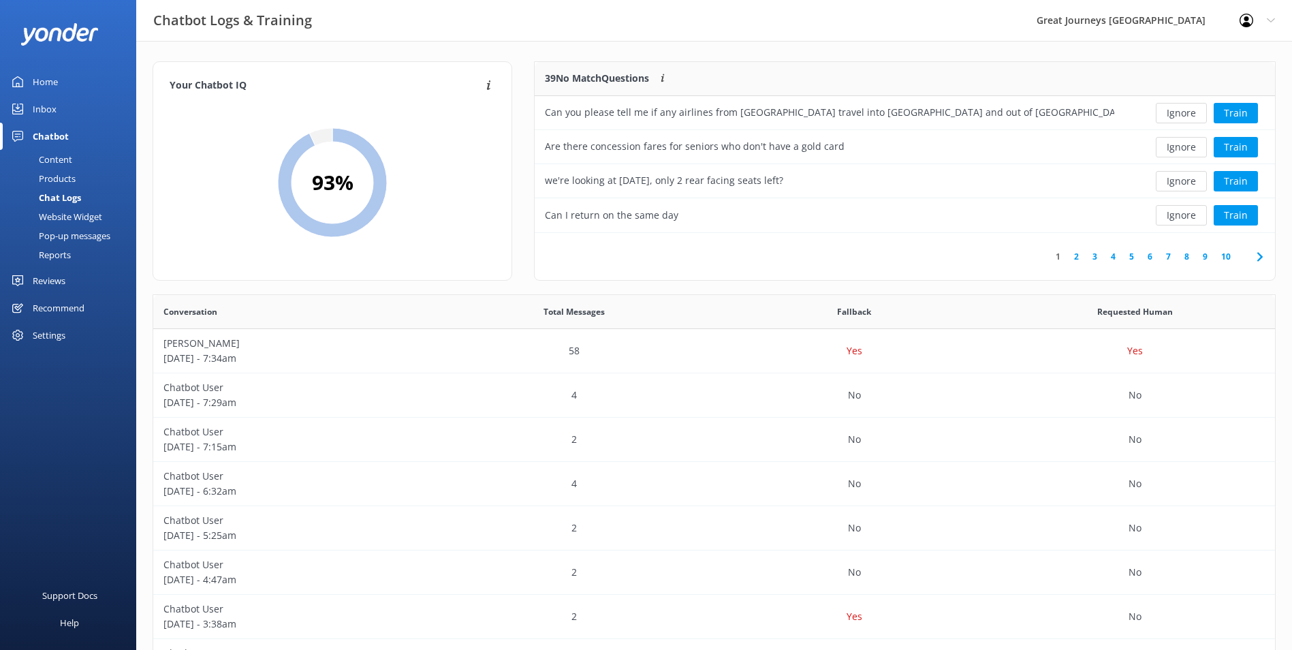
click at [1185, 118] on button "Ignore" at bounding box center [1181, 113] width 51 height 20
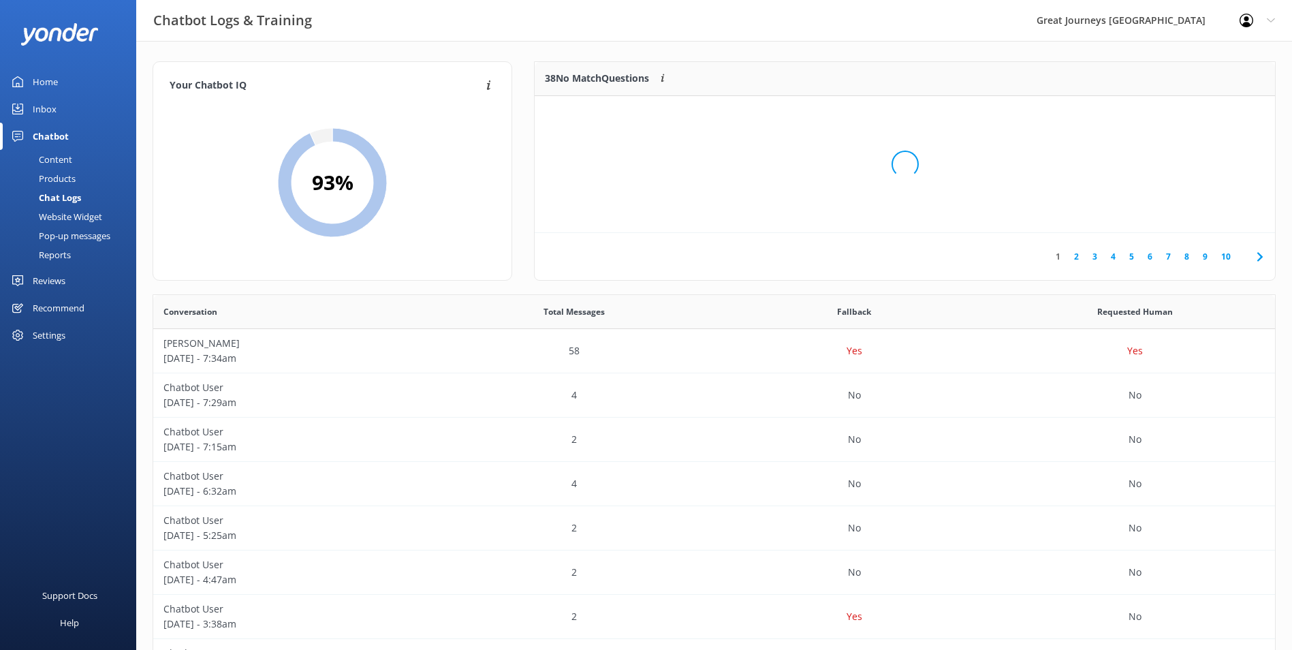
click at [1185, 118] on div "Loading.." at bounding box center [904, 164] width 713 height 650
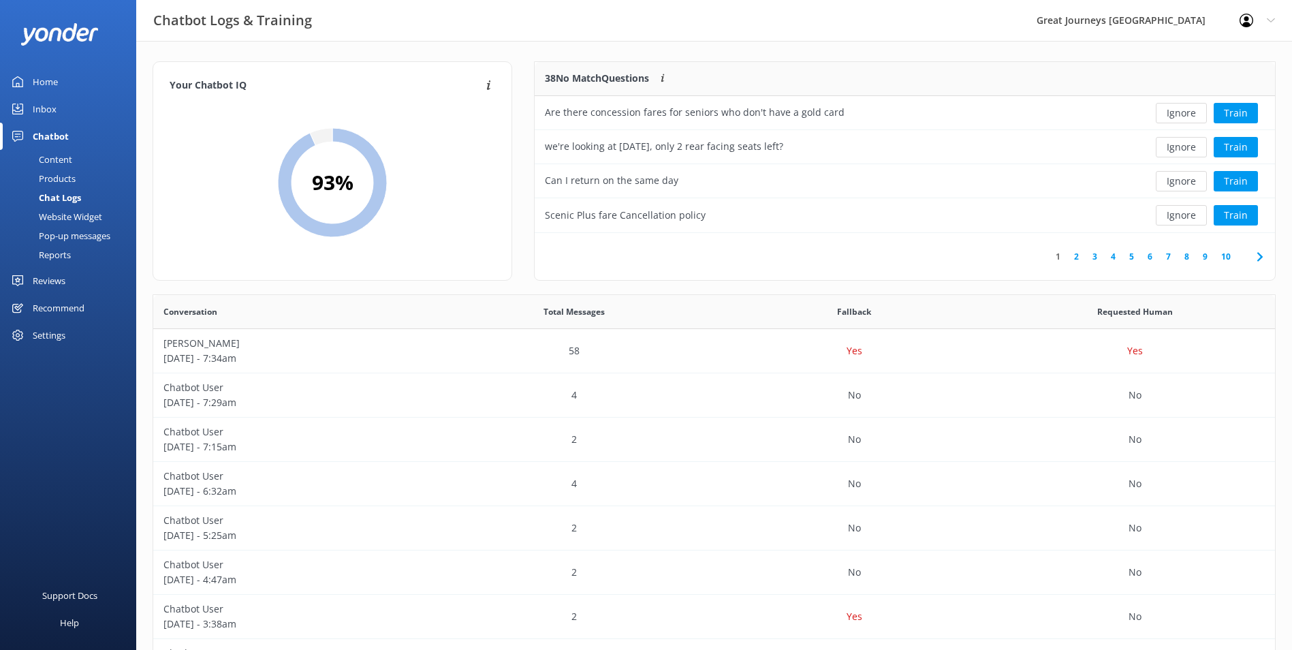
click at [1185, 118] on button "Ignore" at bounding box center [1181, 113] width 51 height 20
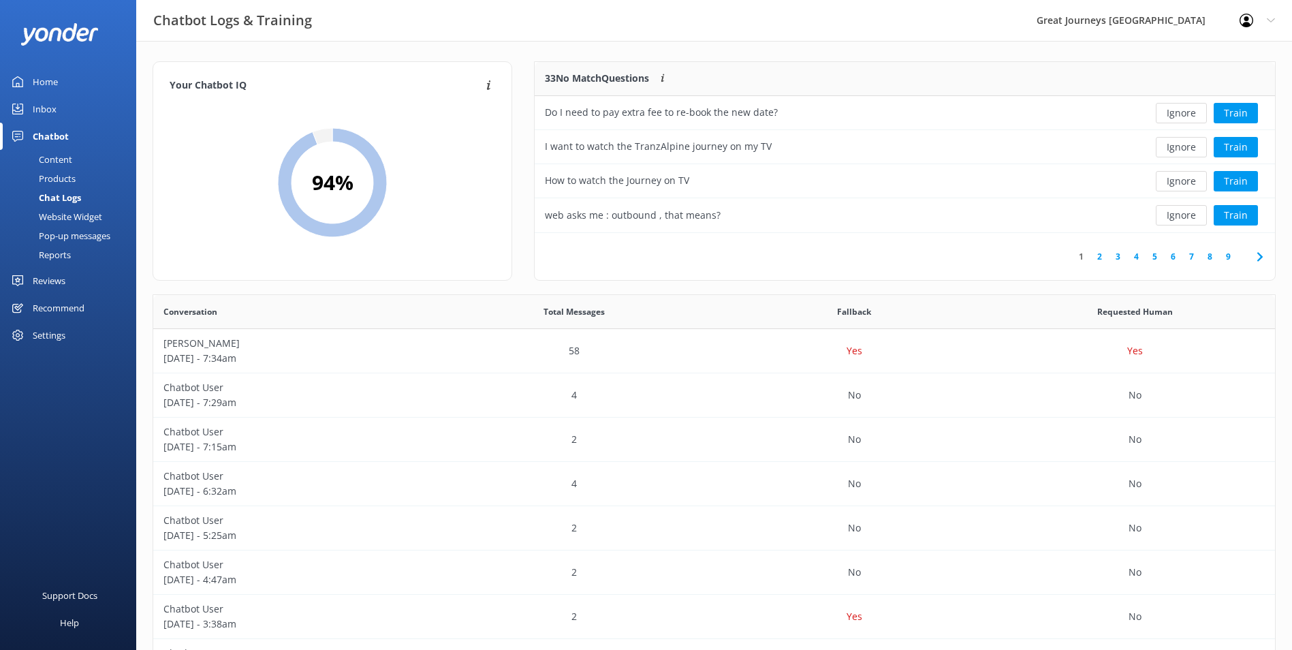
click at [1185, 118] on button "Ignore" at bounding box center [1181, 113] width 51 height 20
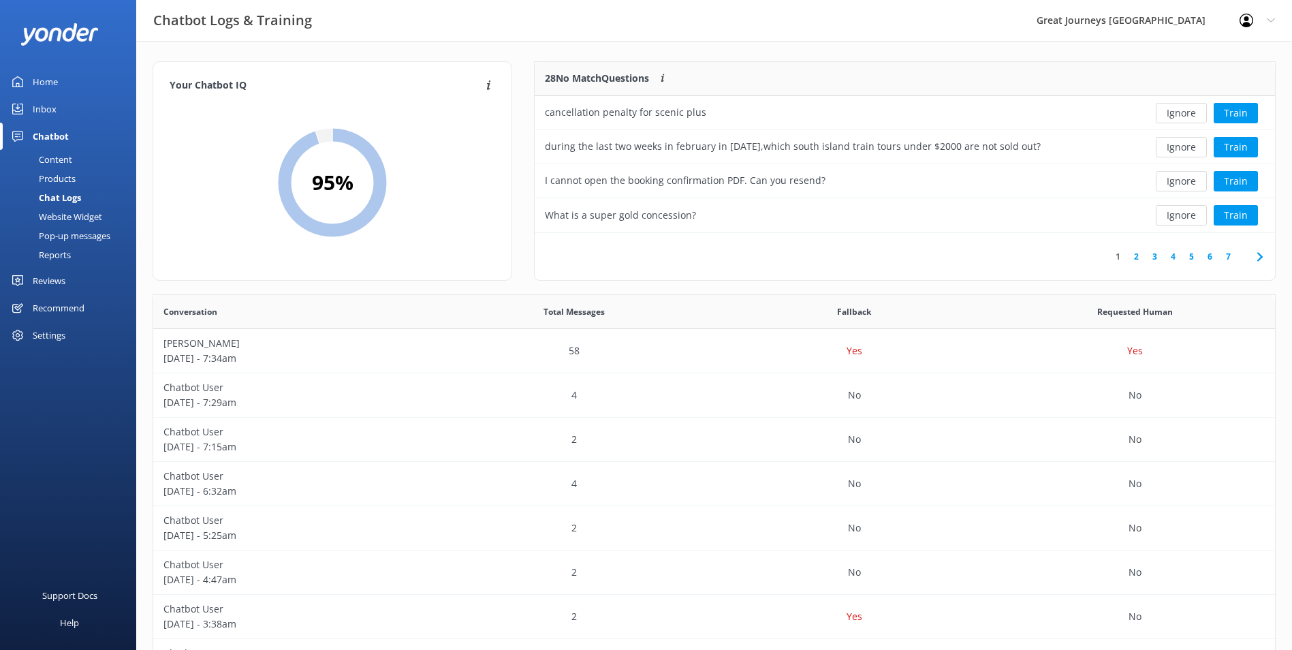
click at [1185, 118] on button "Ignore" at bounding box center [1181, 113] width 51 height 20
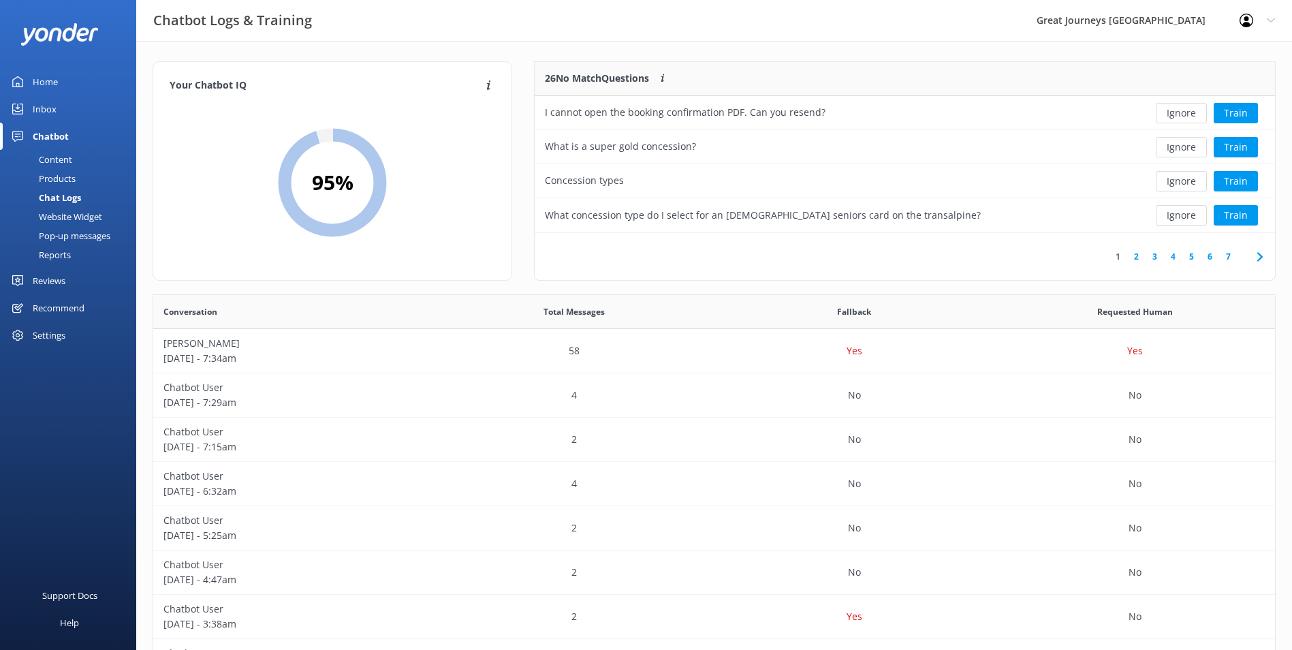
click at [1185, 118] on button "Ignore" at bounding box center [1181, 113] width 51 height 20
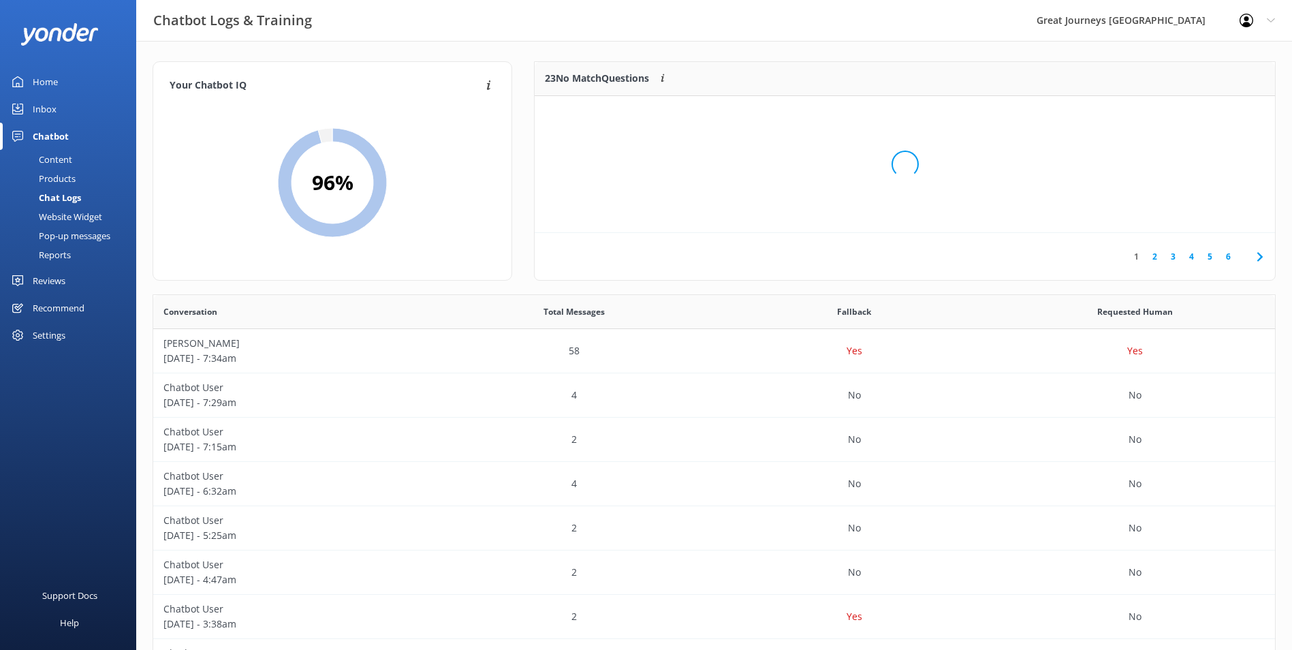
click at [1185, 118] on div "Loading.." at bounding box center [904, 164] width 713 height 650
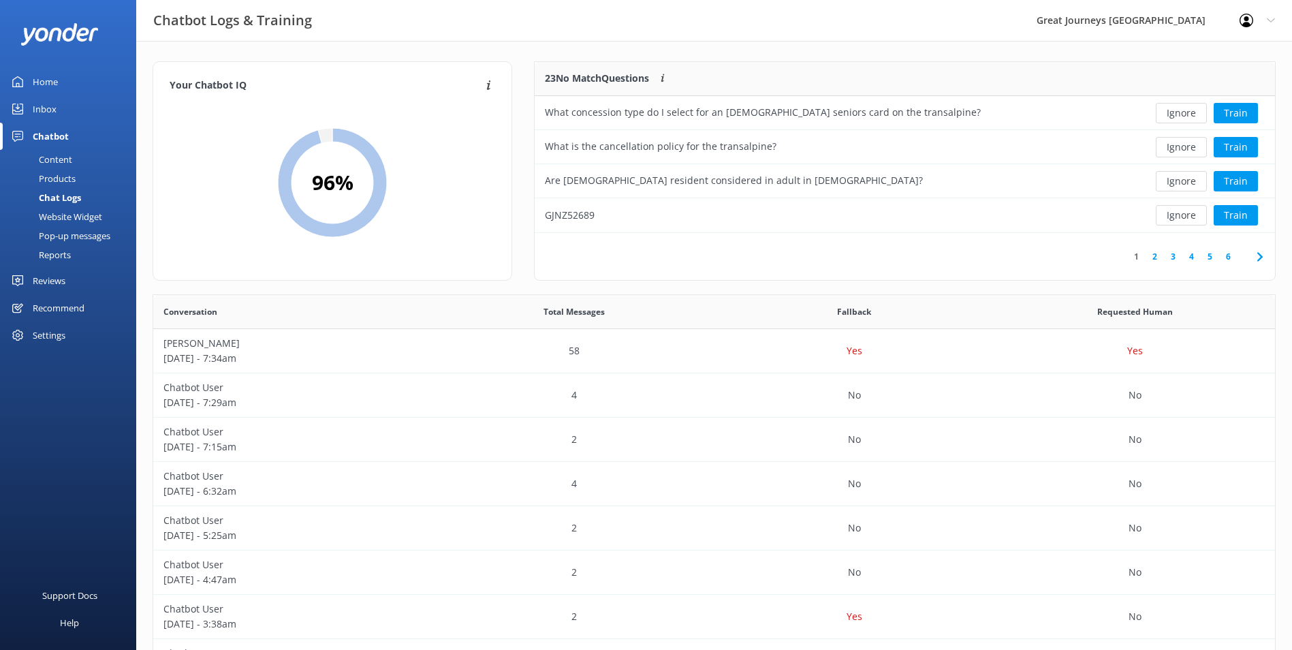
click at [1185, 118] on button "Ignore" at bounding box center [1181, 113] width 51 height 20
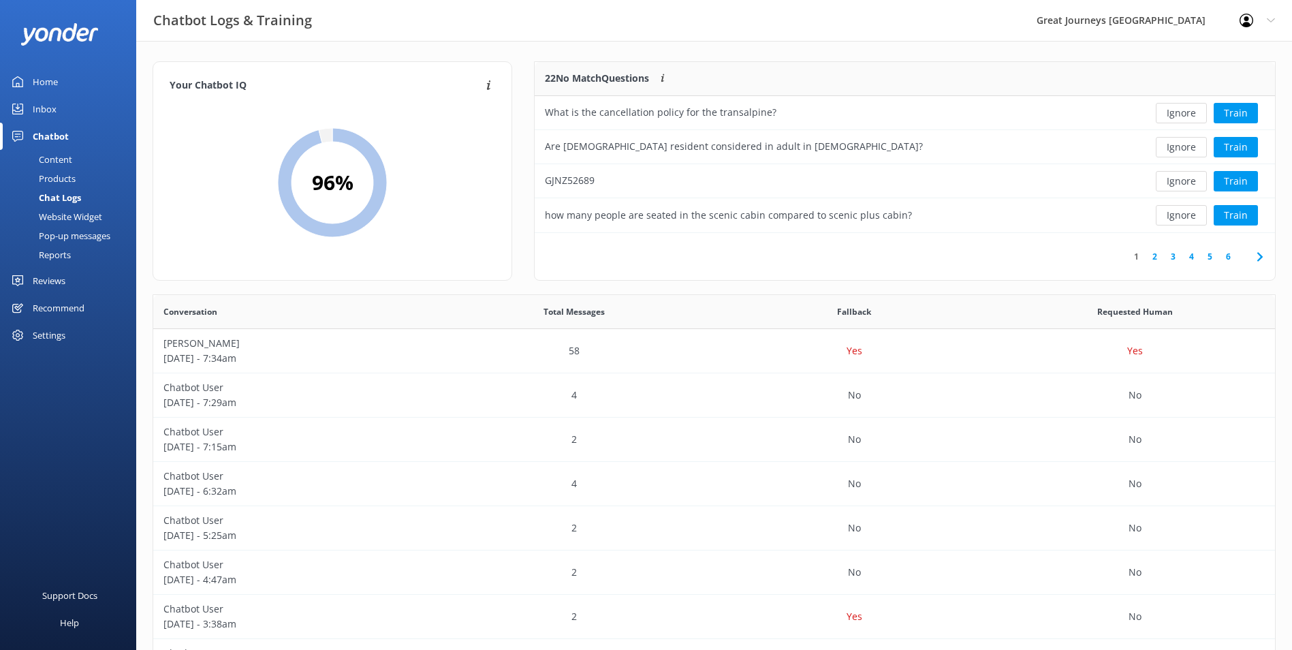
click at [1185, 118] on button "Ignore" at bounding box center [1181, 113] width 51 height 20
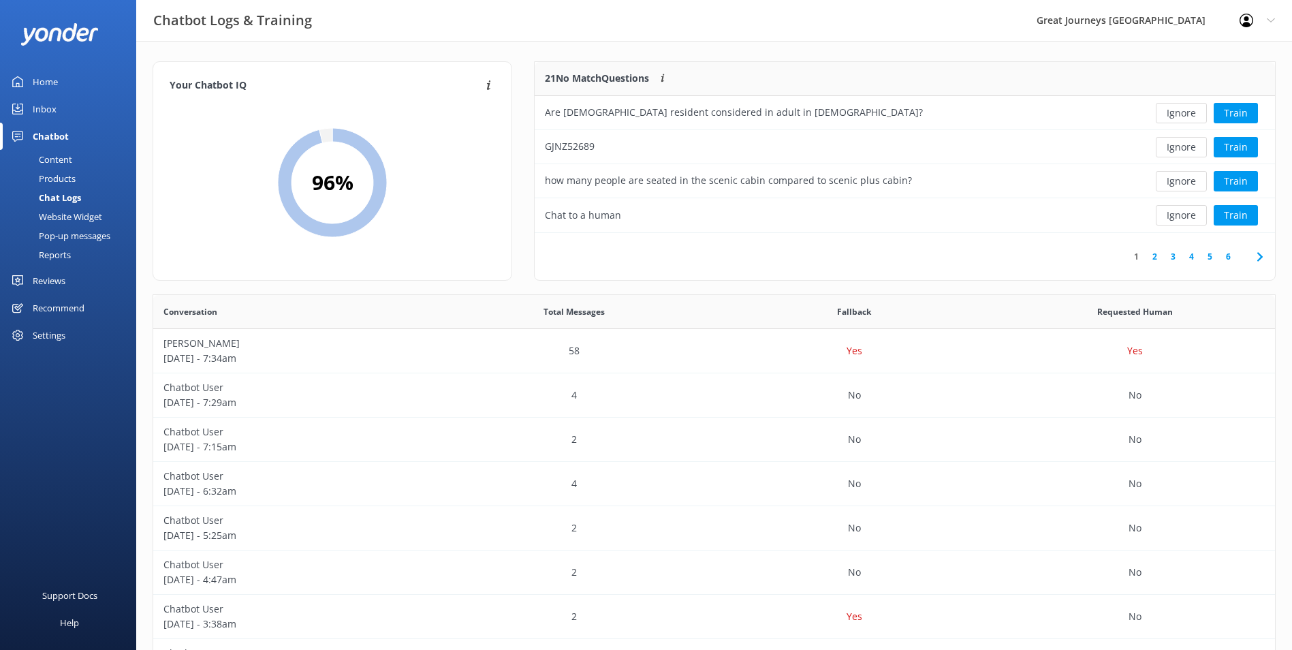
click at [1185, 118] on button "Ignore" at bounding box center [1181, 113] width 51 height 20
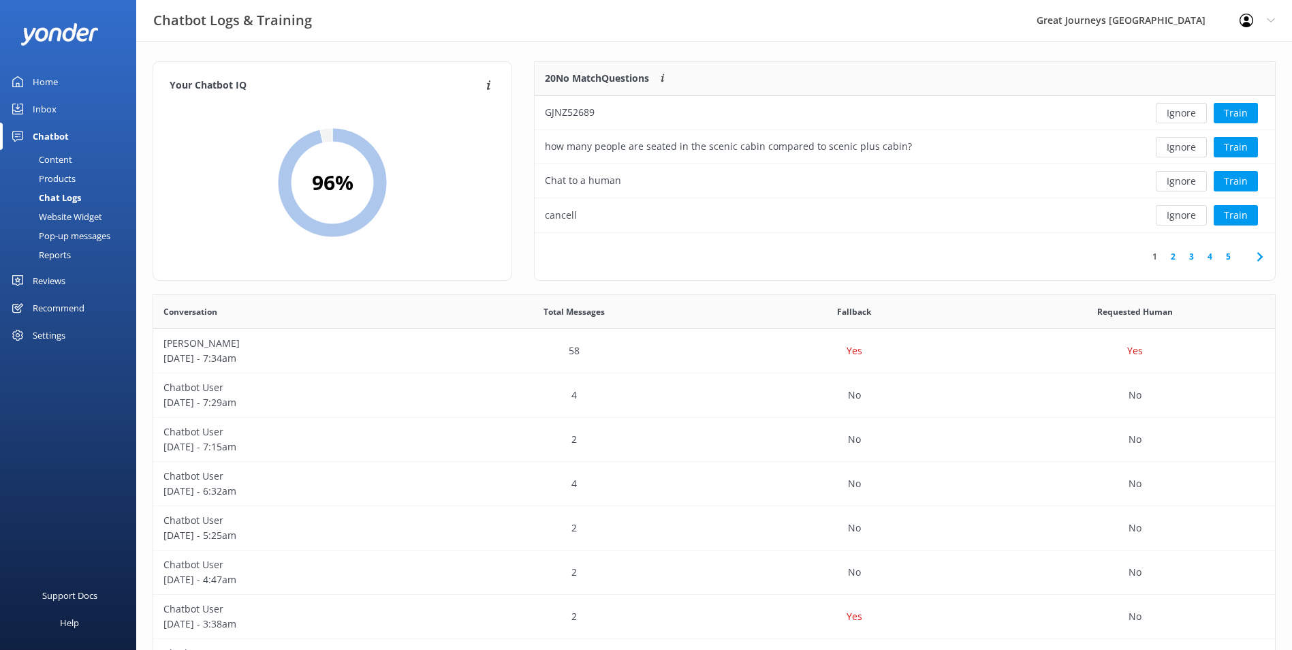
click at [1185, 118] on button "Ignore" at bounding box center [1181, 113] width 51 height 20
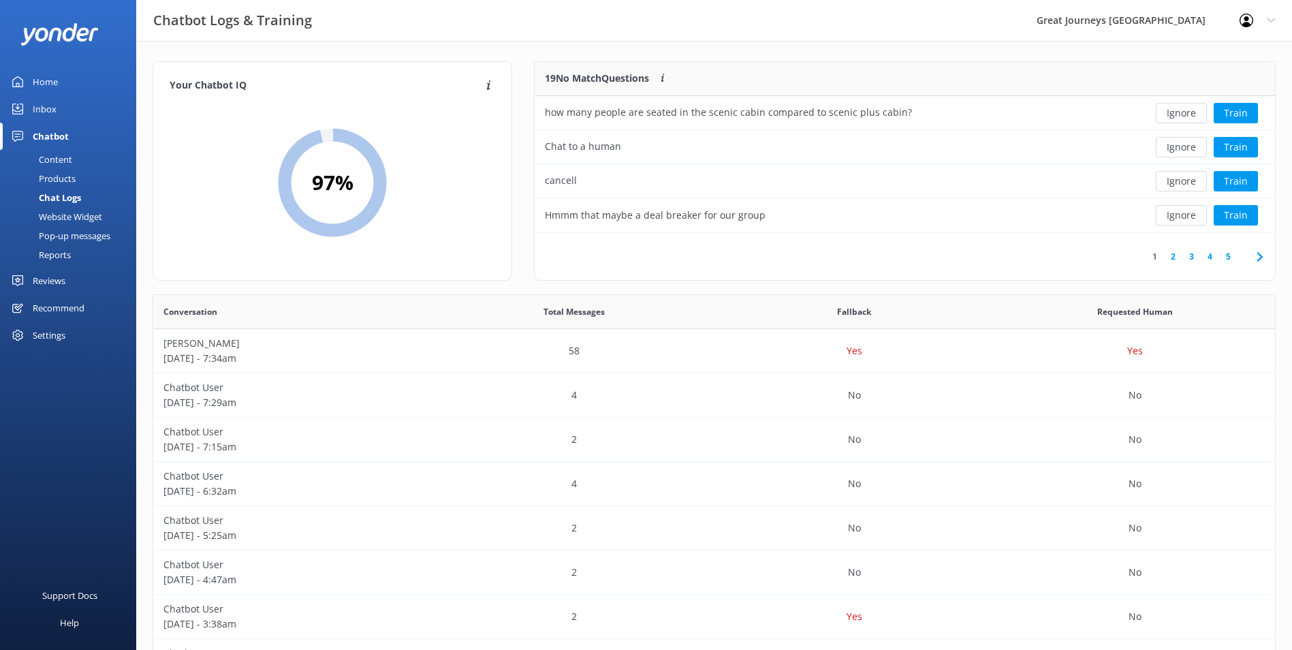
click at [1185, 118] on button "Ignore" at bounding box center [1181, 113] width 51 height 20
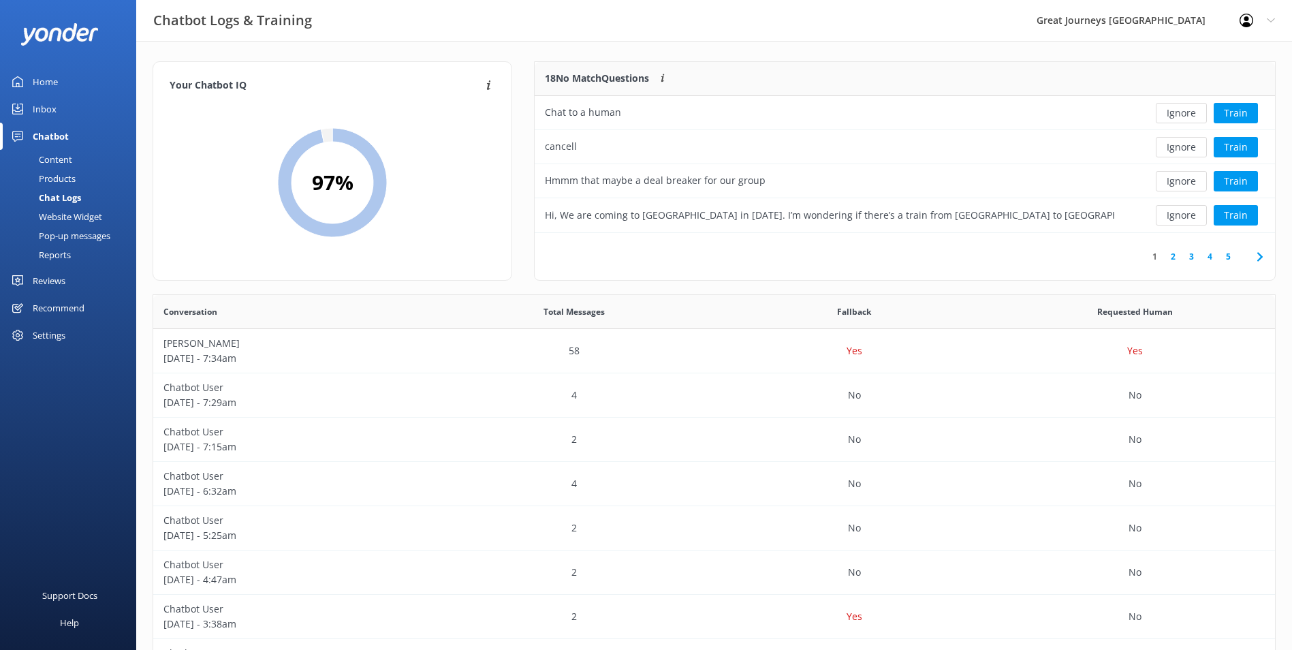
click at [1185, 118] on button "Ignore" at bounding box center [1181, 113] width 51 height 20
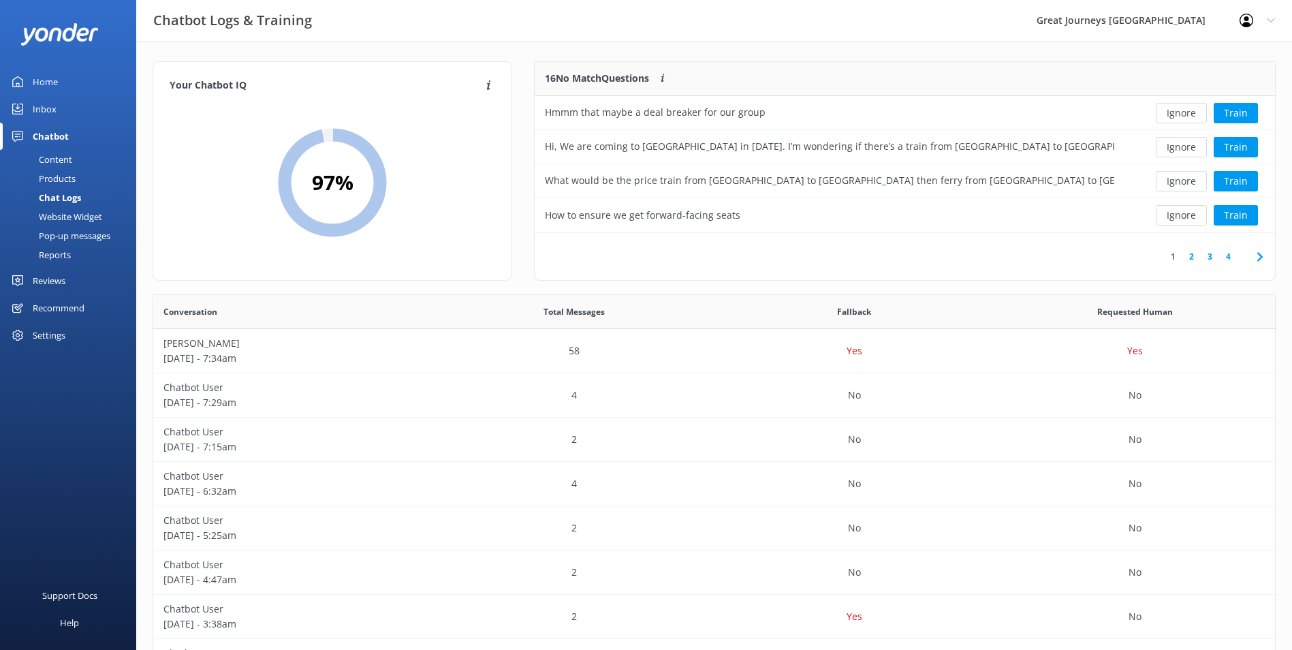
click at [1185, 118] on button "Ignore" at bounding box center [1181, 113] width 51 height 20
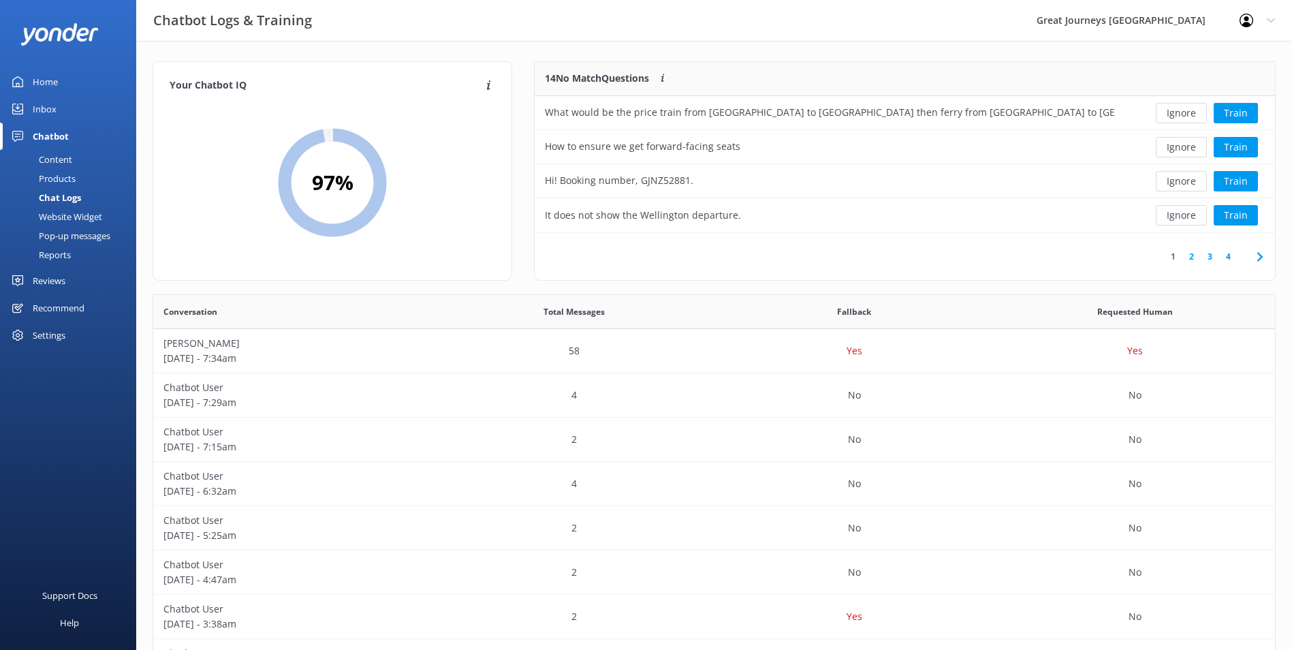
click at [1185, 118] on button "Ignore" at bounding box center [1181, 113] width 51 height 20
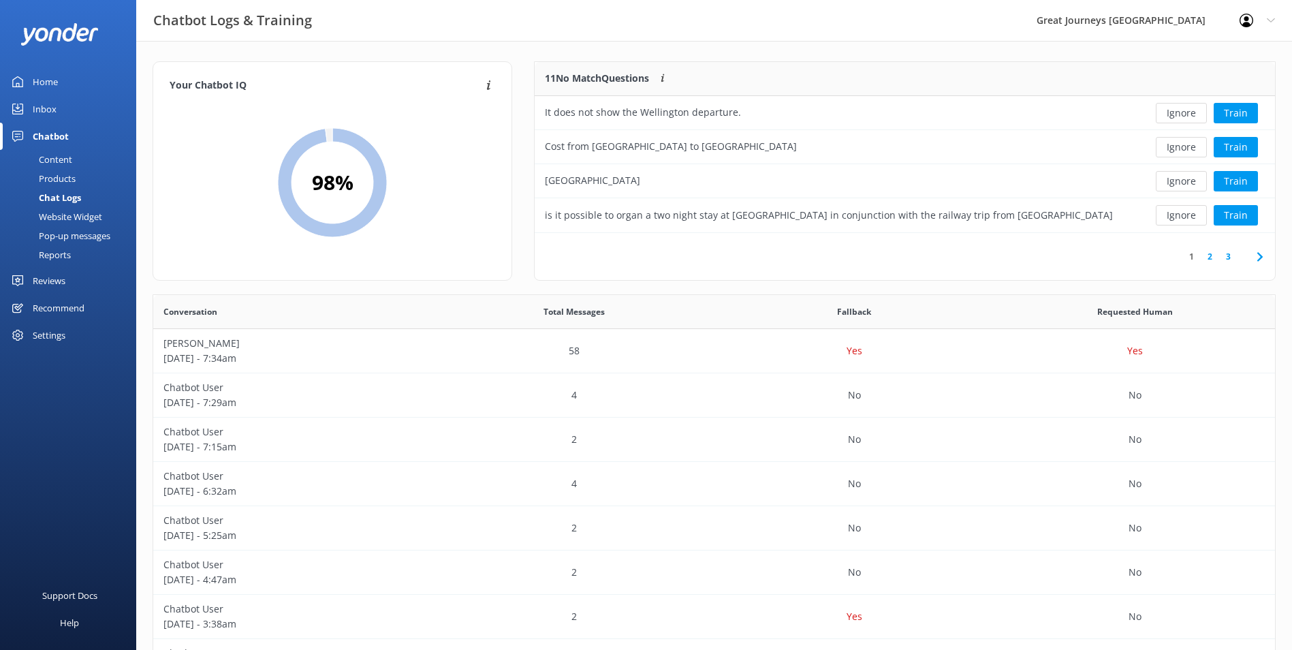
click at [1185, 118] on button "Ignore" at bounding box center [1181, 113] width 51 height 20
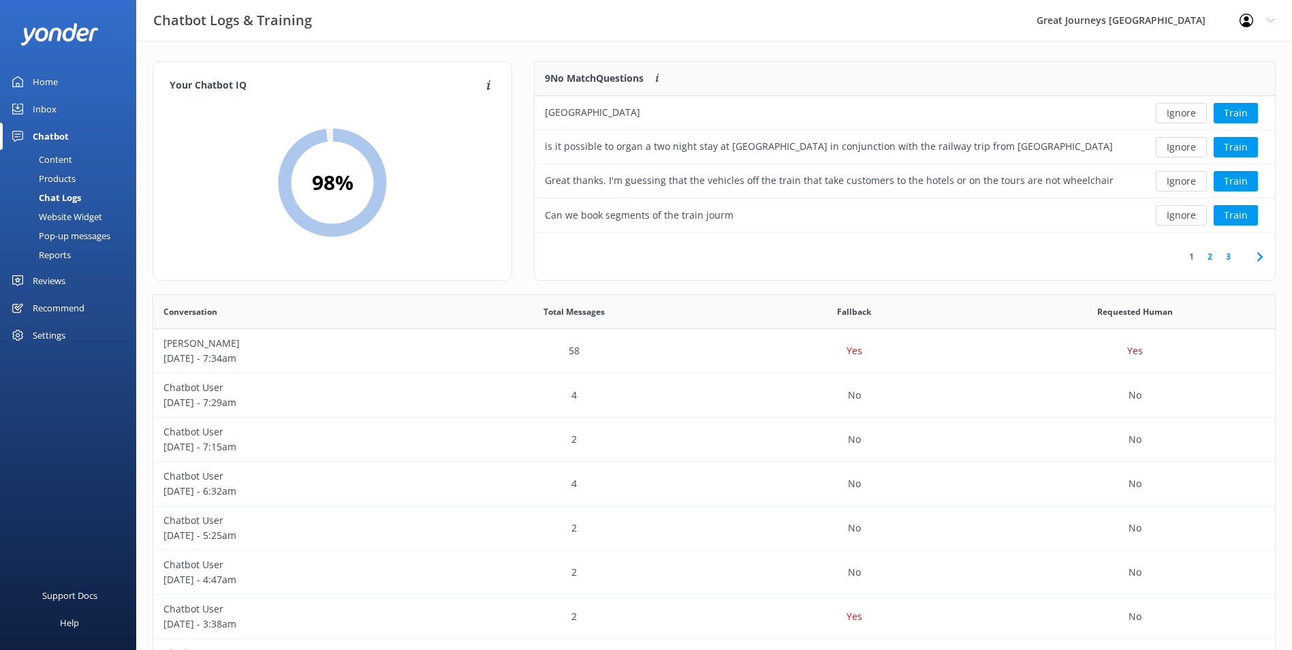
click at [1185, 118] on button "Ignore" at bounding box center [1181, 113] width 51 height 20
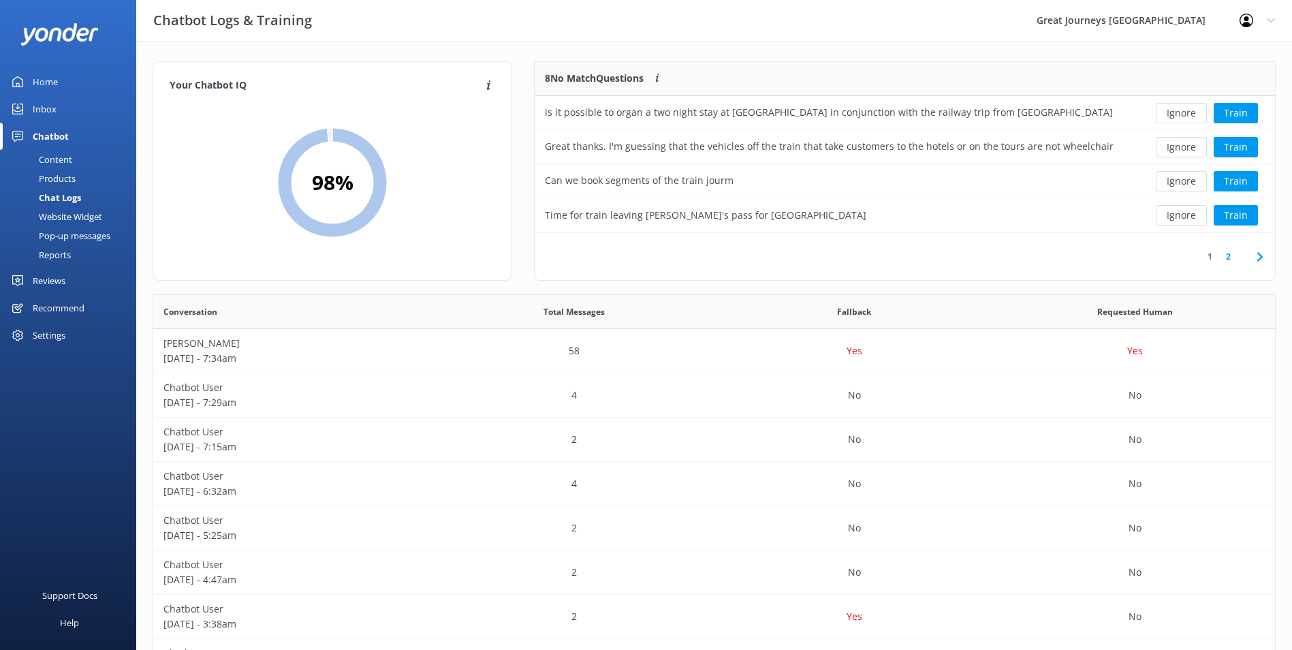
click at [1185, 118] on button "Ignore" at bounding box center [1181, 113] width 51 height 20
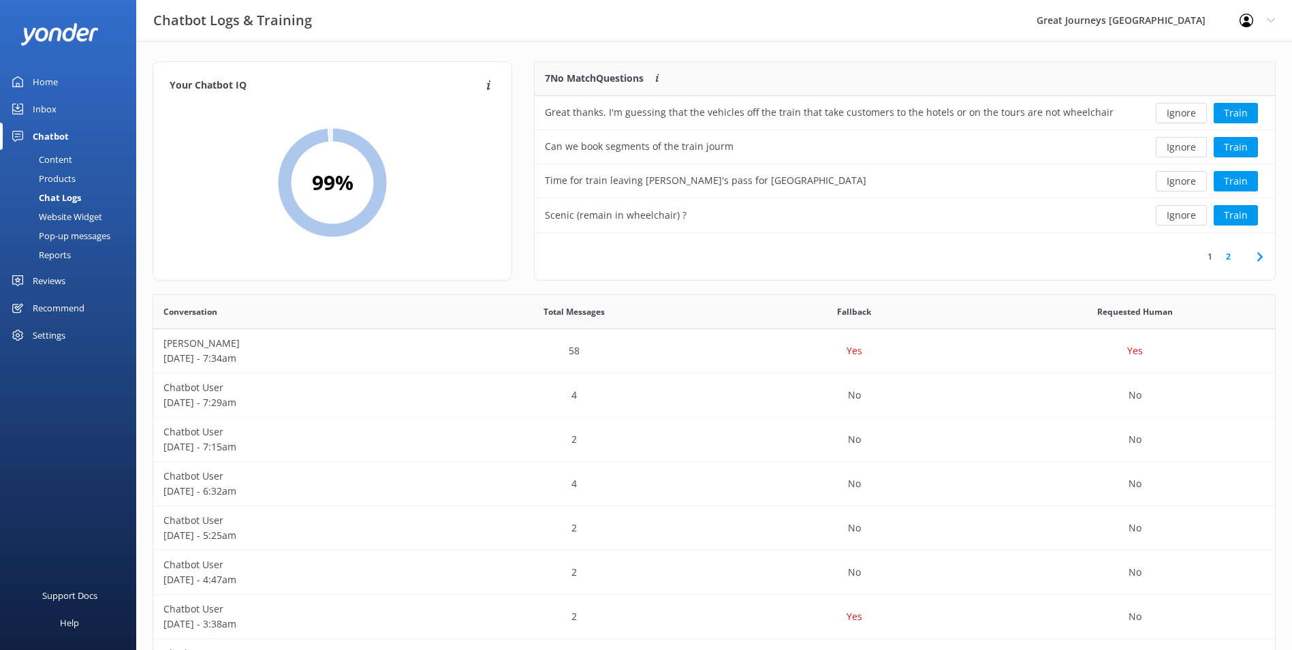
click at [1185, 118] on button "Ignore" at bounding box center [1181, 113] width 51 height 20
click at [1185, 117] on button "Ignore" at bounding box center [1181, 113] width 51 height 20
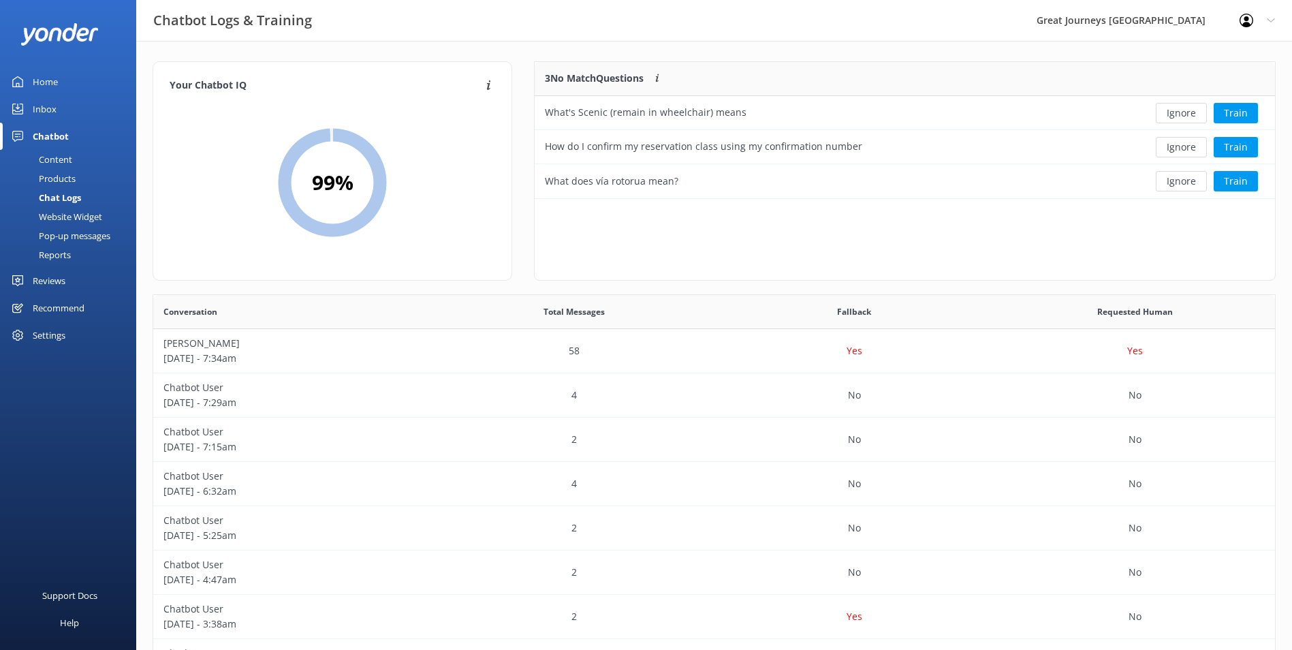
scroll to position [127, 730]
click at [1185, 117] on button "Ignore" at bounding box center [1181, 113] width 51 height 20
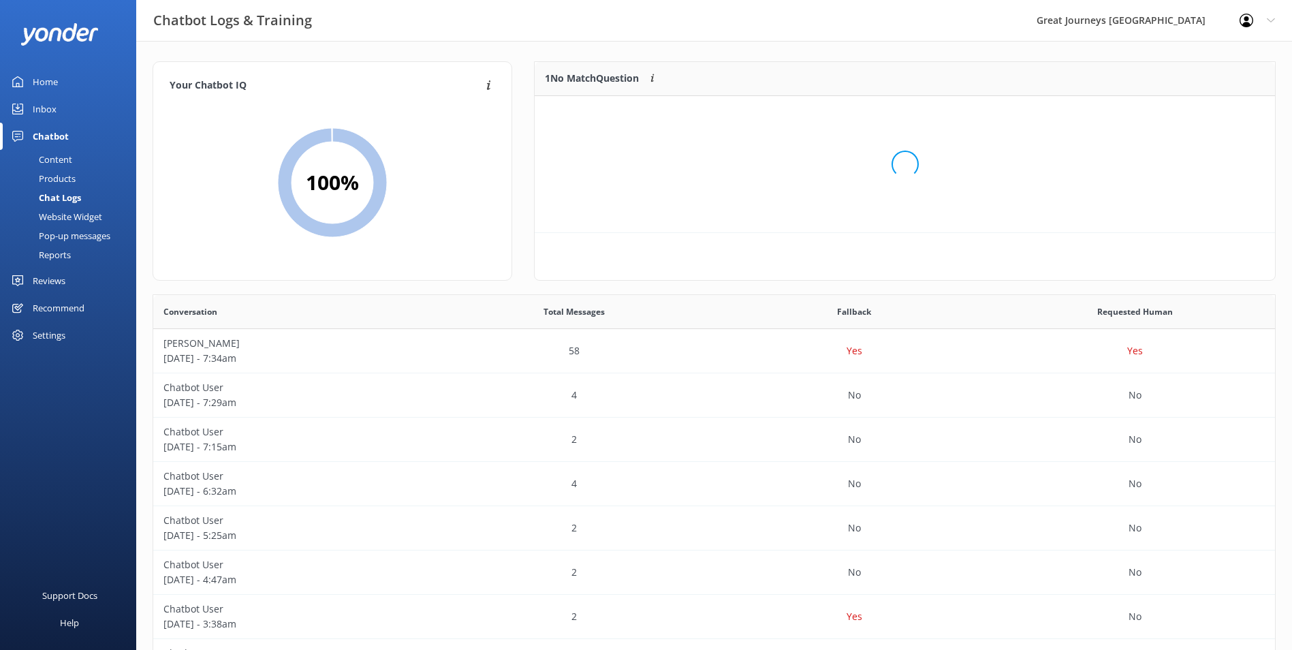
scroll to position [59, 730]
click at [1184, 117] on button "Ignore" at bounding box center [1181, 113] width 51 height 20
click at [66, 155] on div "Content" at bounding box center [40, 159] width 64 height 19
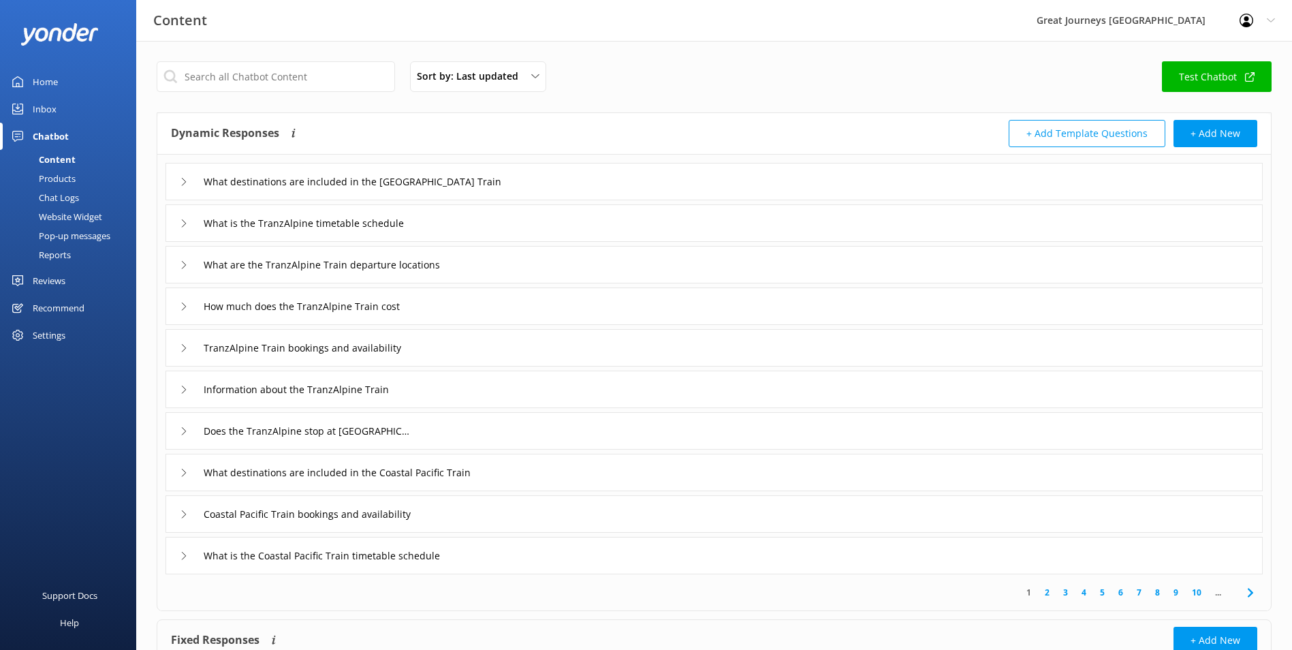
click at [184, 178] on icon at bounding box center [184, 182] width 8 height 8
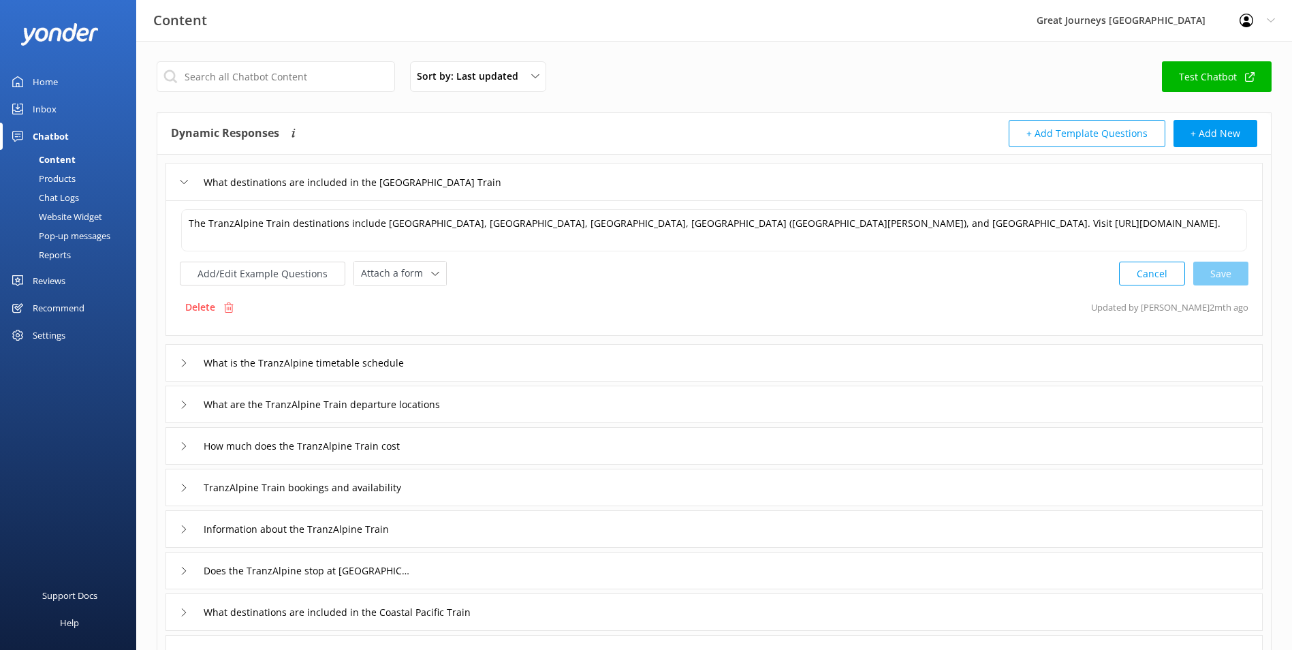
click at [184, 178] on icon at bounding box center [184, 182] width 8 height 8
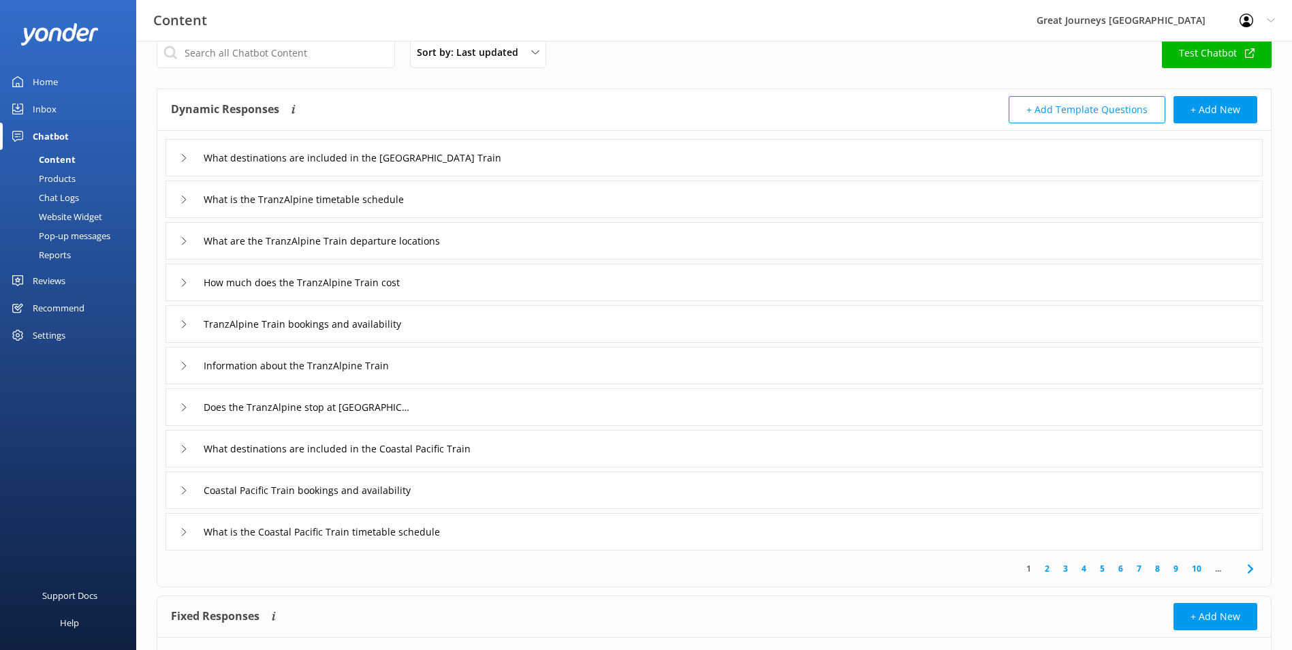
scroll to position [0, 0]
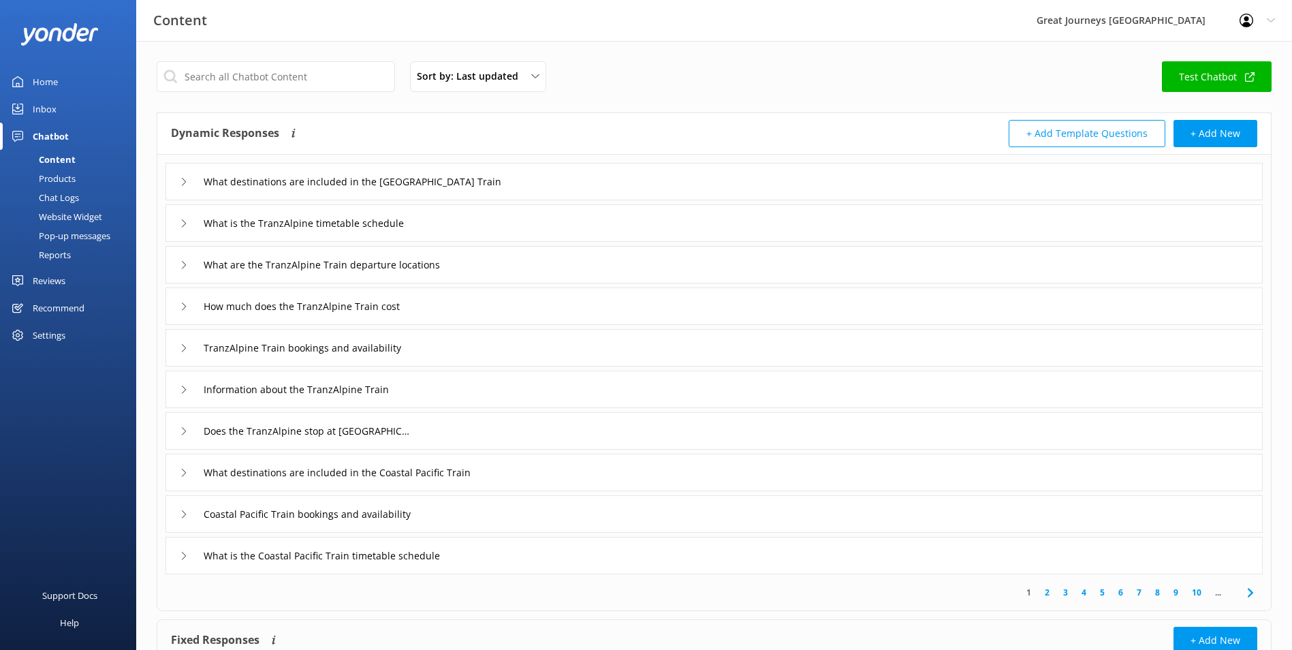
click at [63, 193] on div "Chat Logs" at bounding box center [43, 197] width 71 height 19
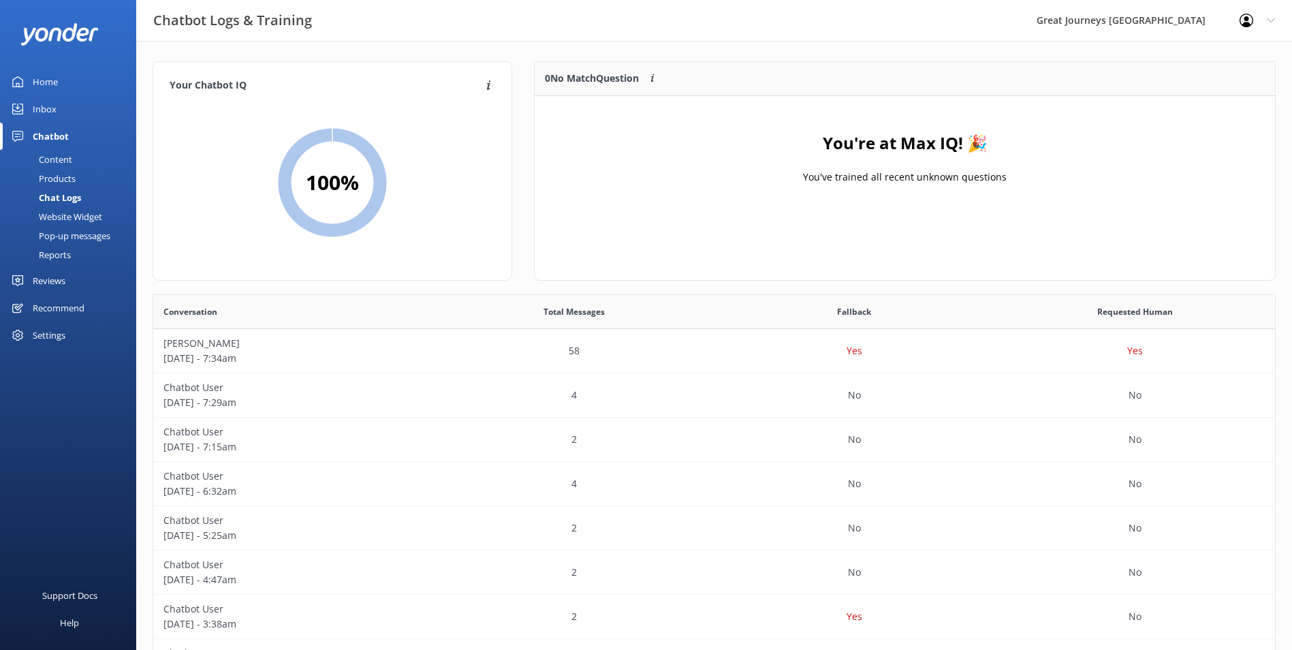
click at [46, 108] on div "Inbox" at bounding box center [45, 108] width 24 height 27
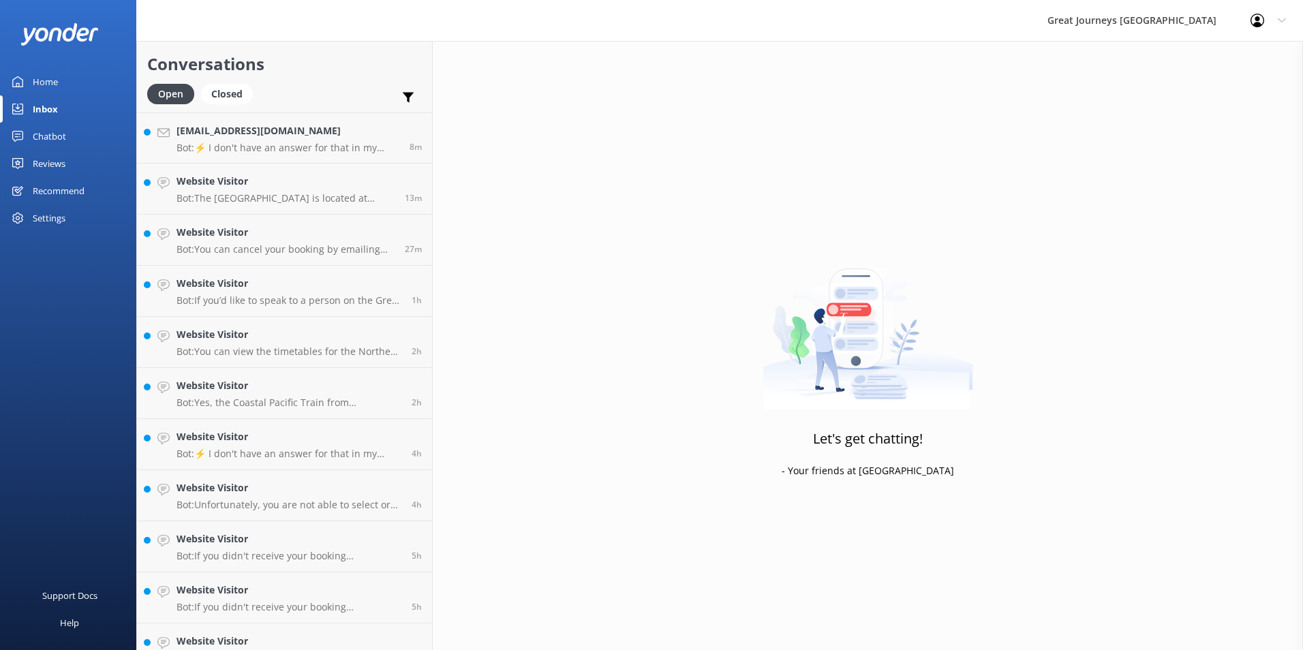
click at [35, 78] on div "Home" at bounding box center [45, 81] width 25 height 27
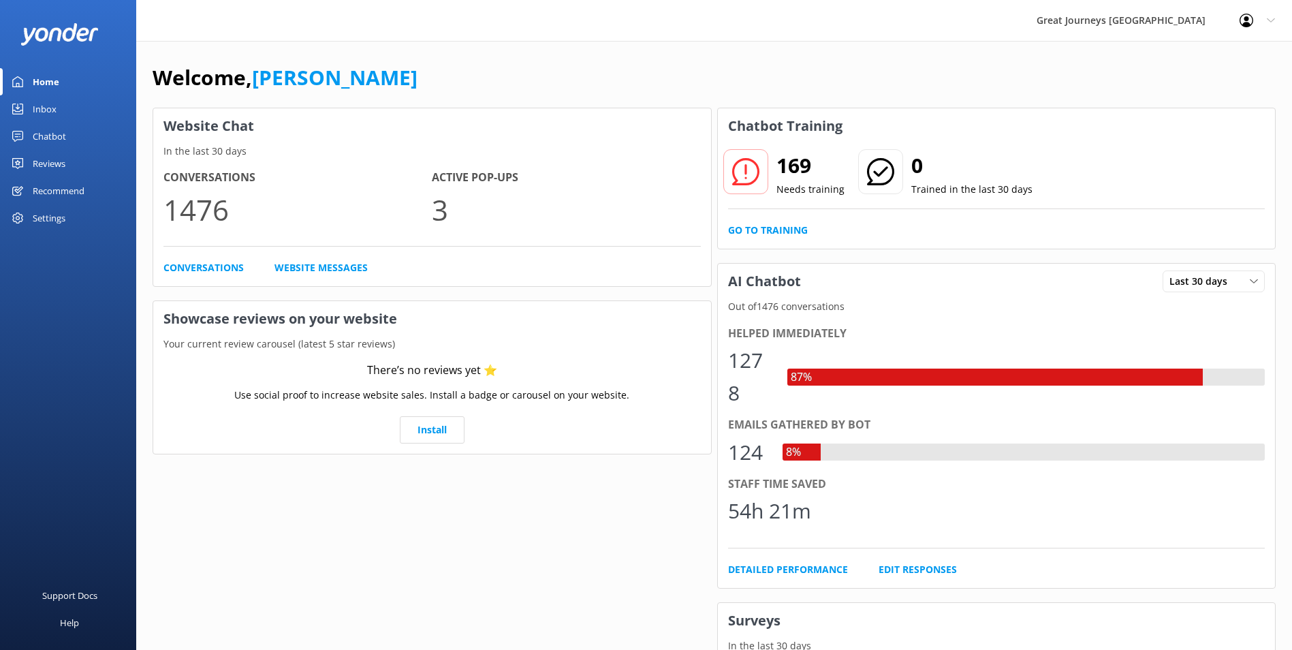
click at [1271, 21] on icon at bounding box center [1271, 20] width 8 height 8
click at [1202, 91] on link "Logout" at bounding box center [1225, 92] width 136 height 34
